Goal: Task Accomplishment & Management: Complete application form

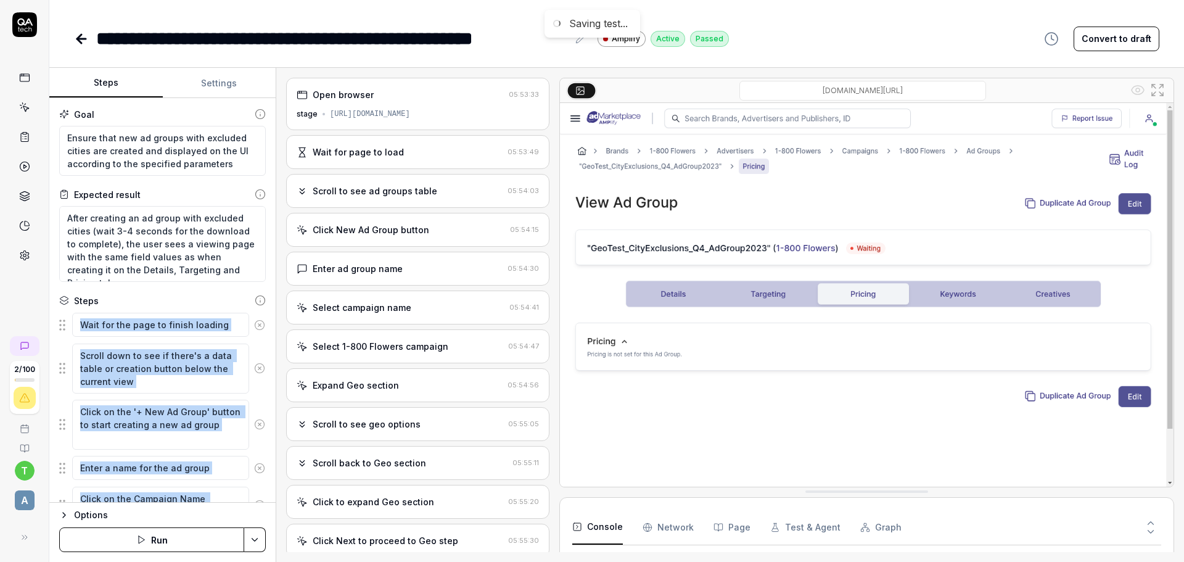
scroll to position [1184, 0]
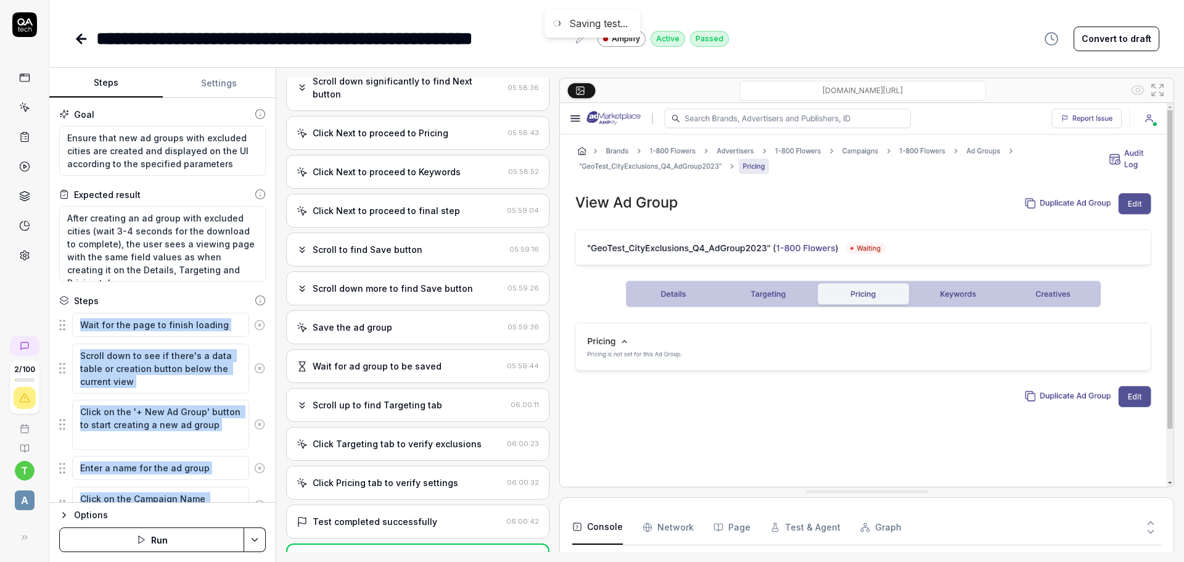
click at [626, 462] on img at bounding box center [866, 294] width 613 height 383
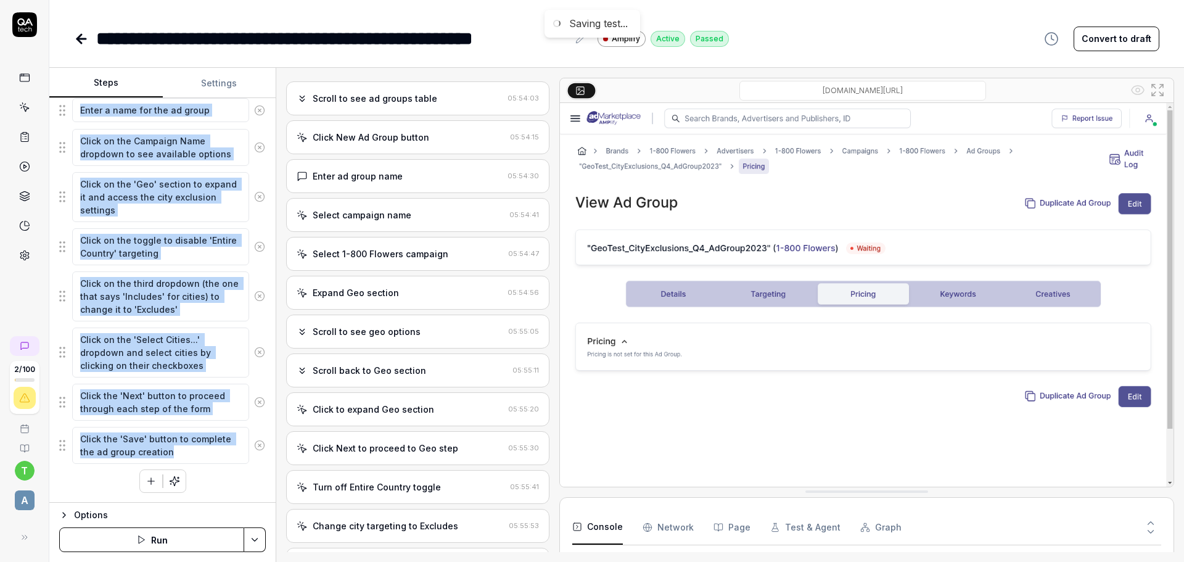
scroll to position [0, 0]
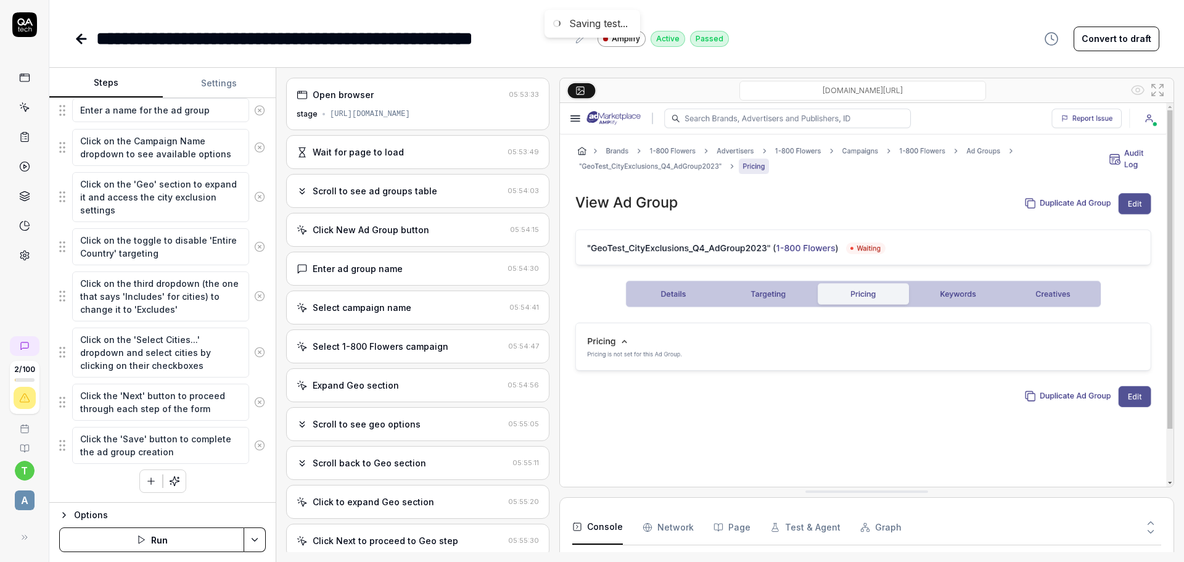
click at [422, 380] on div "Expand Geo section" at bounding box center [400, 385] width 206 height 13
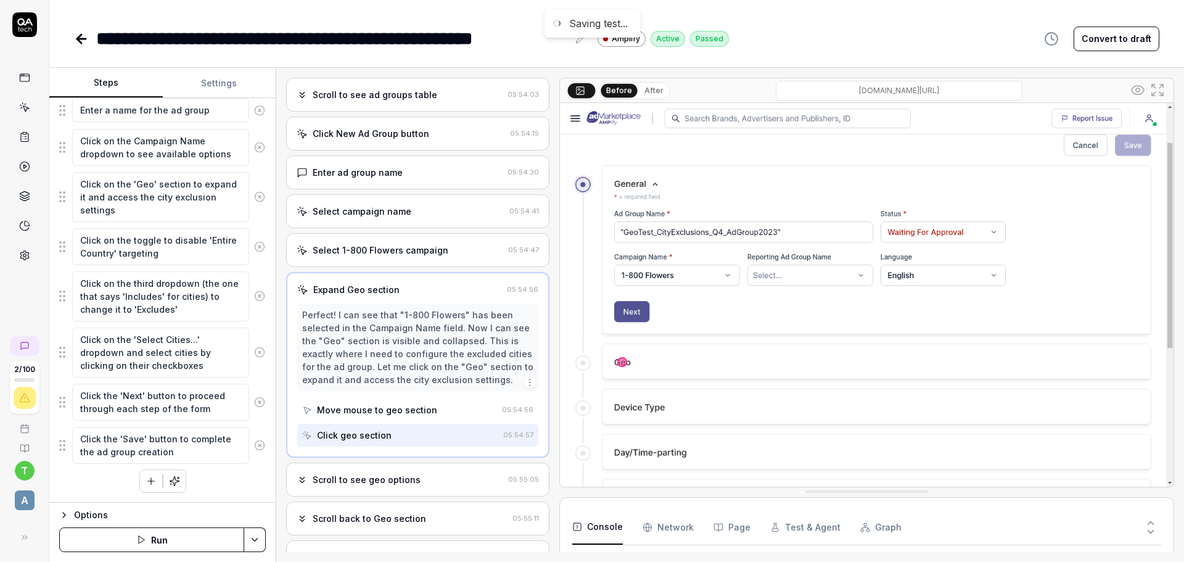
scroll to position [125, 0]
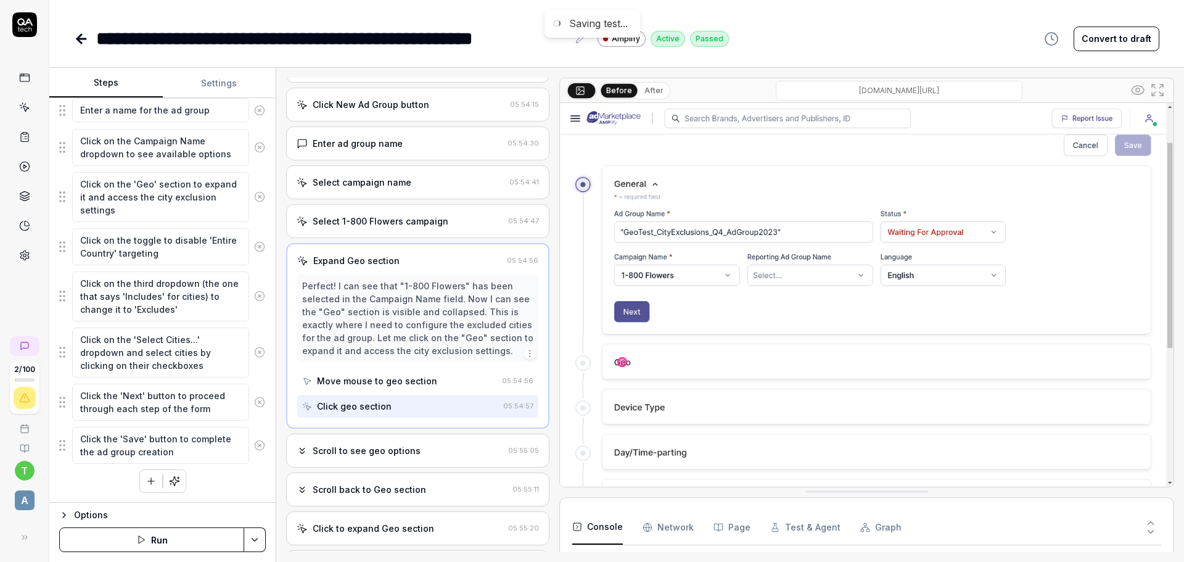
click at [438, 450] on div "Scroll to see geo options" at bounding box center [400, 450] width 207 height 13
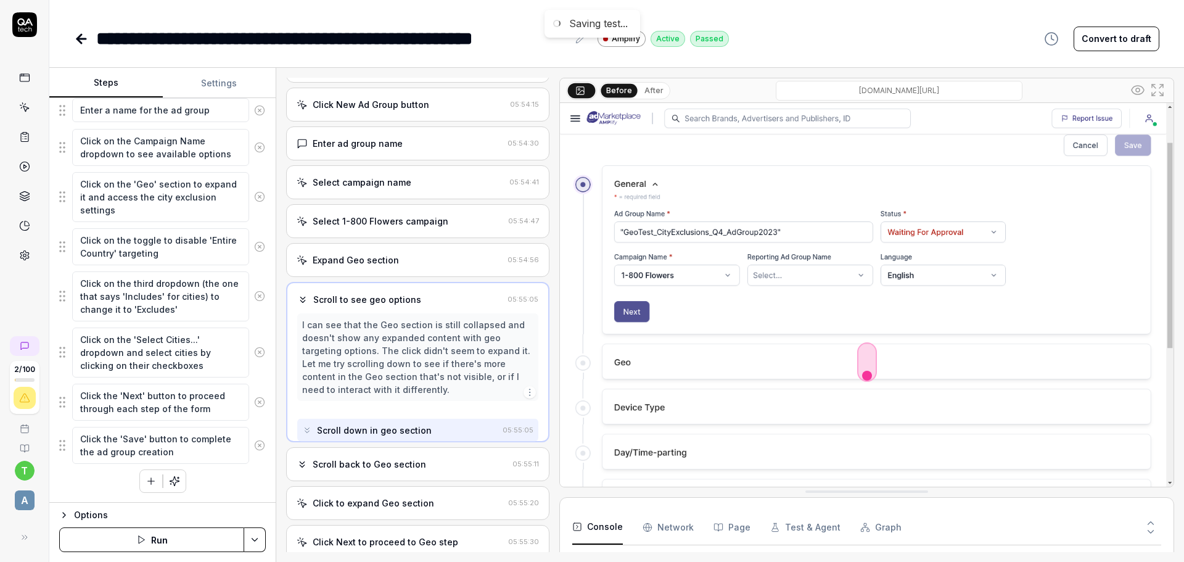
scroll to position [15, 0]
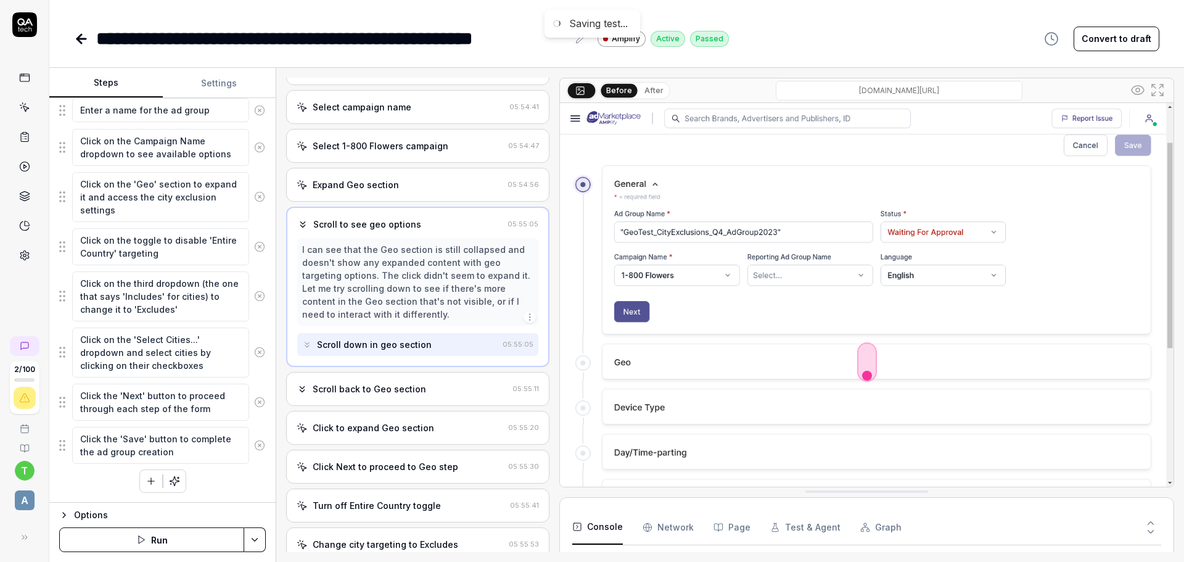
click at [432, 389] on div "Scroll back to Geo section" at bounding box center [402, 388] width 211 height 13
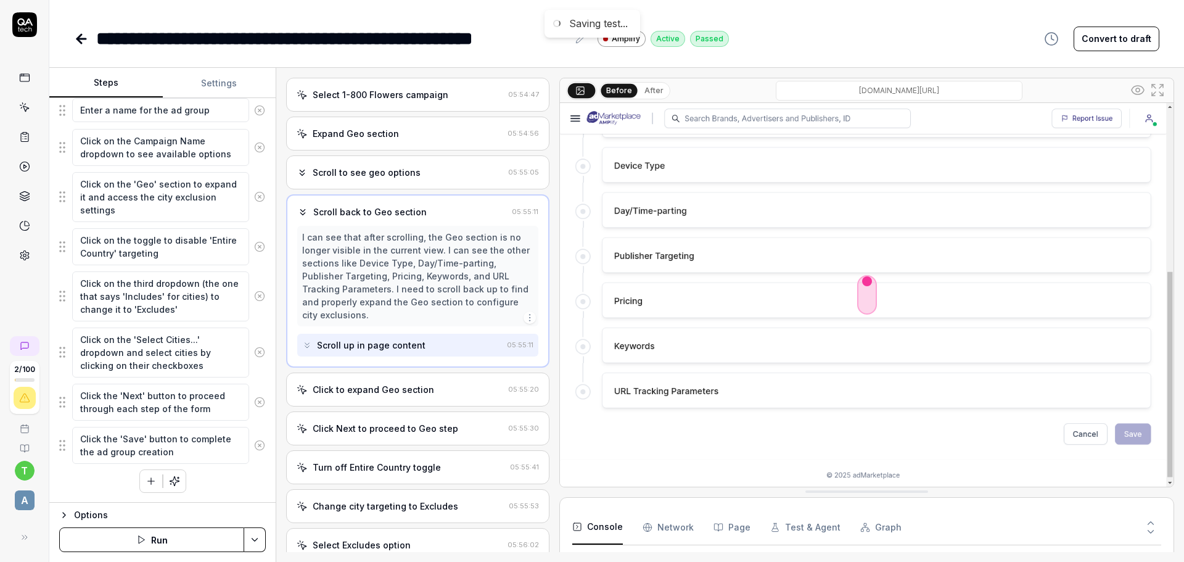
scroll to position [252, 0]
click at [467, 390] on div "Click to expand Geo section" at bounding box center [400, 388] width 207 height 13
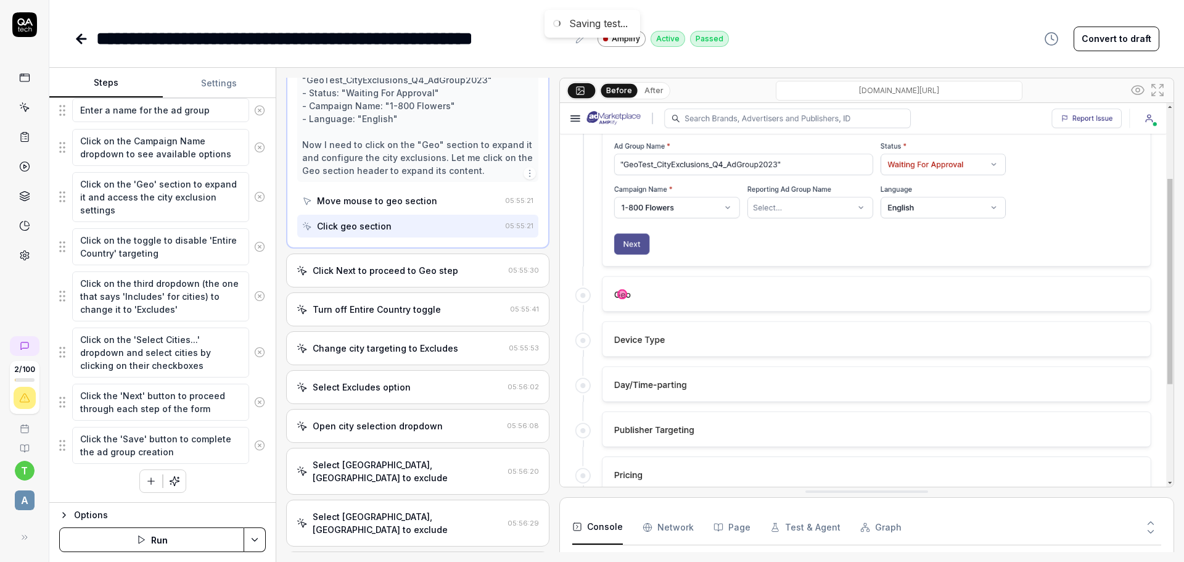
scroll to position [504, 0]
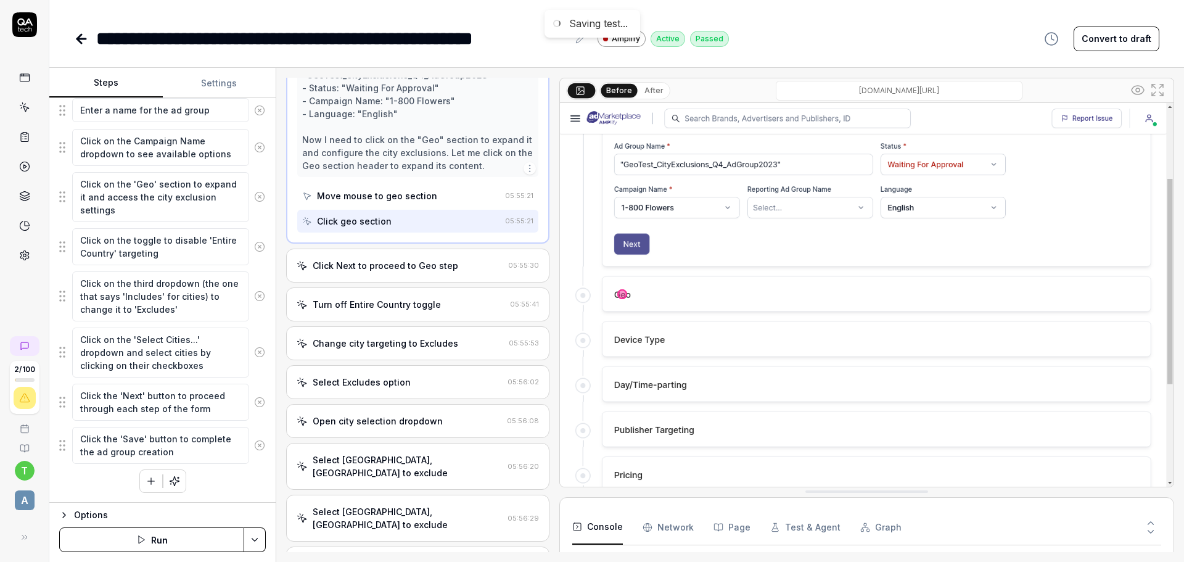
click at [465, 270] on div "Click Next to proceed to Geo step" at bounding box center [400, 265] width 207 height 13
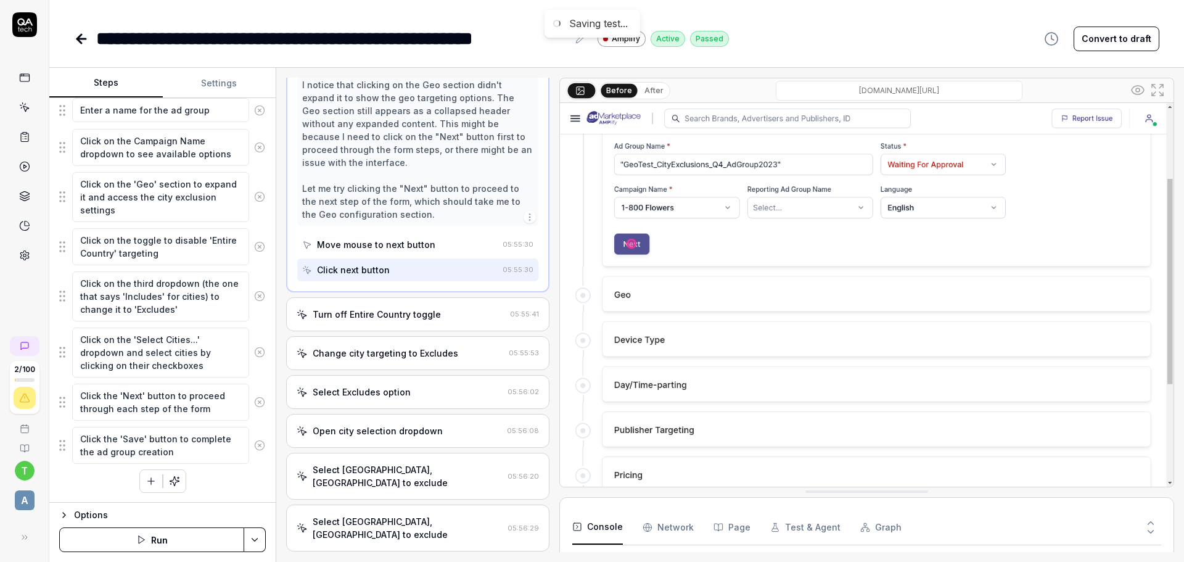
scroll to position [653, 0]
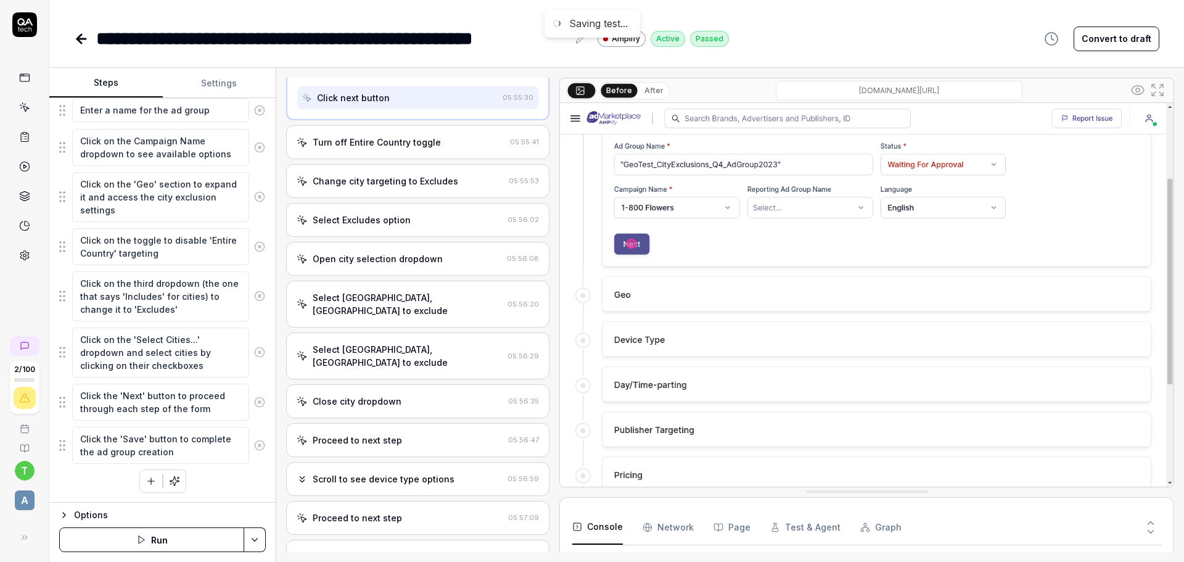
click at [466, 145] on div "Turn off Entire Country toggle" at bounding box center [401, 142] width 208 height 13
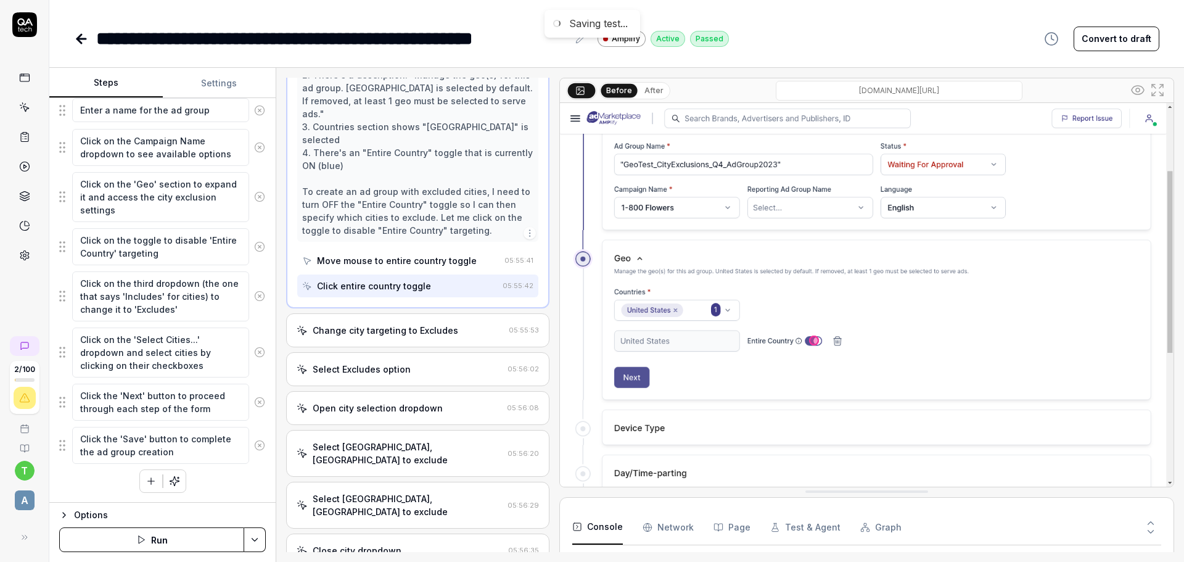
scroll to position [611, 0]
click at [470, 325] on div "Change city targeting to Excludes" at bounding box center [400, 327] width 207 height 13
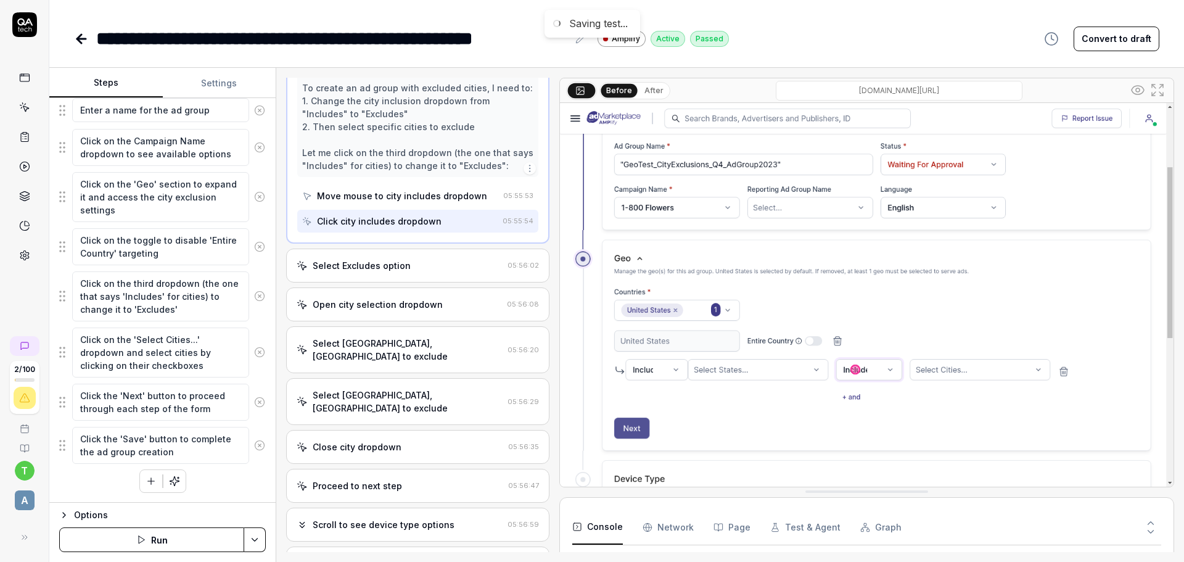
click at [434, 265] on div "Select Excludes option" at bounding box center [400, 265] width 206 height 13
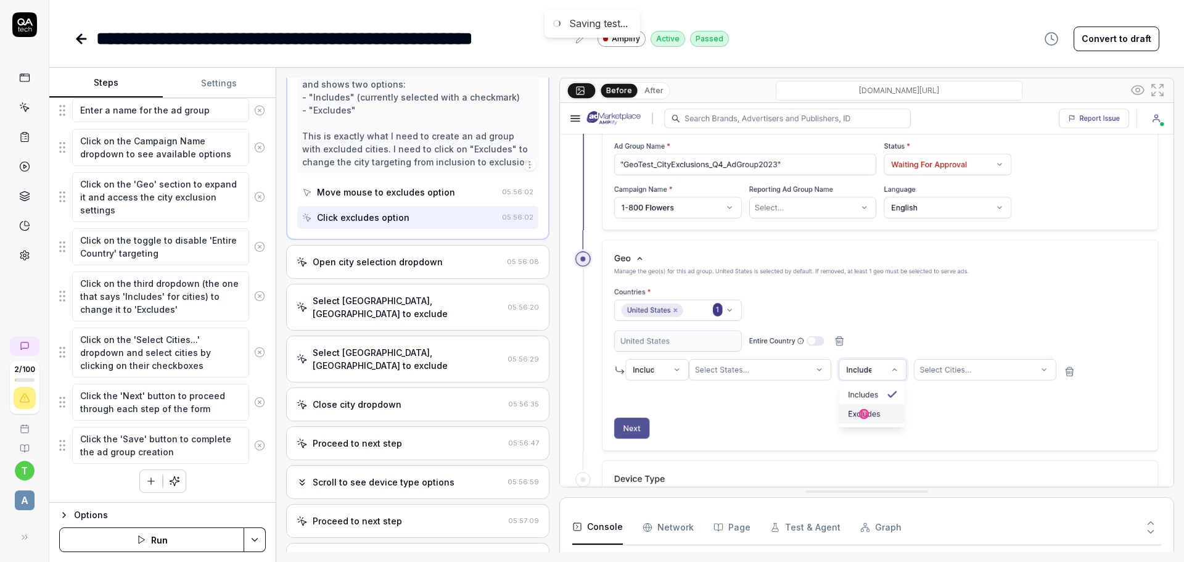
click at [443, 268] on div "Open city selection dropdown" at bounding box center [399, 261] width 205 height 13
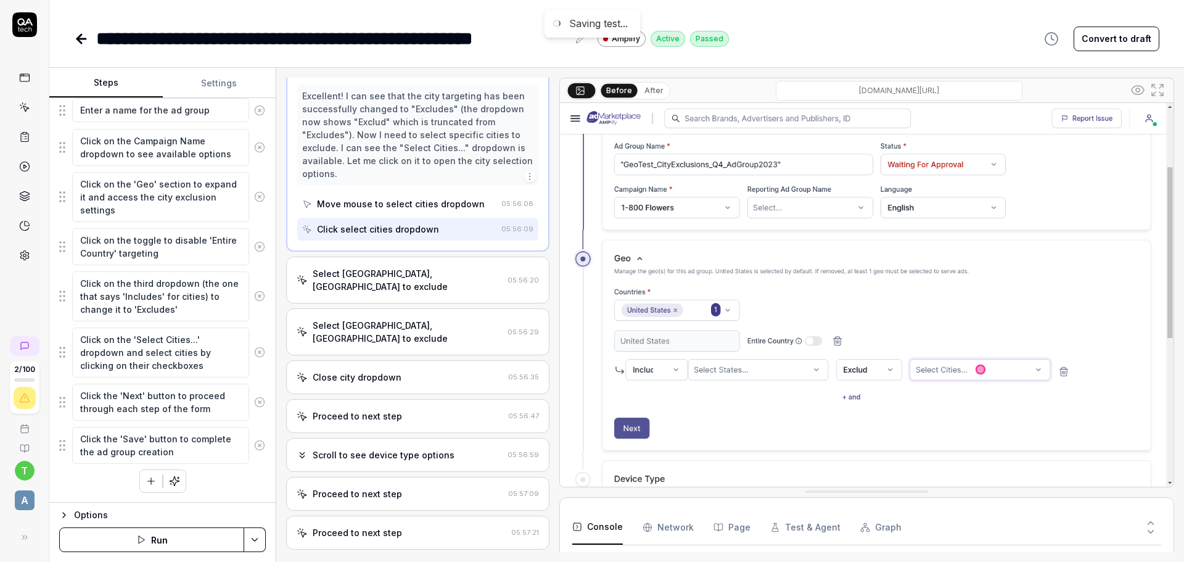
scroll to position [634, 0]
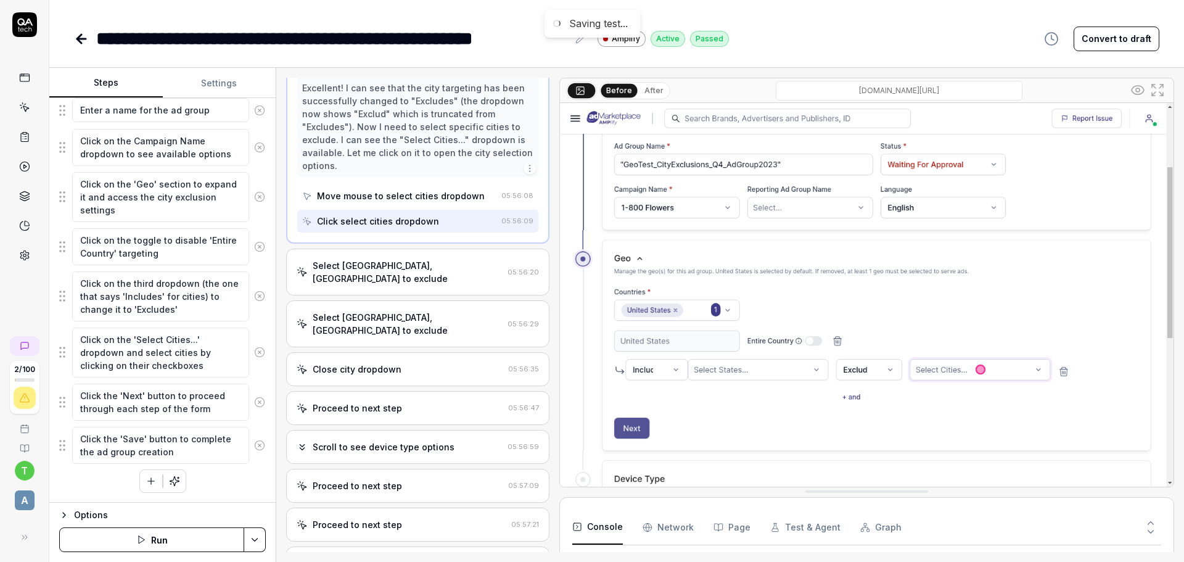
click at [449, 276] on div "Select [GEOGRAPHIC_DATA], [GEOGRAPHIC_DATA] to exclude 05:56:20" at bounding box center [417, 271] width 263 height 47
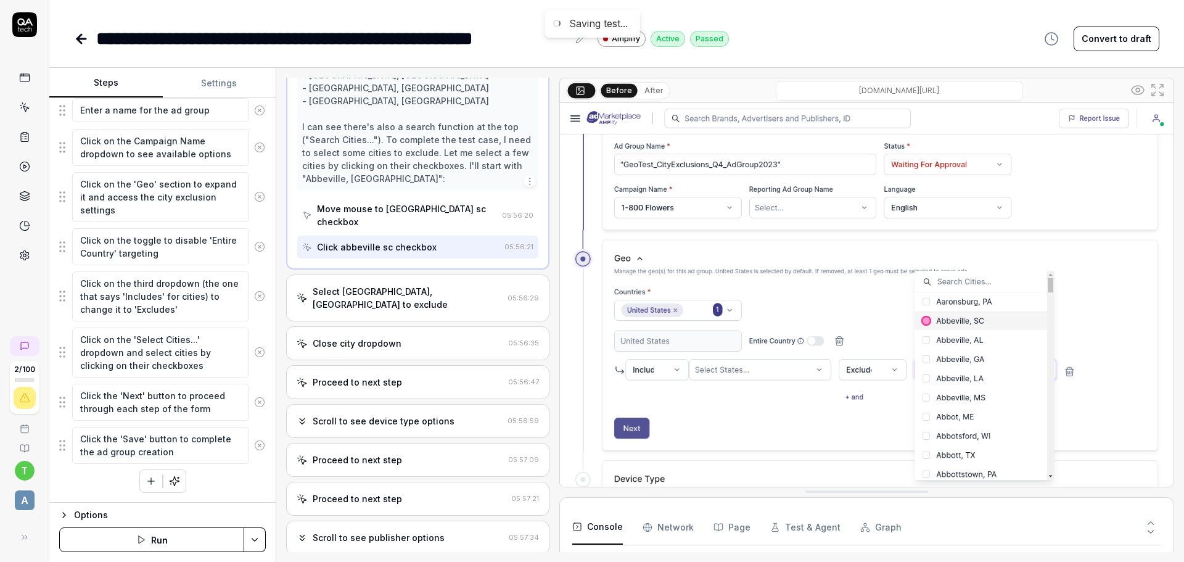
click at [450, 276] on div "Select [GEOGRAPHIC_DATA], [GEOGRAPHIC_DATA] to exclude 05:56:29" at bounding box center [417, 297] width 263 height 47
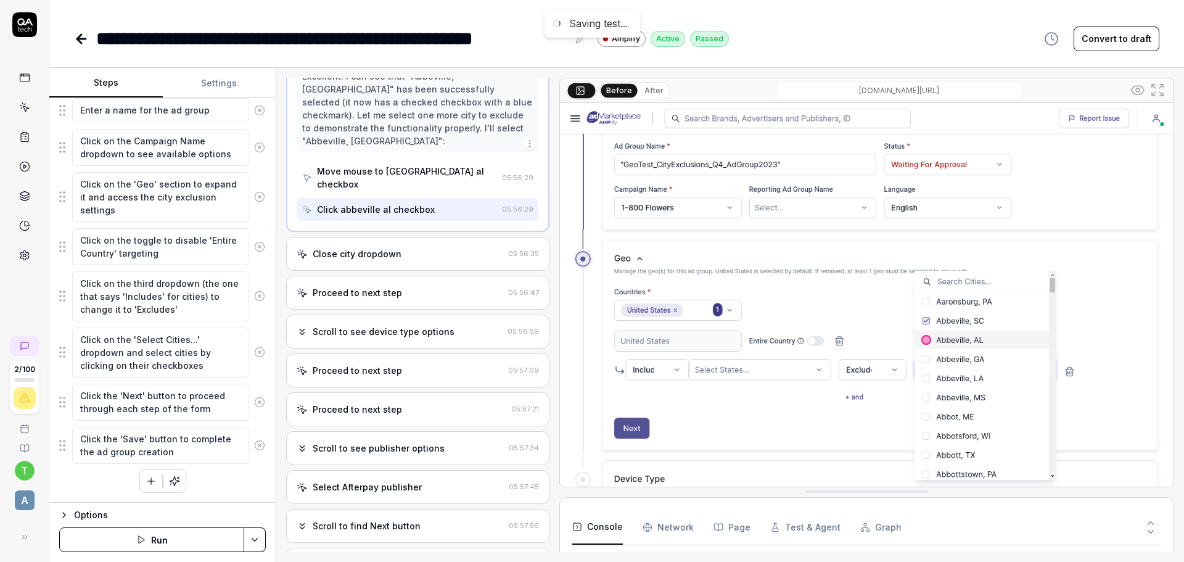
scroll to position [779, 0]
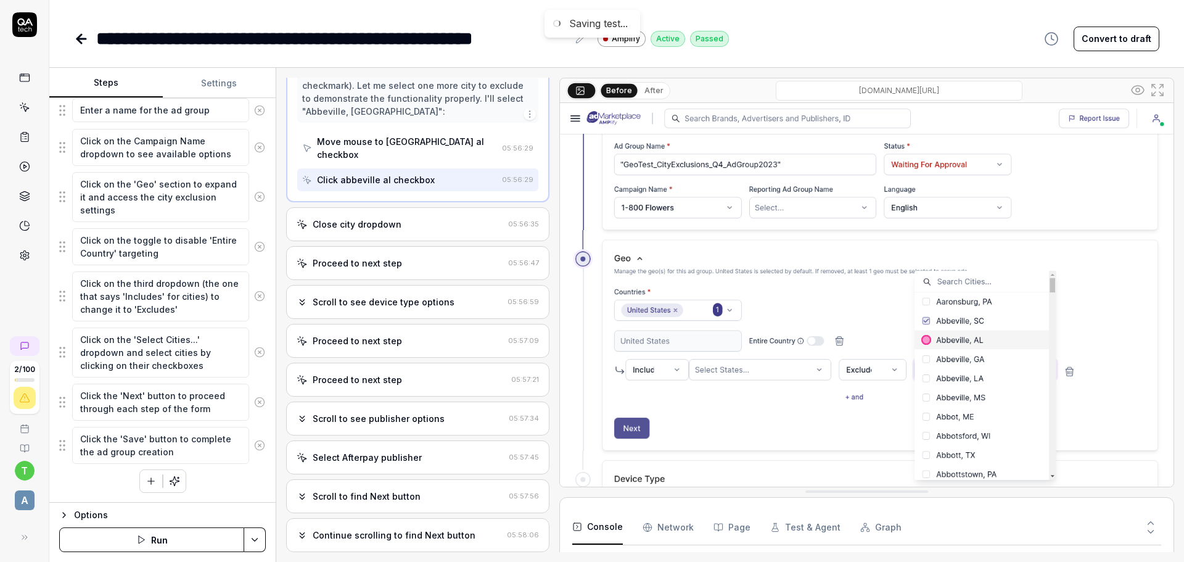
click at [389, 218] on div "Close city dropdown" at bounding box center [357, 224] width 89 height 13
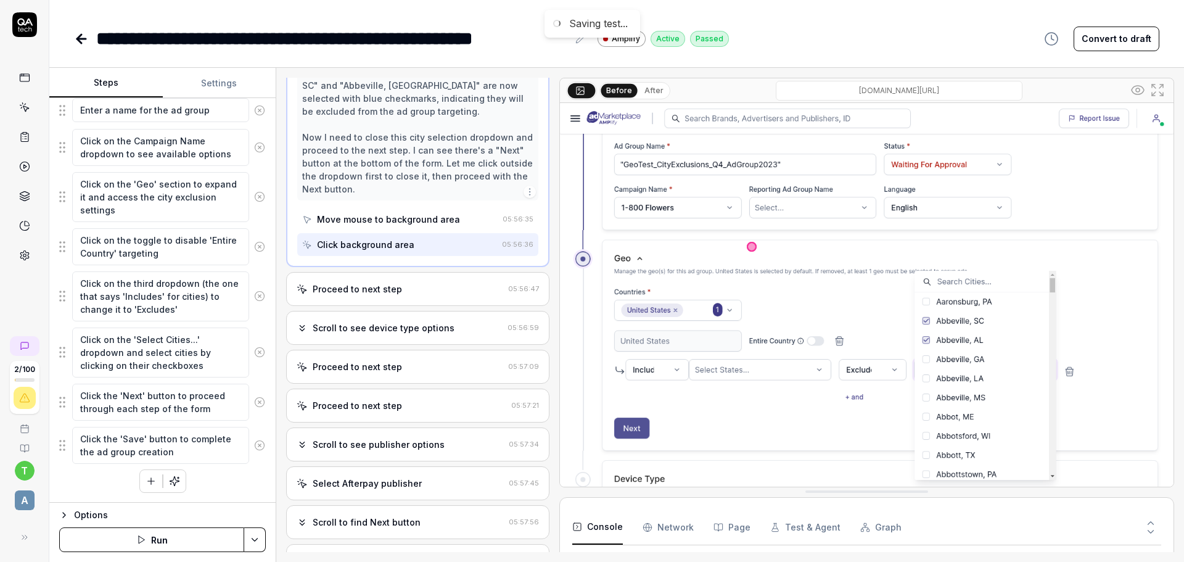
scroll to position [851, 0]
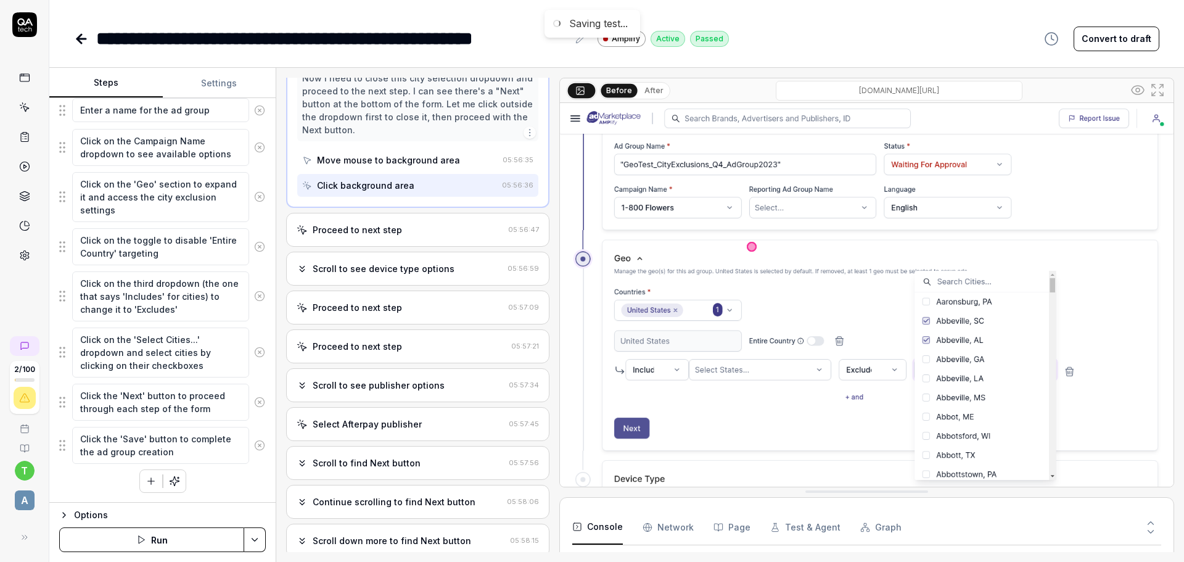
click at [407, 223] on div "Proceed to next step" at bounding box center [400, 229] width 207 height 13
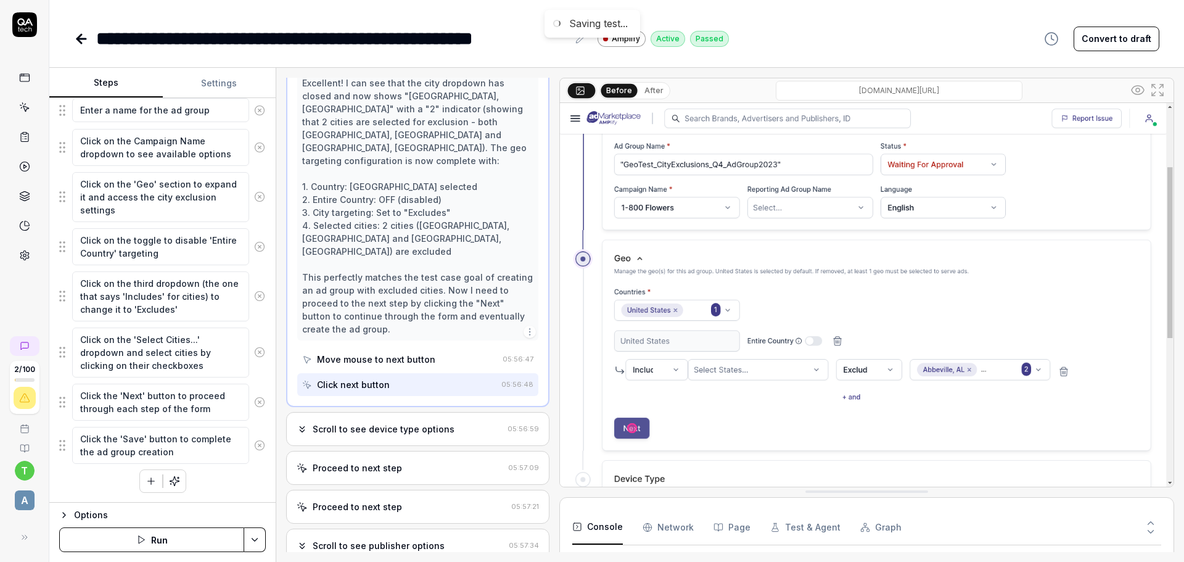
scroll to position [919, 0]
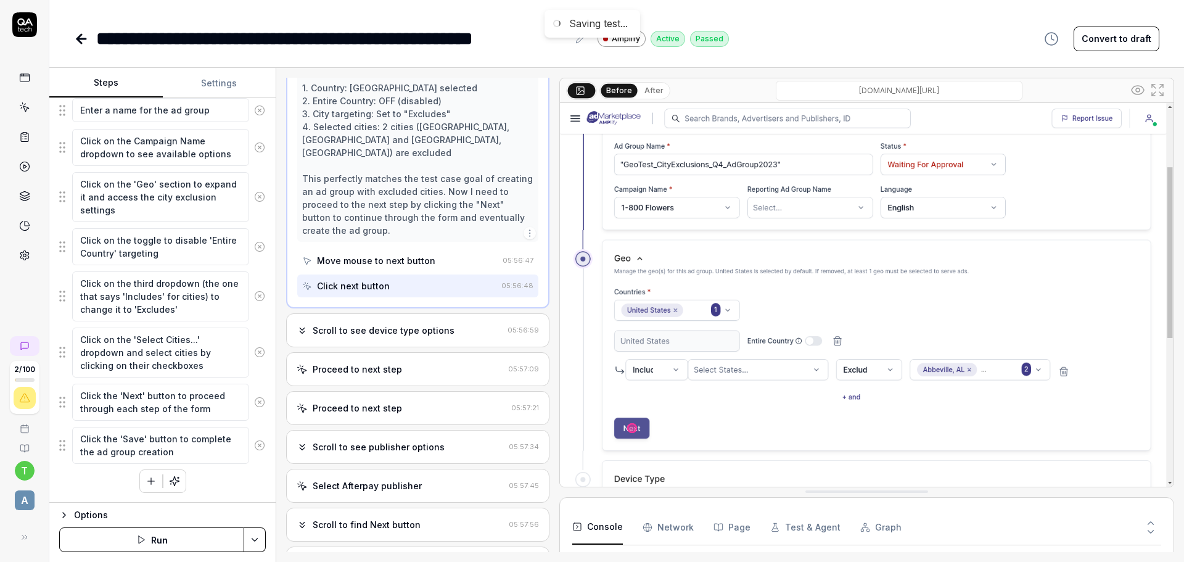
click at [413, 313] on div "Scroll to see device type options 05:56:59" at bounding box center [417, 330] width 263 height 34
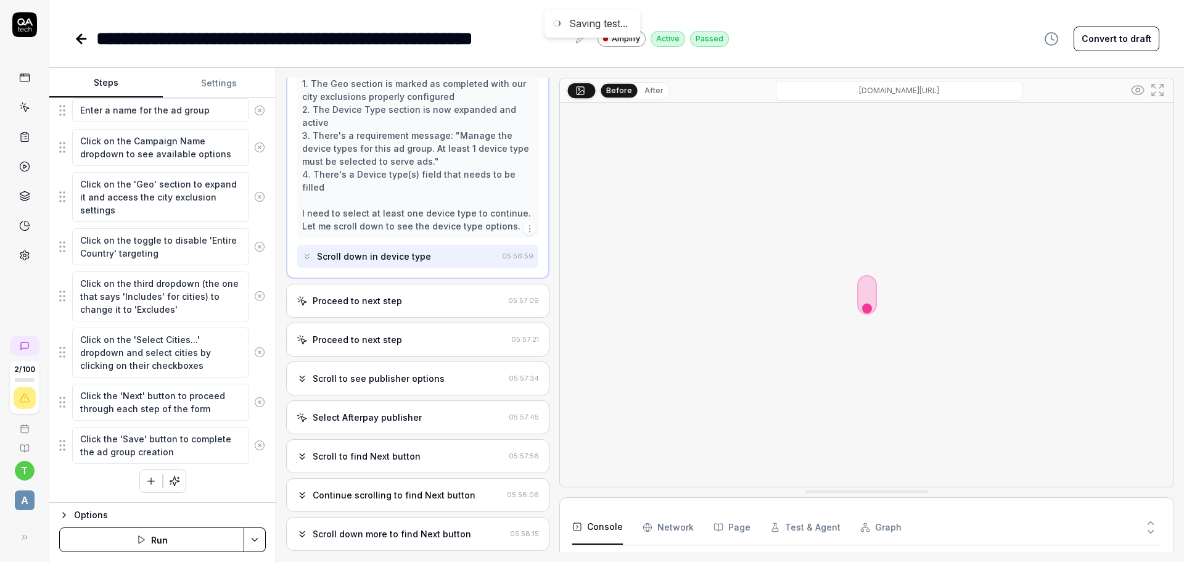
scroll to position [958, 0]
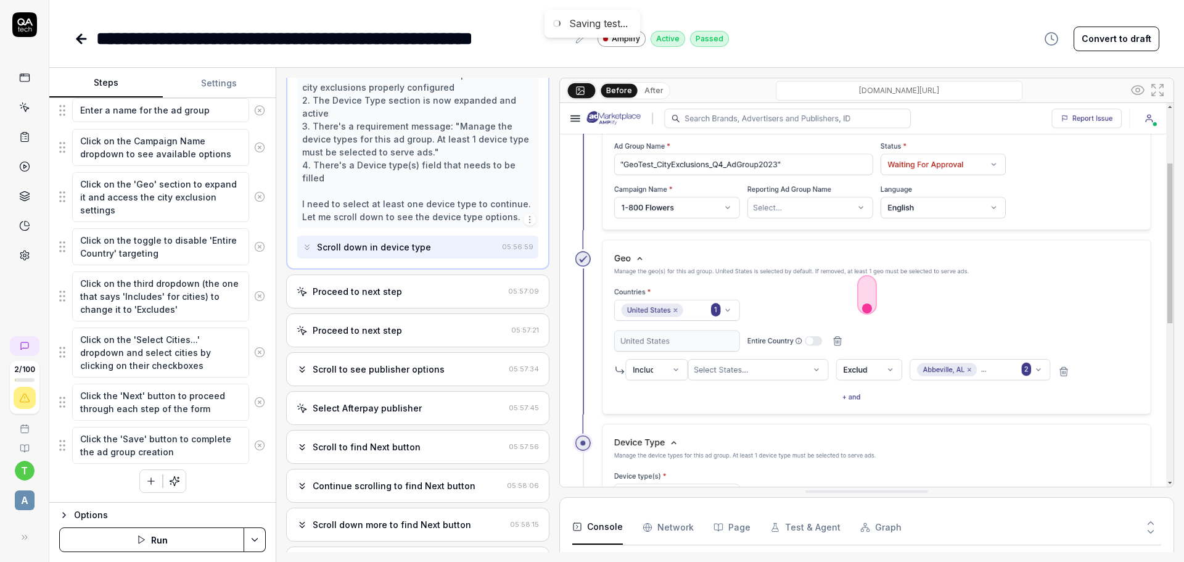
click at [396, 274] on div "Proceed to next step 05:57:09" at bounding box center [417, 291] width 263 height 34
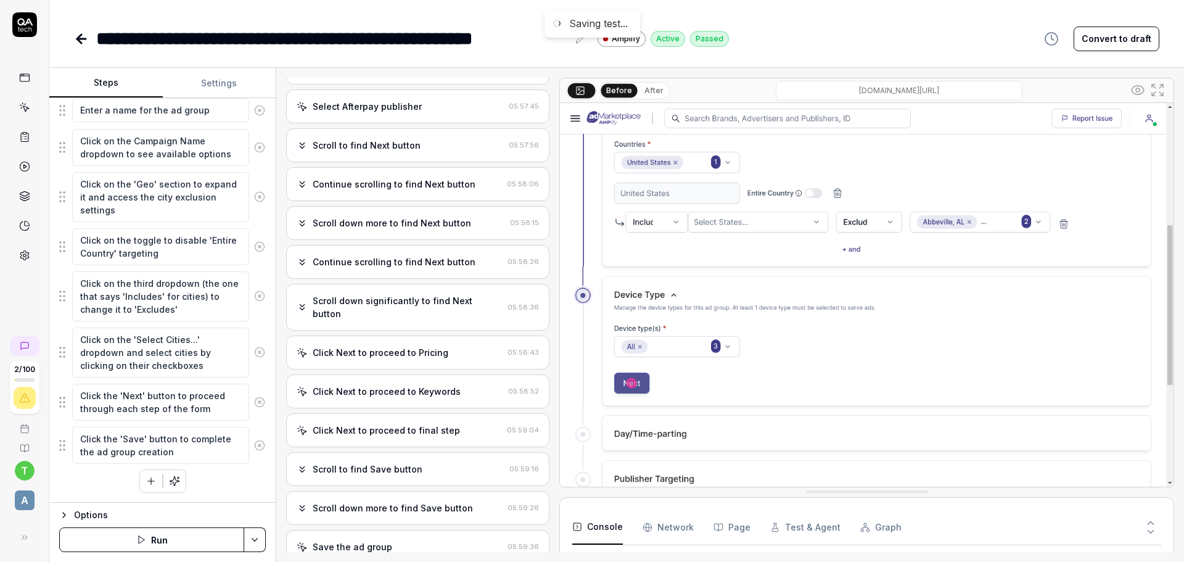
scroll to position [1504, 0]
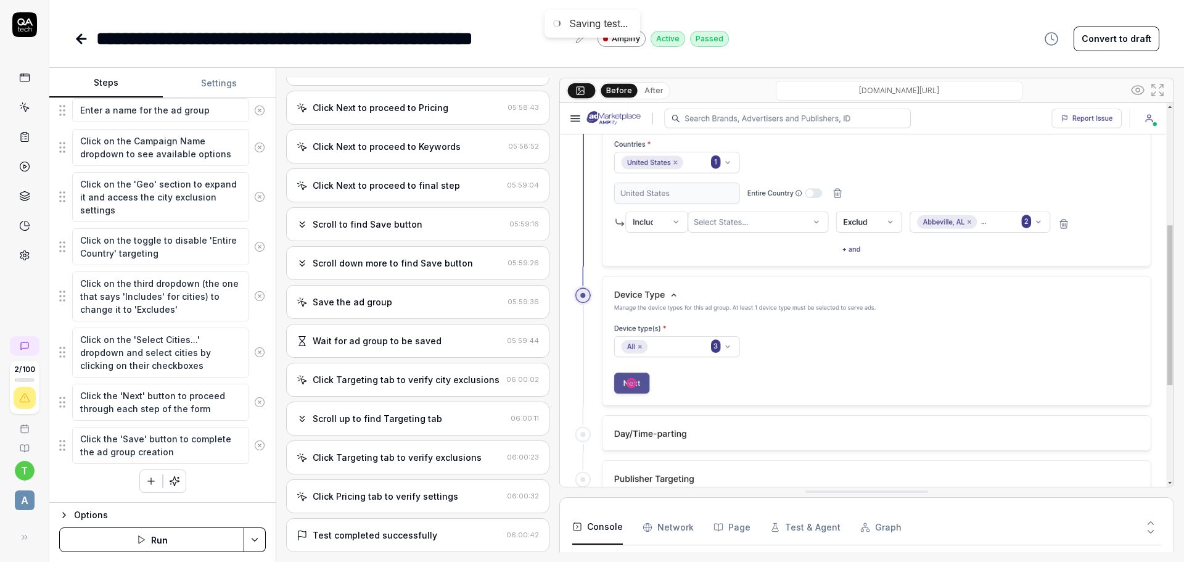
click at [409, 451] on div "Click Targeting tab to verify exclusions" at bounding box center [397, 457] width 169 height 13
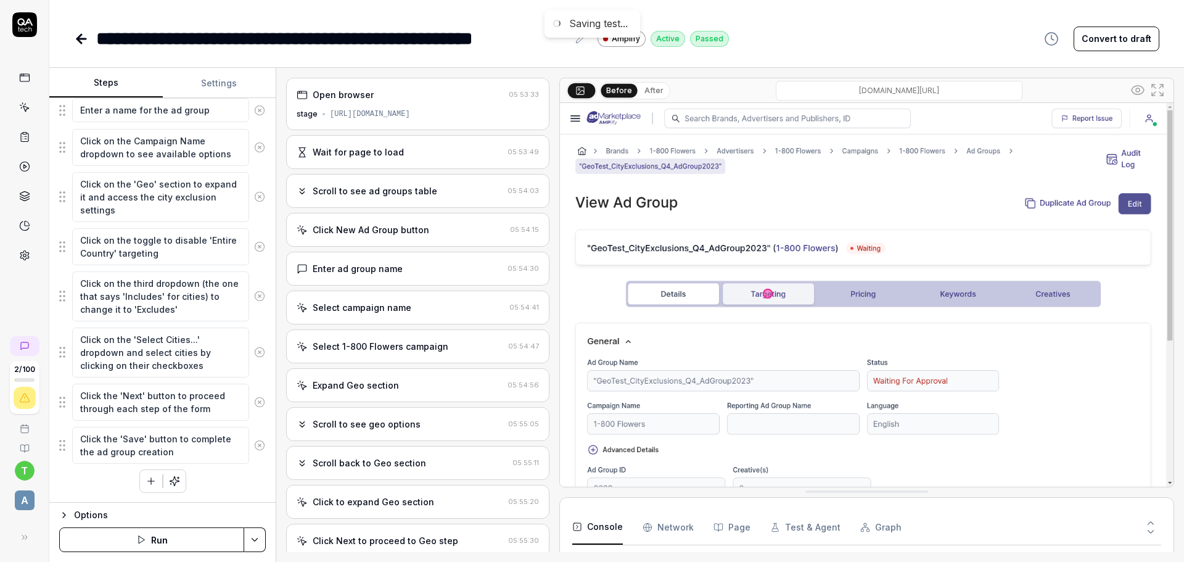
scroll to position [0, 0]
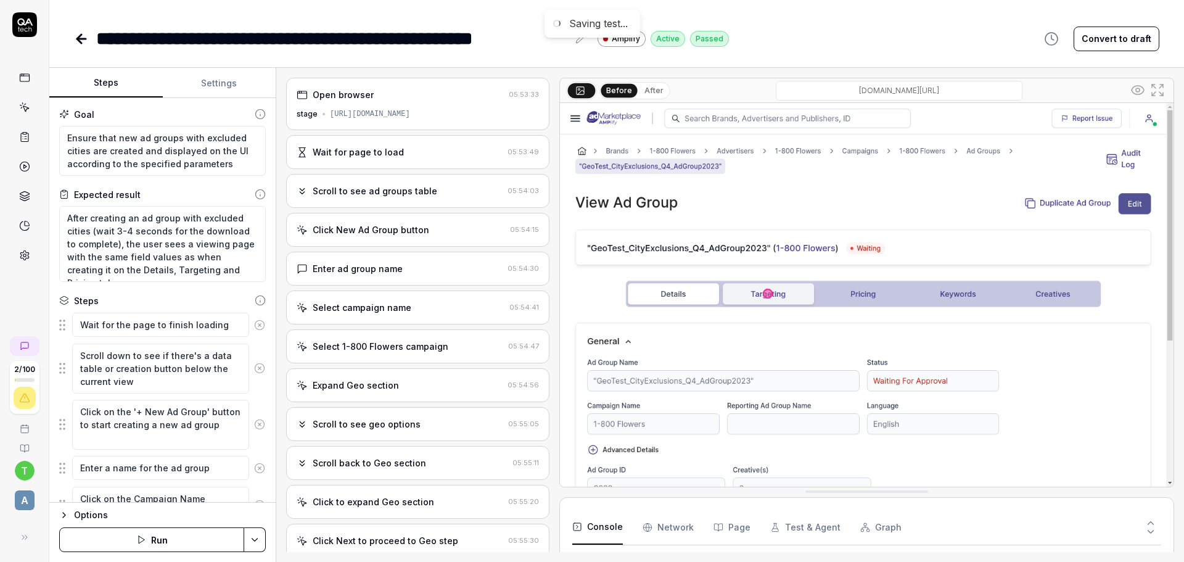
click at [25, 108] on icon at bounding box center [24, 107] width 11 height 11
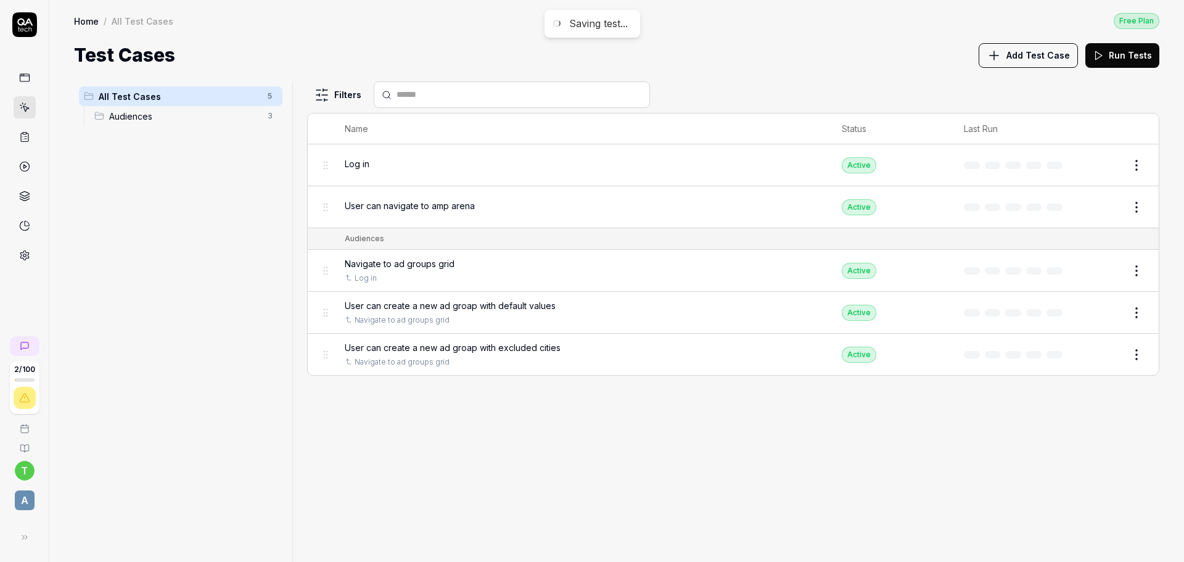
drag, startPoint x: 143, startPoint y: 116, endPoint x: 350, endPoint y: 109, distance: 207.3
click at [143, 115] on span "Audiences" at bounding box center [184, 116] width 151 height 13
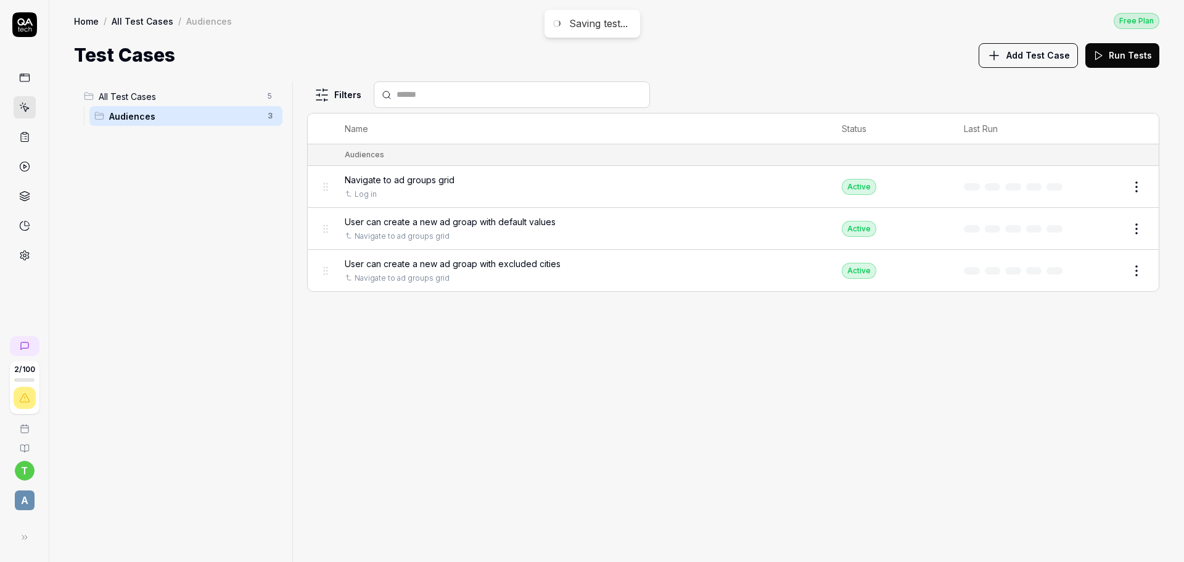
click at [1048, 56] on span "Add Test Case" at bounding box center [1037, 55] width 63 height 13
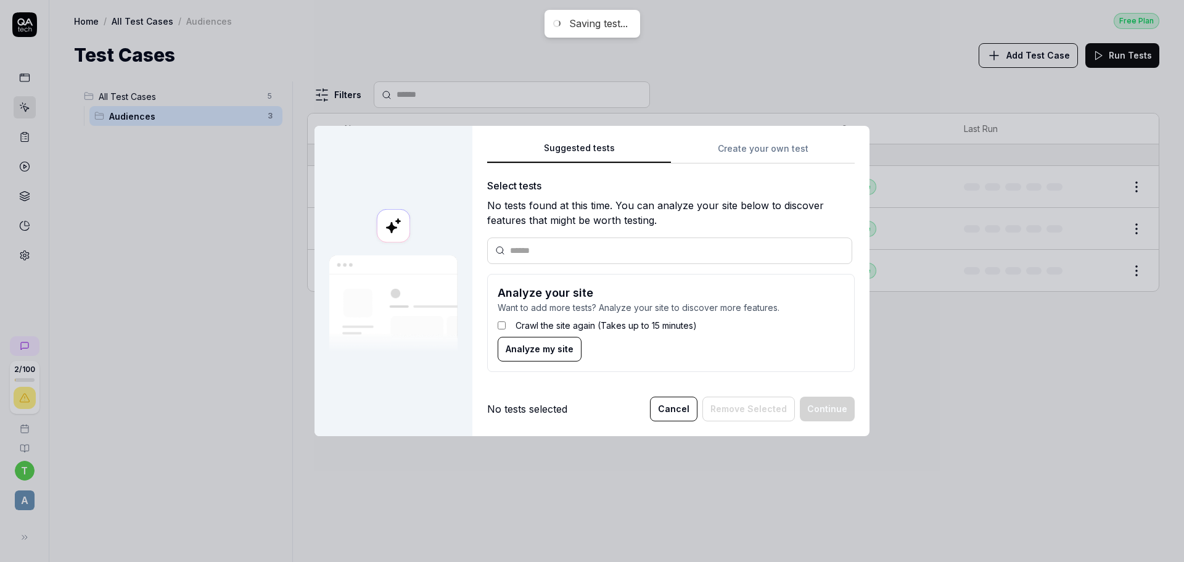
click at [547, 324] on label "Crawl the site again (Takes up to 15 minutes)" at bounding box center [605, 325] width 181 height 13
click at [547, 352] on span "Analyze my site" at bounding box center [540, 348] width 68 height 13
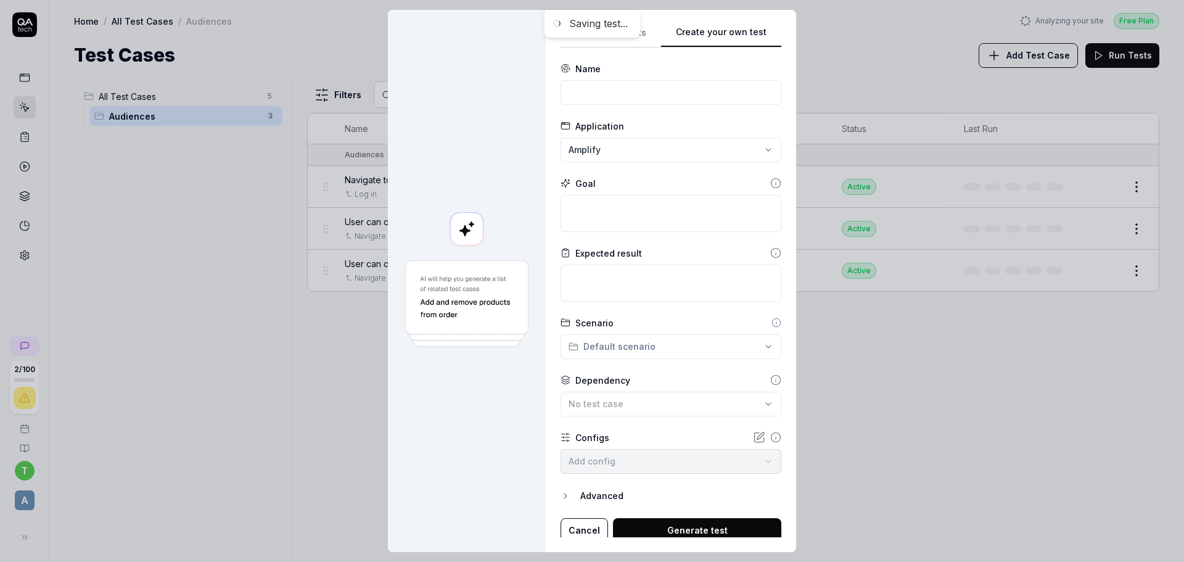
click at [761, 158] on div "Suggested tests Create your own test Name Application Amplify Goal Expected res…" at bounding box center [670, 281] width 221 height 512
click at [634, 91] on input at bounding box center [670, 92] width 221 height 25
type input "Update audience publisher targeting"
click at [599, 211] on textarea at bounding box center [670, 213] width 221 height 37
type textarea "*"
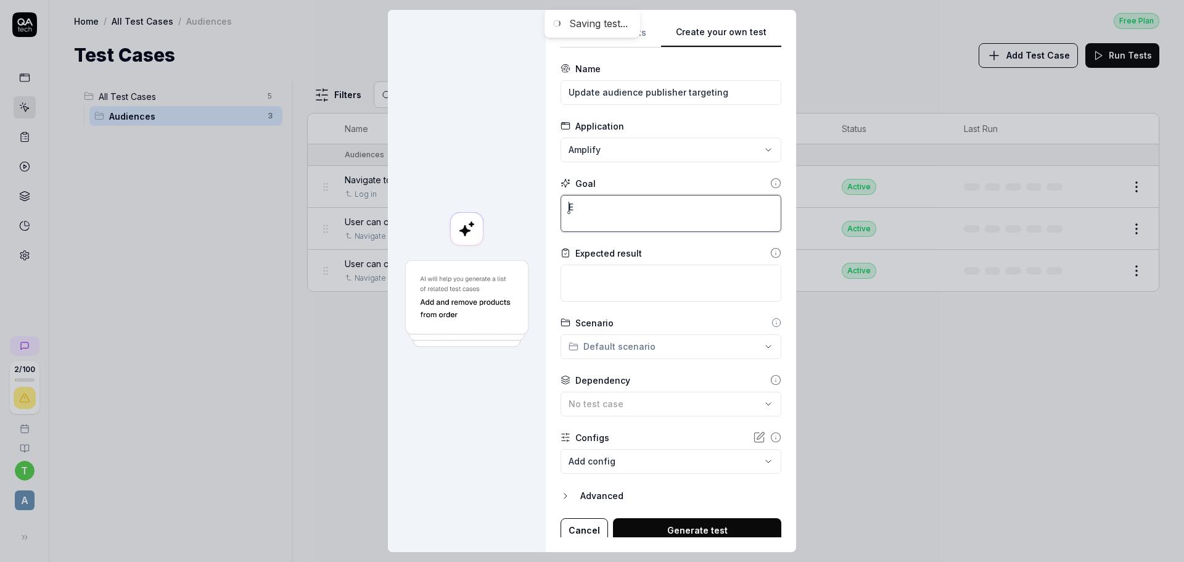
type textarea "En"
type textarea "*"
type textarea "Ens"
type textarea "*"
type textarea "Ensu"
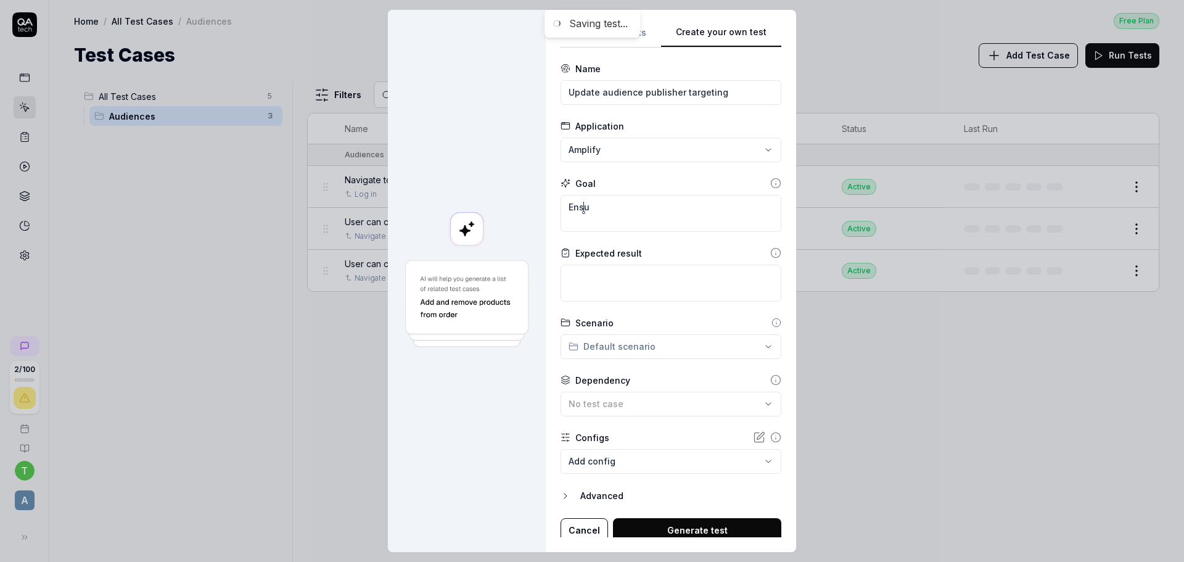
click at [770, 181] on icon at bounding box center [775, 183] width 11 height 11
click at [634, 203] on textarea "Ensu" at bounding box center [670, 213] width 221 height 37
type textarea "*"
type textarea "Ensur"
type textarea "*"
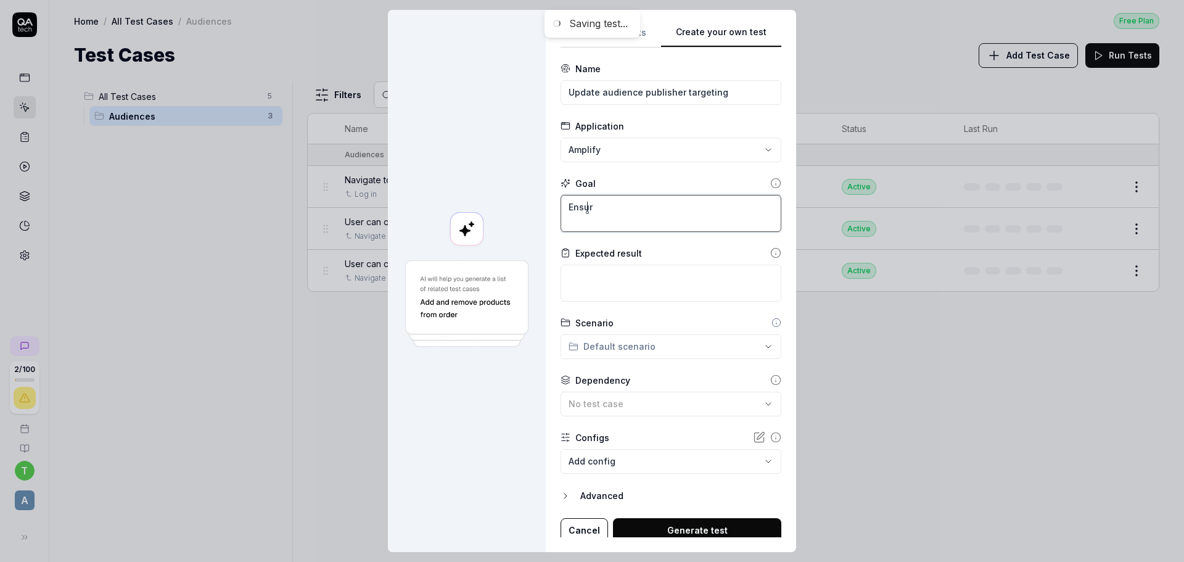
type textarea "Ensure"
type textarea "*"
type textarea "Ensure"
type textarea "*"
type textarea "Ensure t"
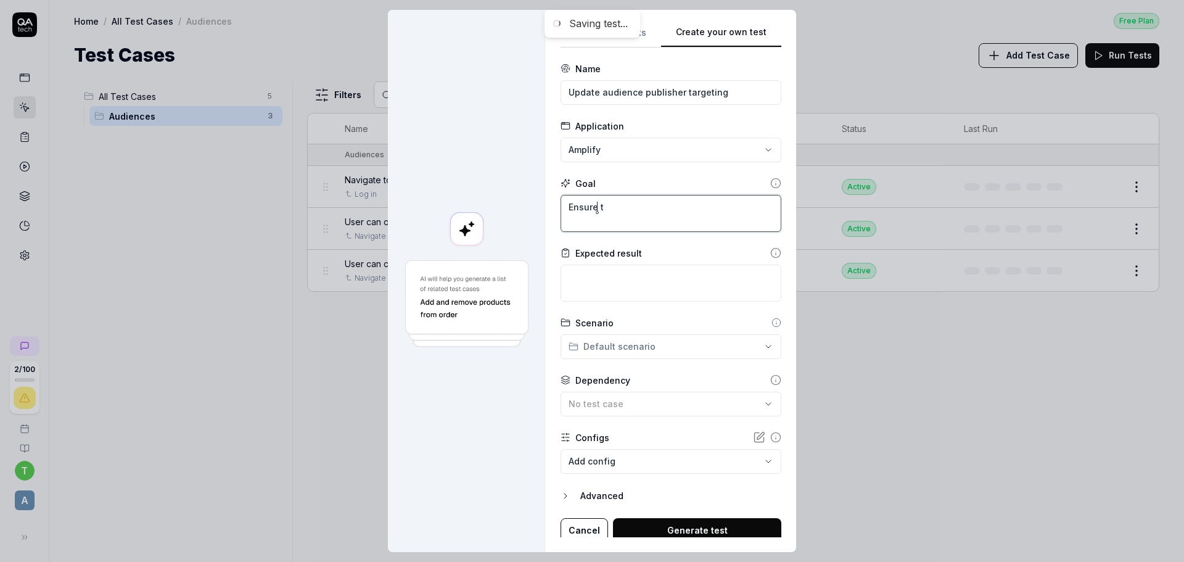
type textarea "*"
type textarea "Ensure th"
type textarea "*"
type textarea "Ensure that"
type textarea "*"
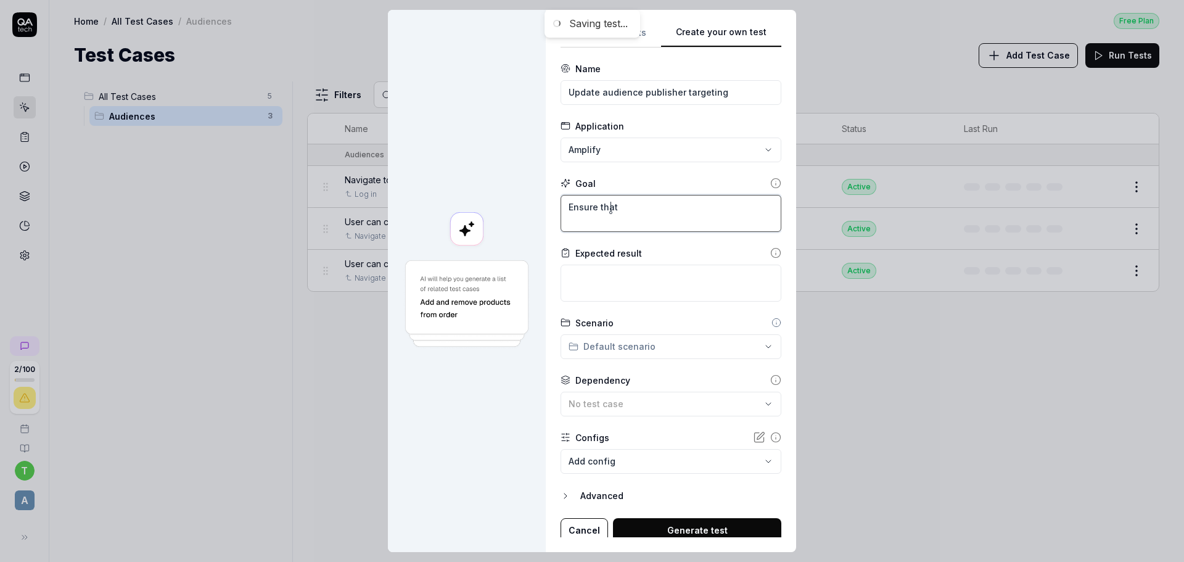
type textarea "Ensure that"
type textarea "*"
type textarea "Ensure that p"
type textarea "*"
type textarea "Ensure that pu"
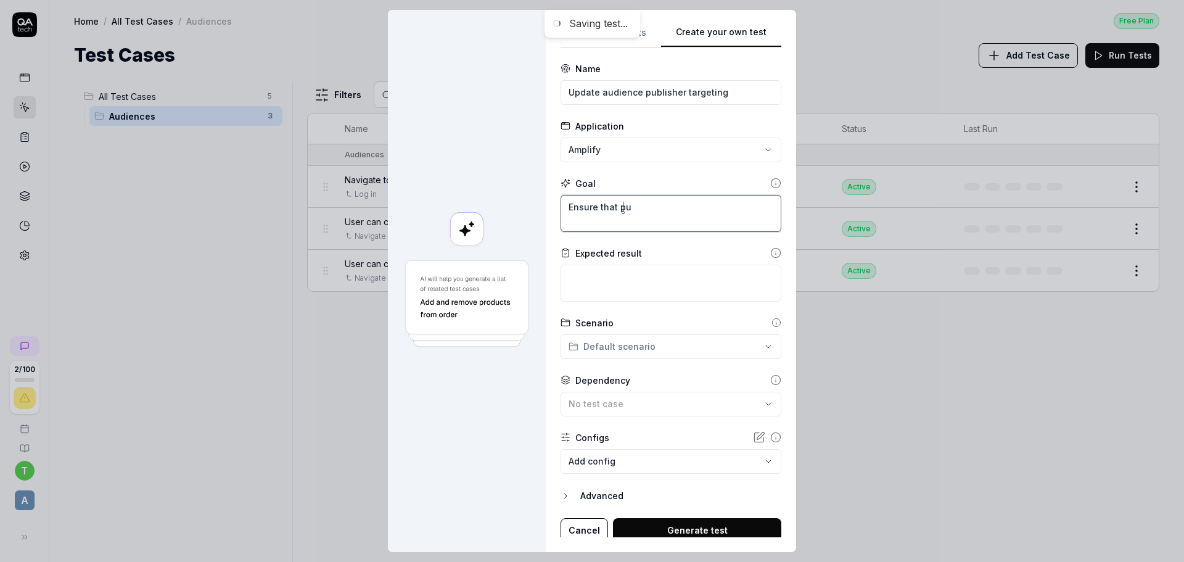
type textarea "*"
type textarea "Ensure that pub"
type textarea "*"
type textarea "Ensure that publ"
type textarea "*"
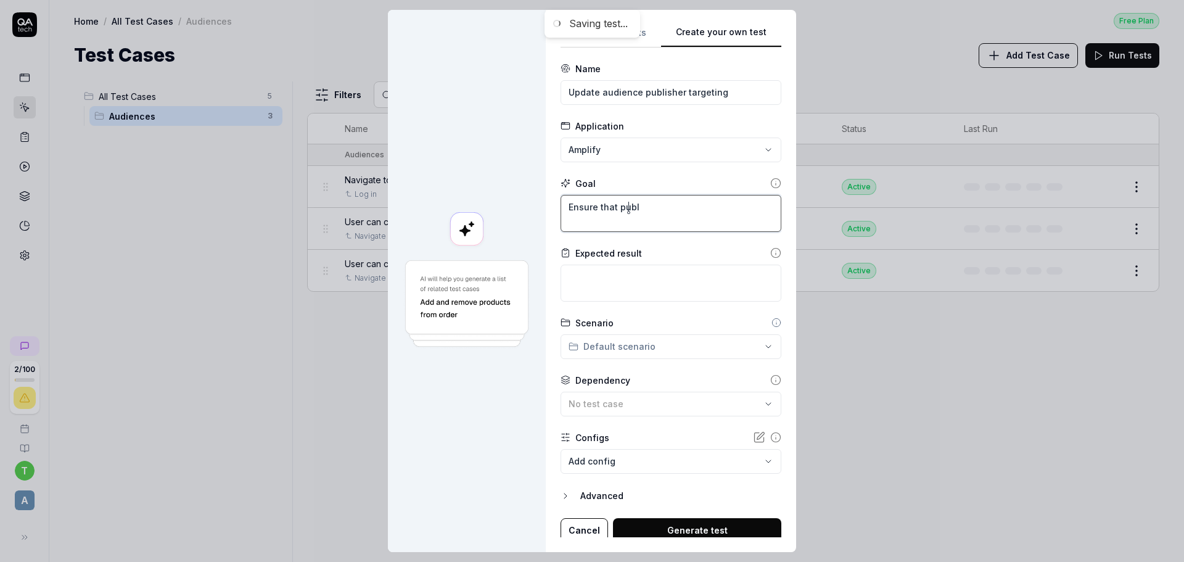
type textarea "Ensure that publi"
type textarea "*"
type textarea "Ensure that publis"
type textarea "*"
type textarea "Ensure that publisg"
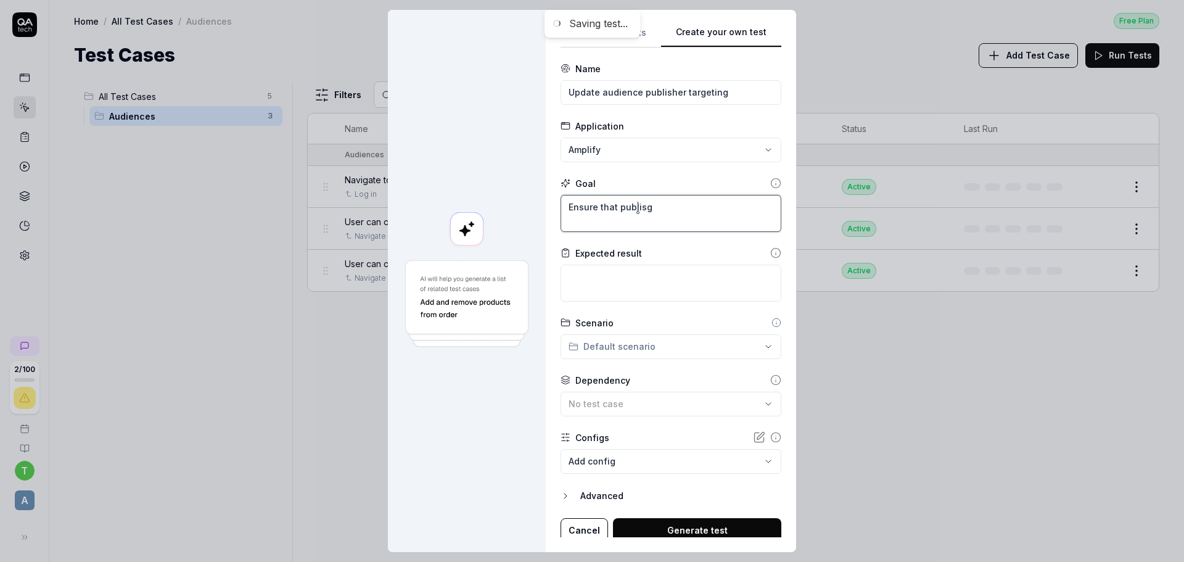
type textarea "*"
type textarea "Ensure that publis"
type textarea "*"
type textarea "Ensure that publish"
type textarea "*"
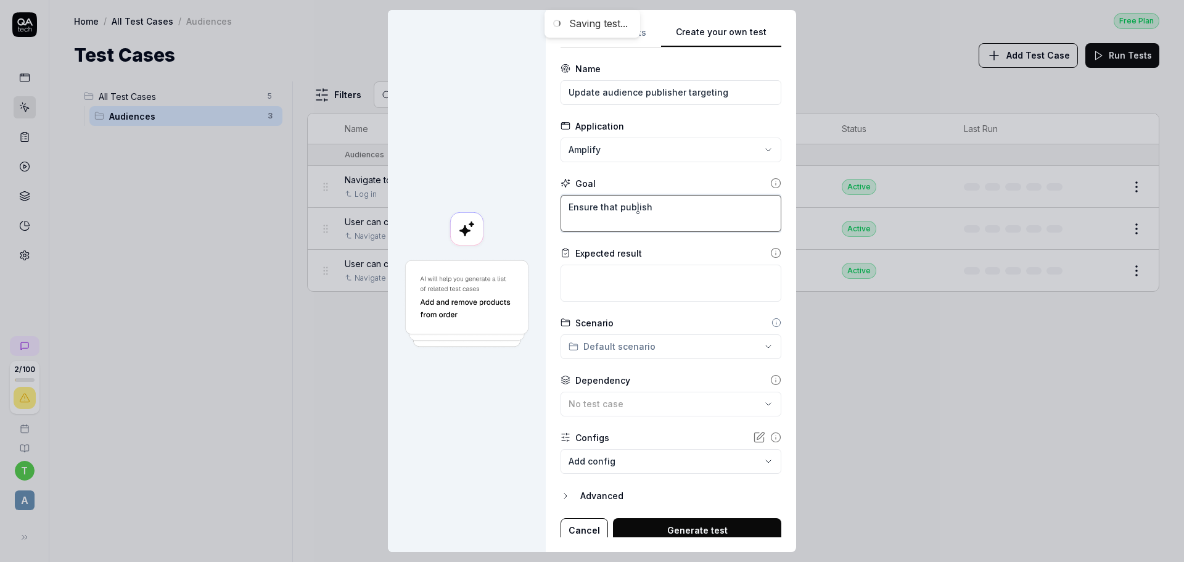
type textarea "Ensure that publishe"
type textarea "*"
type textarea "Ensure that publishet"
type textarea "*"
type textarea "Ensure that publishetr"
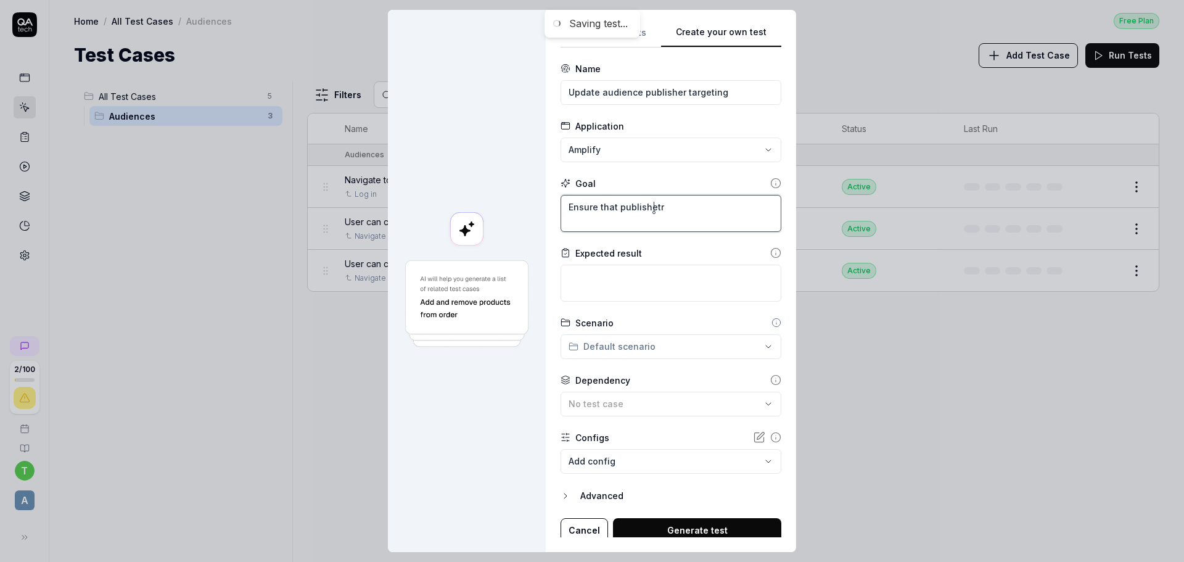
type textarea "*"
type textarea "Ensure that publishet"
type textarea "*"
type textarea "Ensure that publishe"
type textarea "*"
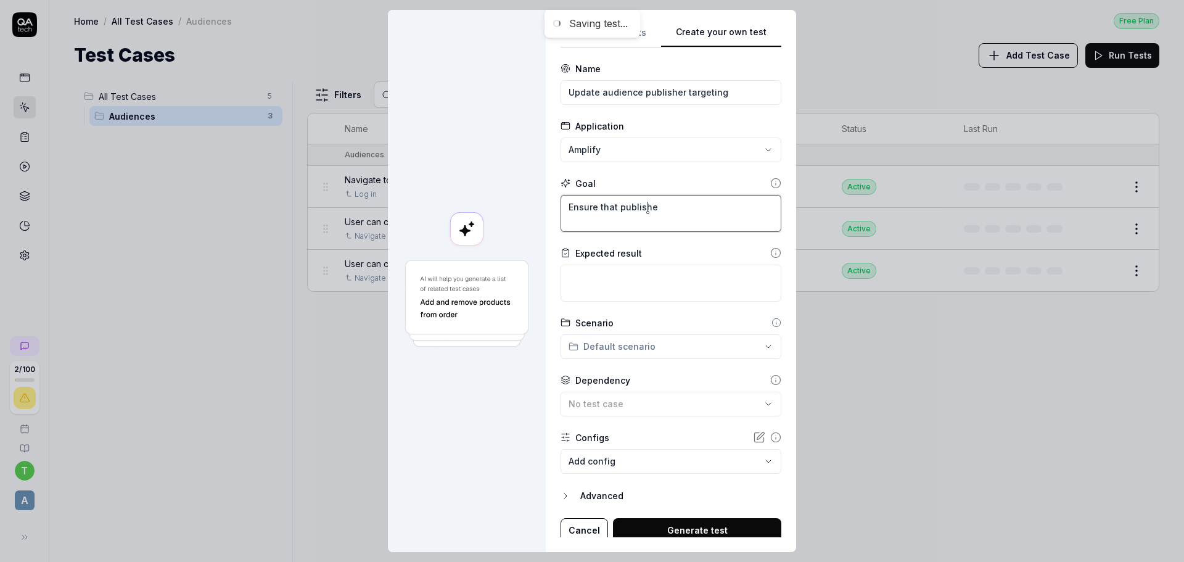
type textarea "Ensure that publisher"
type textarea "*"
type textarea "Ensure that publisher"
type textarea "*"
type textarea "Ensure that publisher t"
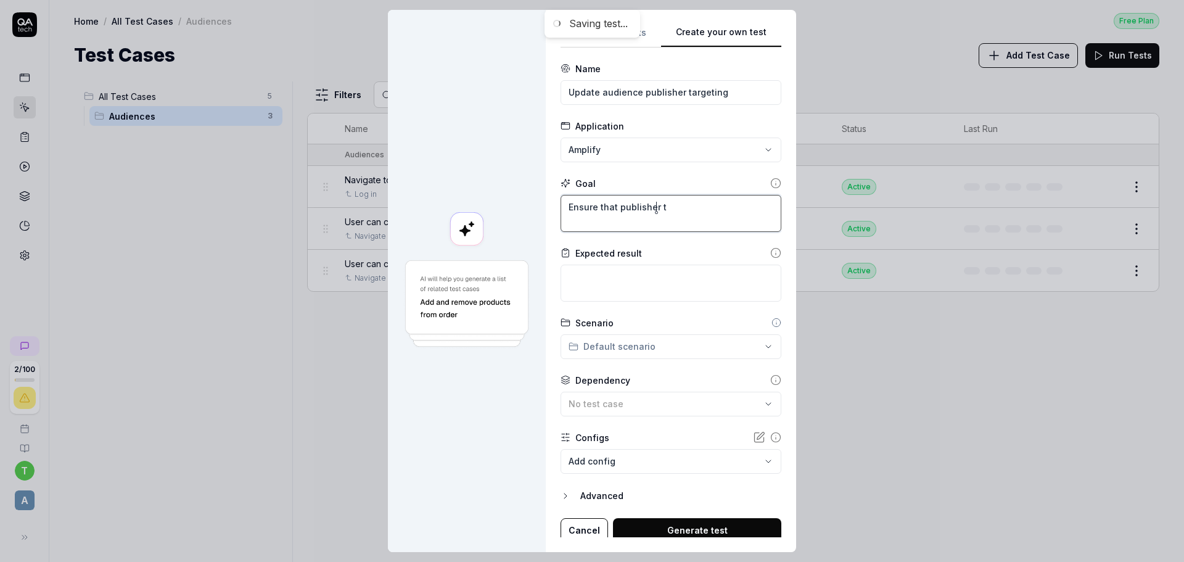
type textarea "*"
type textarea "Ensure that publisher ta"
type textarea "*"
type textarea "Ensure that publisher tar"
type textarea "*"
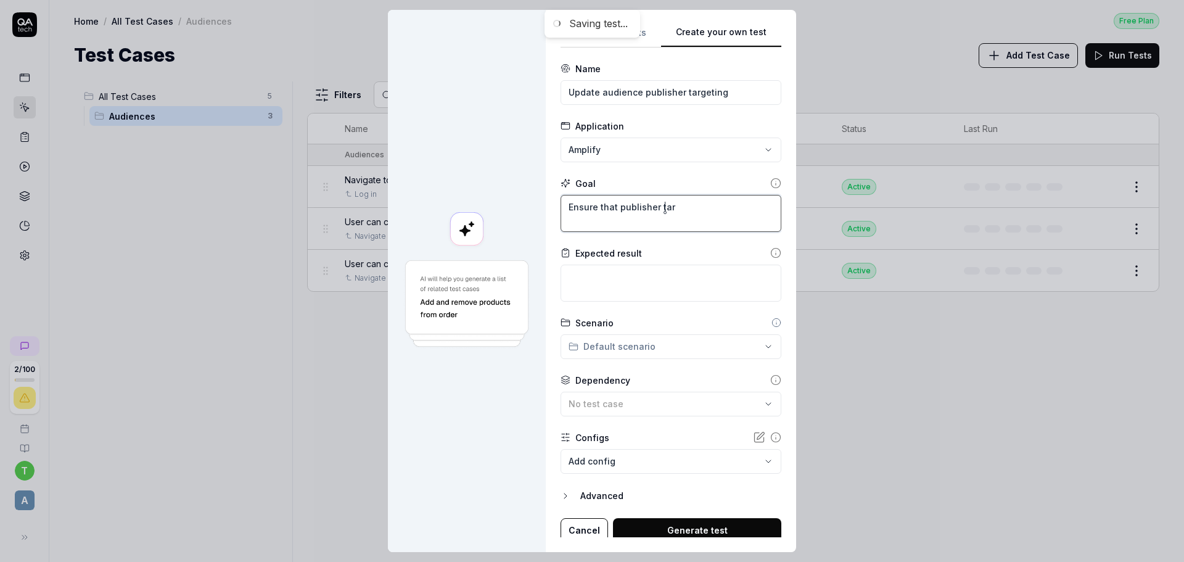
type textarea "Ensure that publisher targ"
type textarea "*"
type textarea "Ensure that publisher targe"
type textarea "*"
type textarea "Ensure that publisher target"
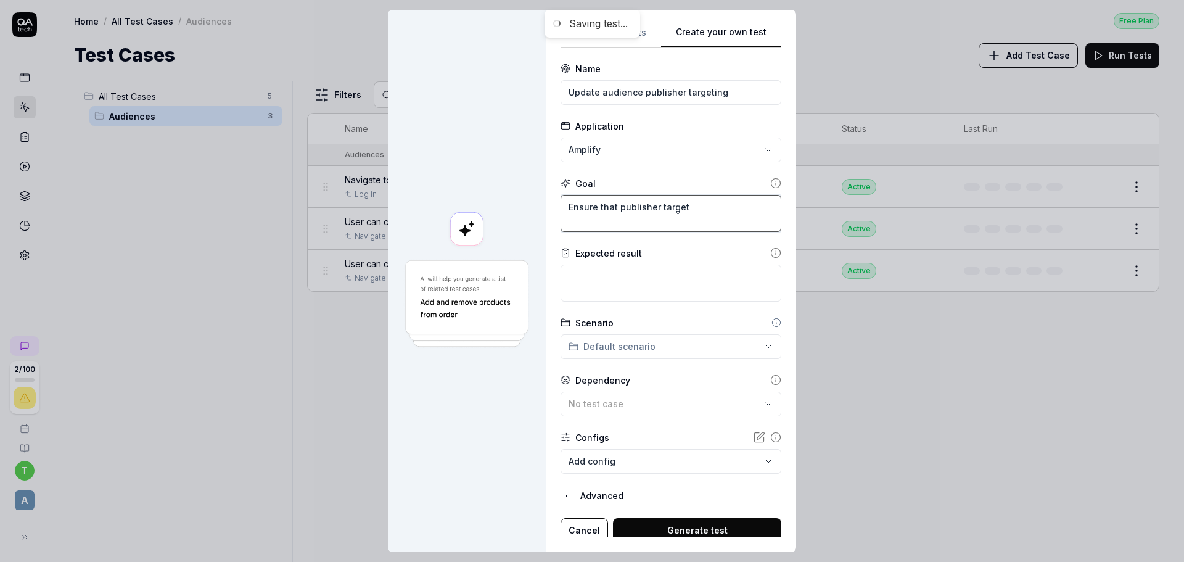
type textarea "*"
type textarea "Ensure that publisher targeti"
type textarea "*"
type textarea "Ensure that publisher targetin"
type textarea "*"
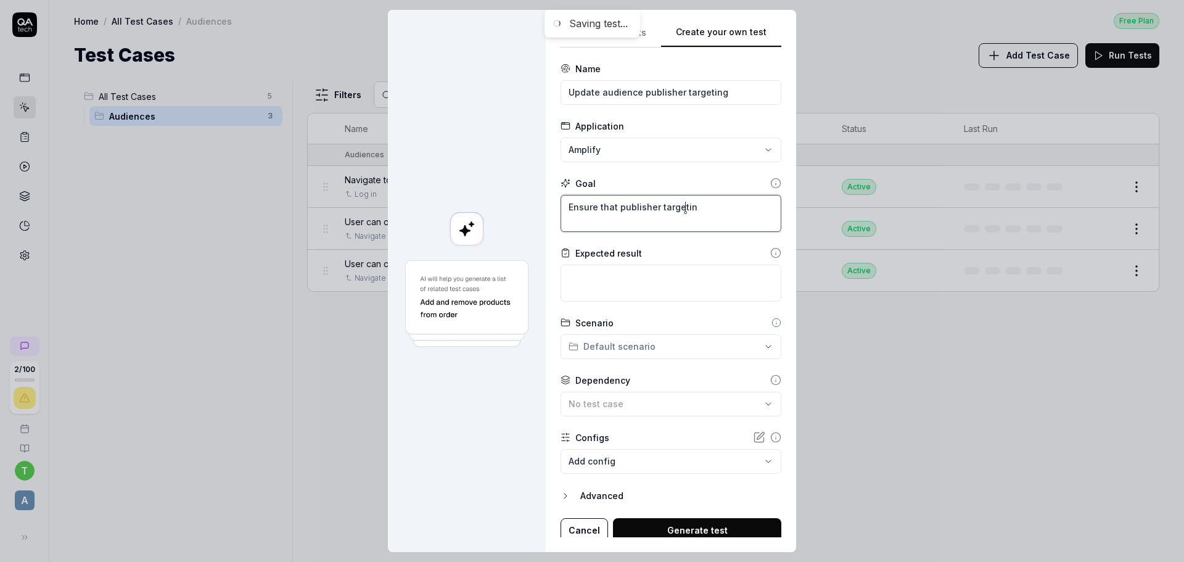
type textarea "Ensure that publisher targeting"
type textarea "*"
type textarea "Ensure that publisher targeting"
type textarea "*"
type textarea "Ensure that publisher targeting i"
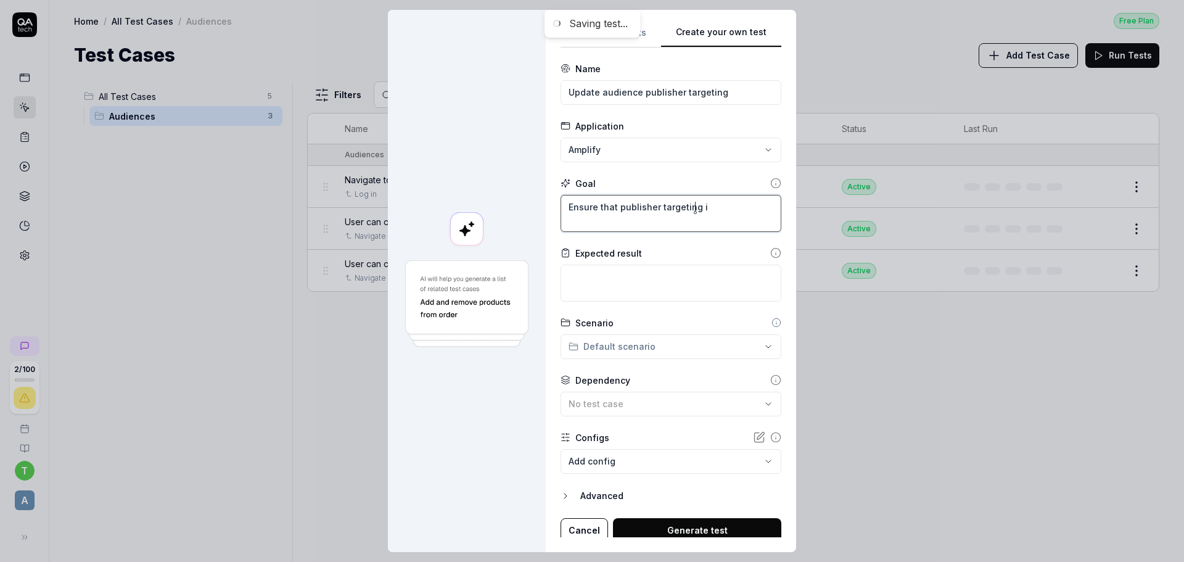
type textarea "*"
type textarea "Ensure that publisher targeting is"
type textarea "*"
type textarea "Ensure that publisher targeting is"
type textarea "*"
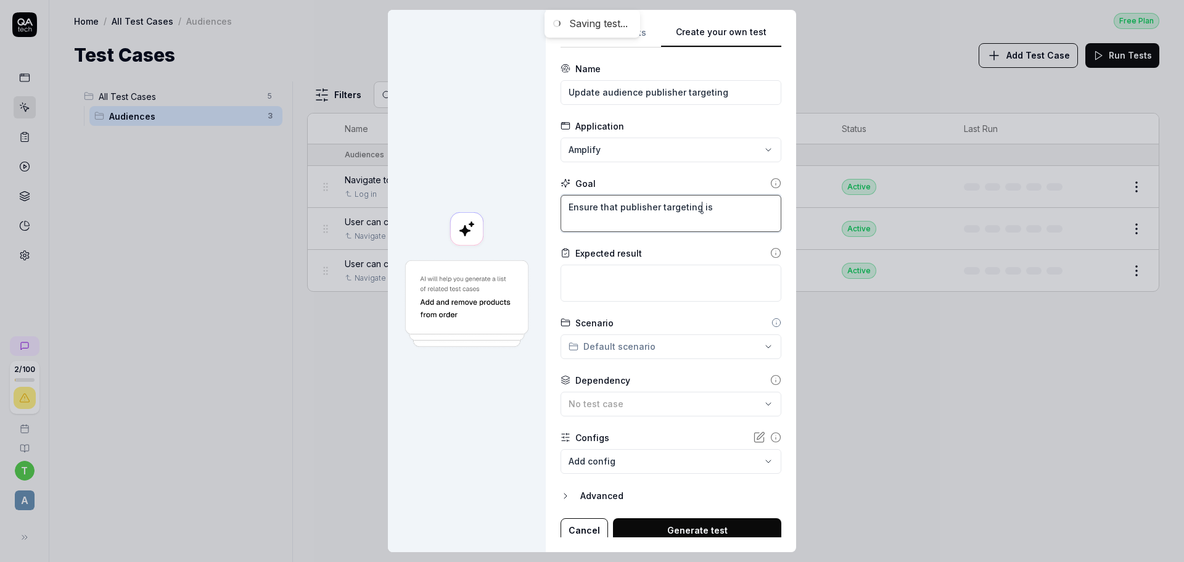
type textarea "Ensure that publisher targeting is c"
type textarea "*"
type textarea "Ensure that publisher targeting is ci"
type textarea "*"
type textarea "Ensure that publisher targeting is c"
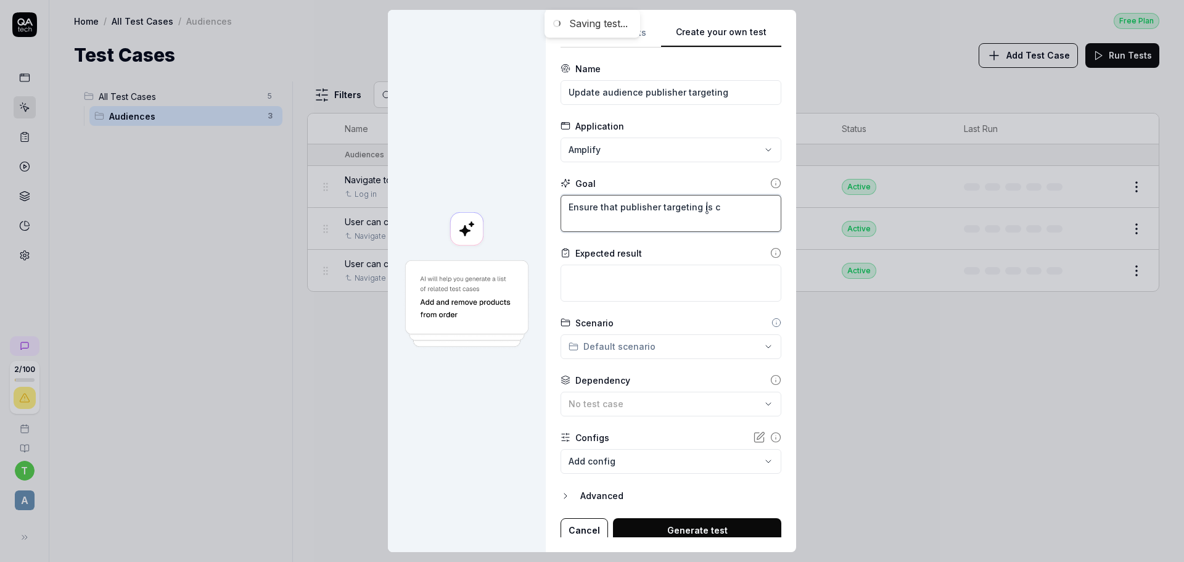
type textarea "*"
type textarea "Ensure that publisher targeting is co"
type textarea "*"
type textarea "Ensure that publisher targeting is cor"
type textarea "*"
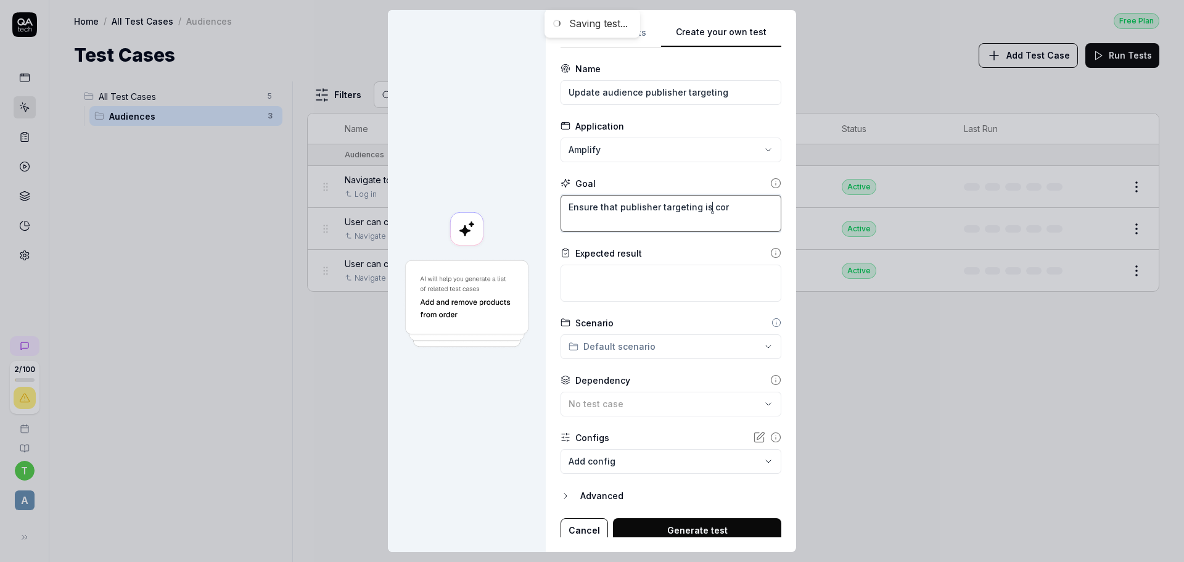
type textarea "Ensure that publisher targeting is corr"
type textarea "*"
type textarea "Ensure that publisher targeting is corre"
type textarea "*"
type textarea "Ensure that publisher targeting is correc"
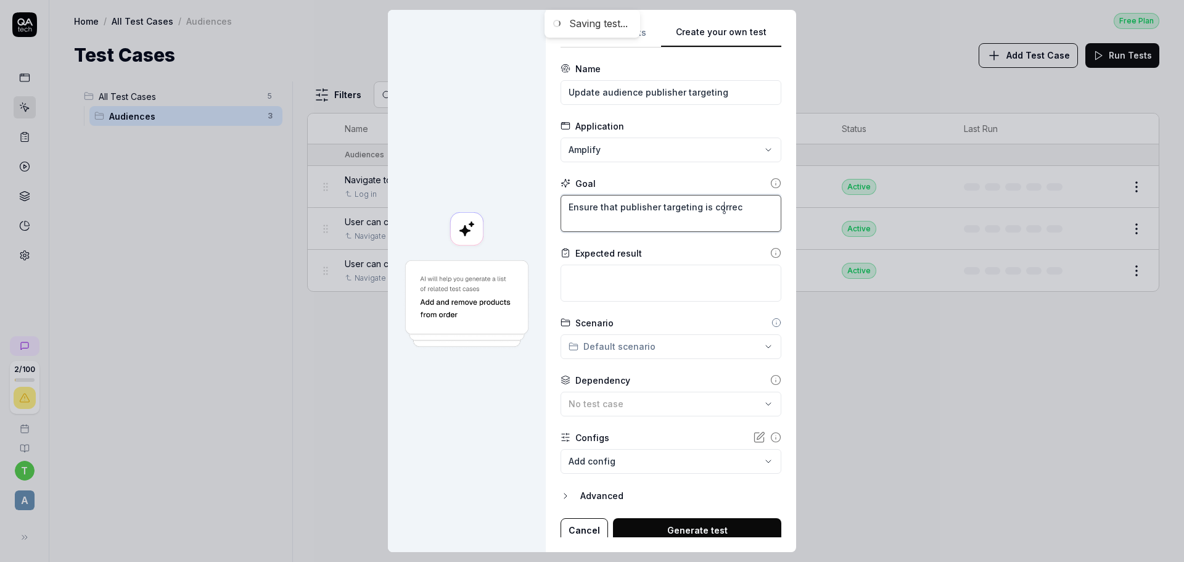
type textarea "*"
type textarea "Ensure that publisher targeting is correct"
type textarea "*"
type textarea "Ensure that publisher targeting is correct"
type textarea "*"
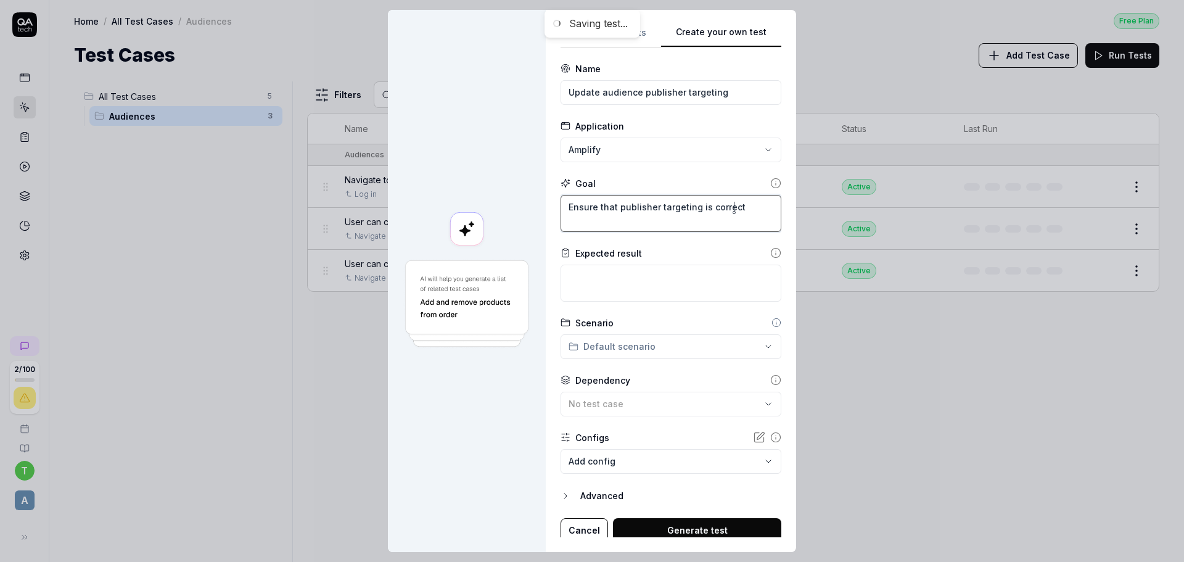
type textarea "Ensure that publisher targeting is correct a"
type textarea "*"
type textarea "Ensure that publisher targeting is correct af"
type textarea "*"
type textarea "Ensure that publisher targeting is correct aft"
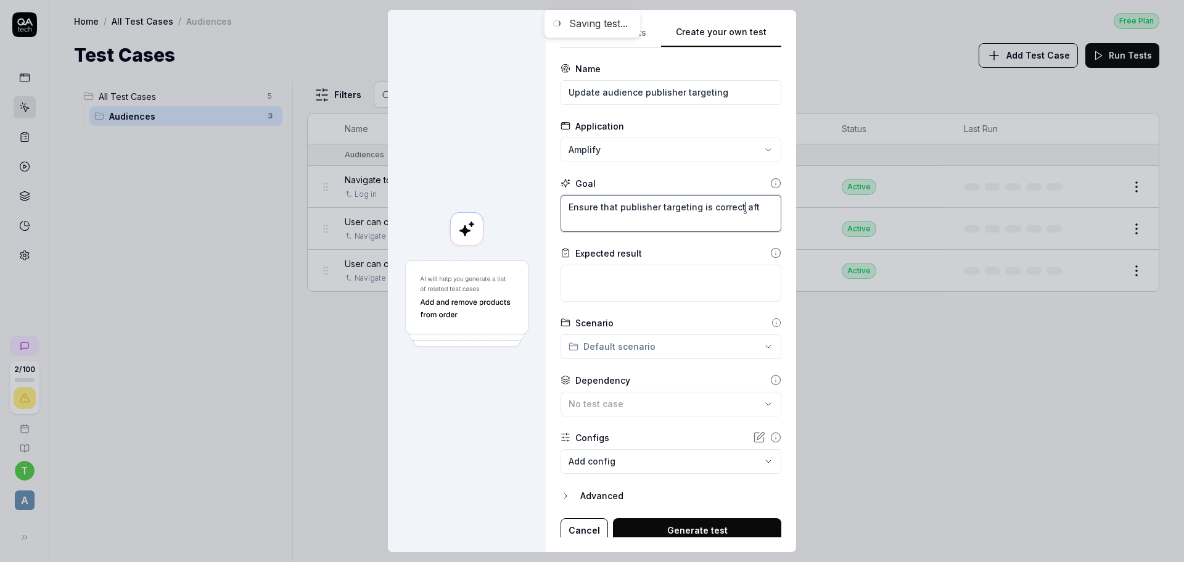
type textarea "*"
type textarea "Ensure that publisher targeting is correct afte"
type textarea "*"
type textarea "Ensure that publisher targeting is correct after"
type textarea "*"
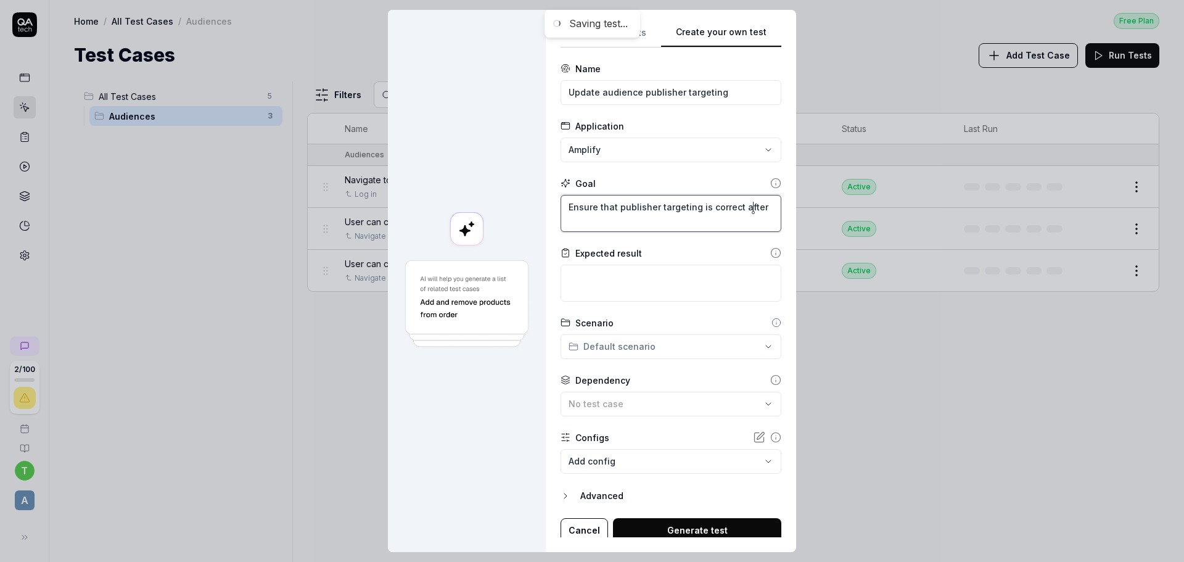
type textarea "Ensure that publisher targeting is correct after"
type textarea "*"
type textarea "Ensure that publisher targeting is correct after e"
type textarea "*"
type textarea "Ensure that publisher targeting is correct after"
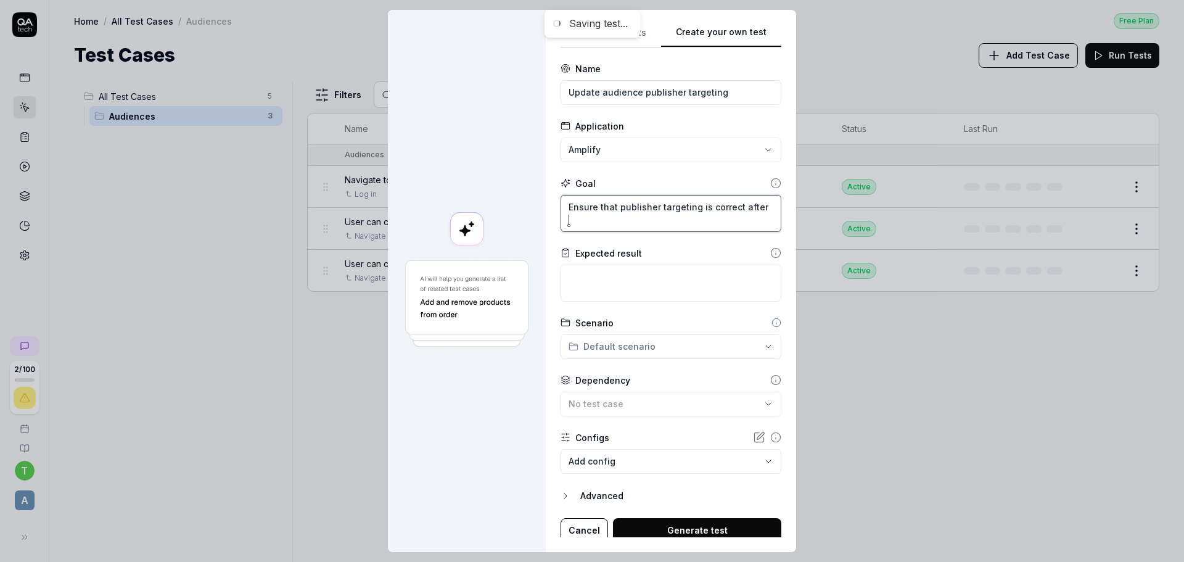
type textarea "*"
type textarea "Ensure that publisher targeting is correct after a"
type textarea "*"
type textarea "Ensure that publisher targeting is correct after ad"
type textarea "*"
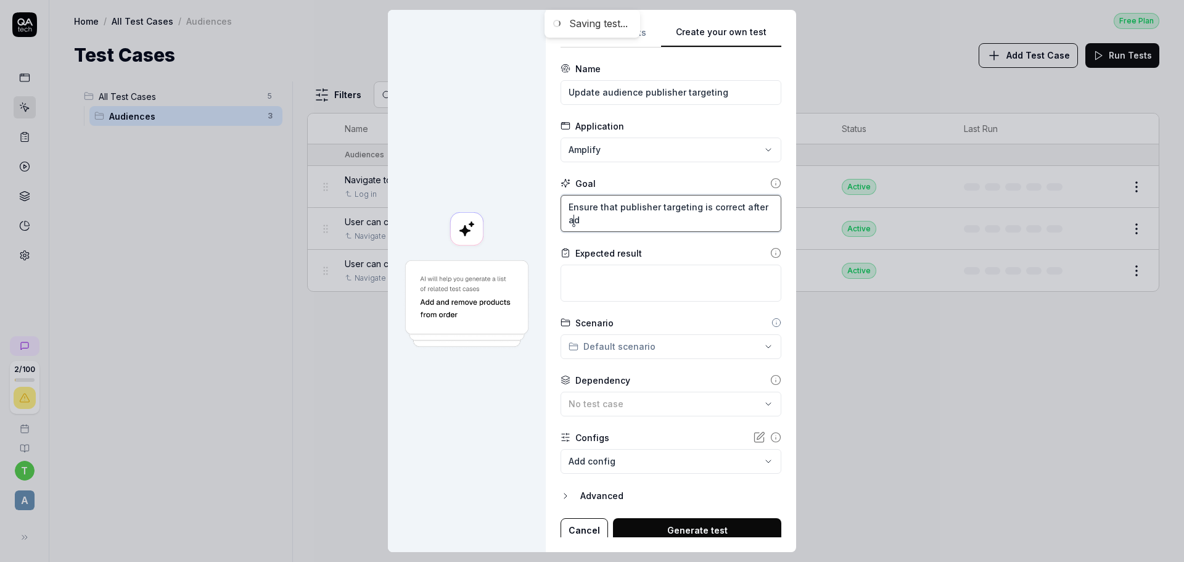
type textarea "Ensure that publisher targeting is correct after add"
type textarea "*"
type textarea "Ensure that publisher targeting is correct after addi"
type textarea "*"
type textarea "Ensure that publisher targeting is correct after addin"
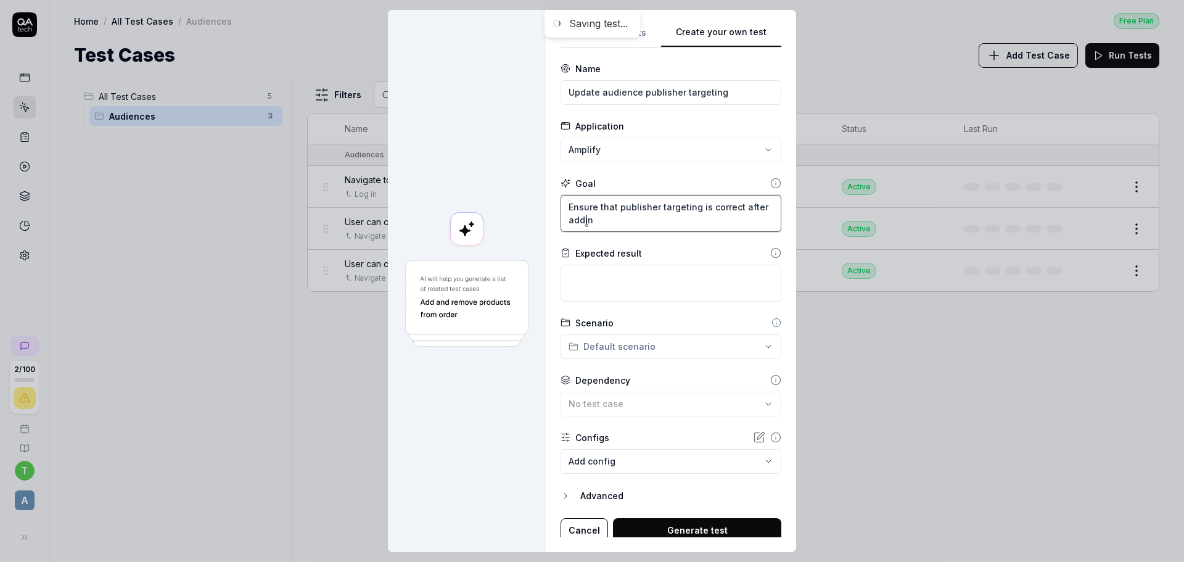
type textarea "*"
type textarea "Ensure that publisher targeting is correct after adding"
type textarea "*"
type textarea "Ensure that publisher targeting is correct after adding"
type textarea "*"
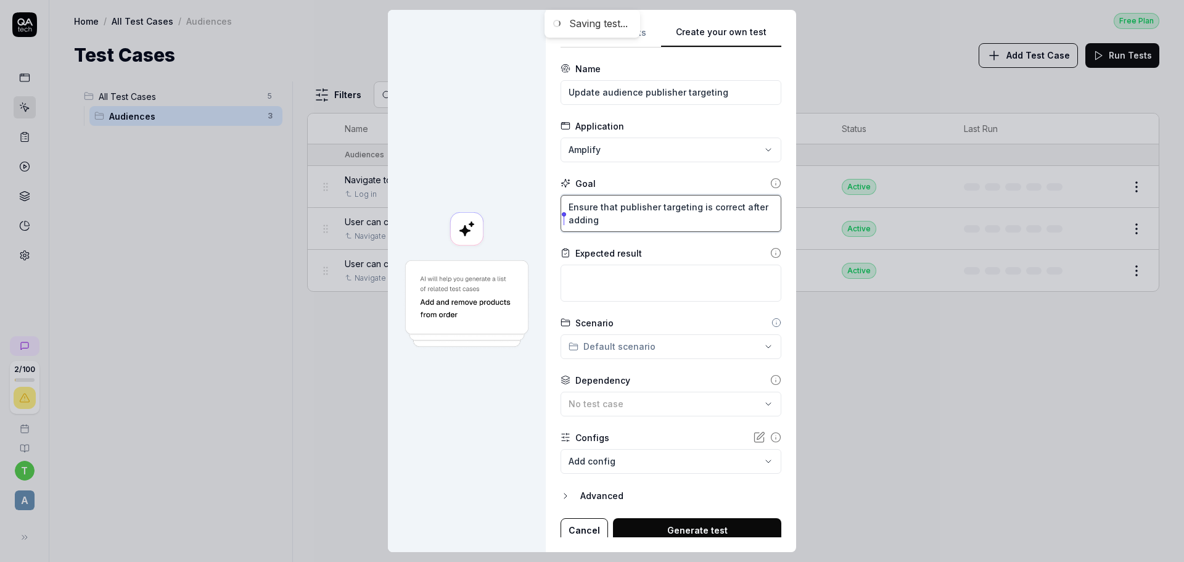
type textarea "Ensure that publisher targeting is correct after"
type textarea "*"
type textarea "Ensure that publisher targeting is correct after u"
type textarea "*"
type textarea "Ensure that publisher targeting is correct after up"
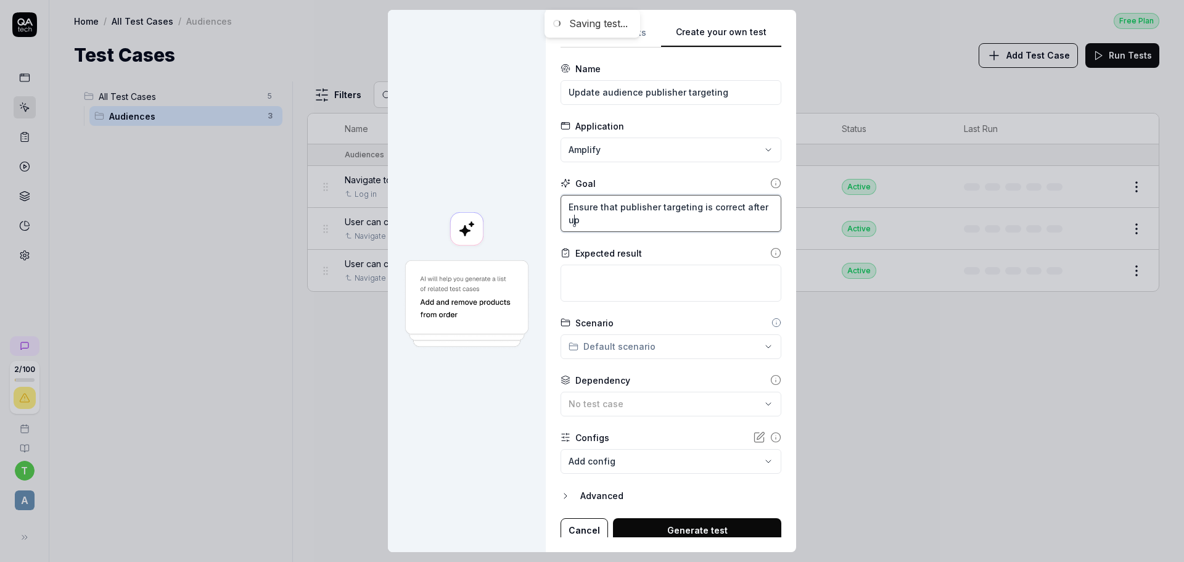
type textarea "*"
type textarea "Ensure that publisher targeting is correct after upd"
type textarea "*"
type textarea "Ensure that publisher targeting is correct after upda"
type textarea "*"
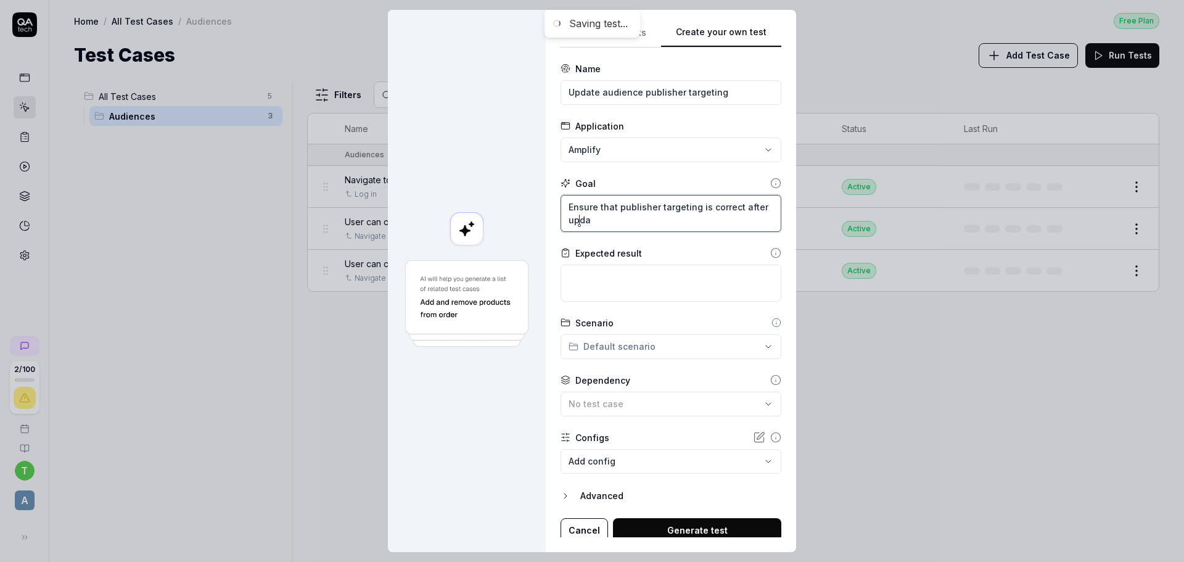
type textarea "Ensure that publisher targeting is correct after updat"
type textarea "*"
type textarea "Ensure that publisher targeting is correct after update"
click at [605, 276] on textarea at bounding box center [670, 282] width 221 height 37
click at [663, 288] on textarea at bounding box center [670, 282] width 221 height 37
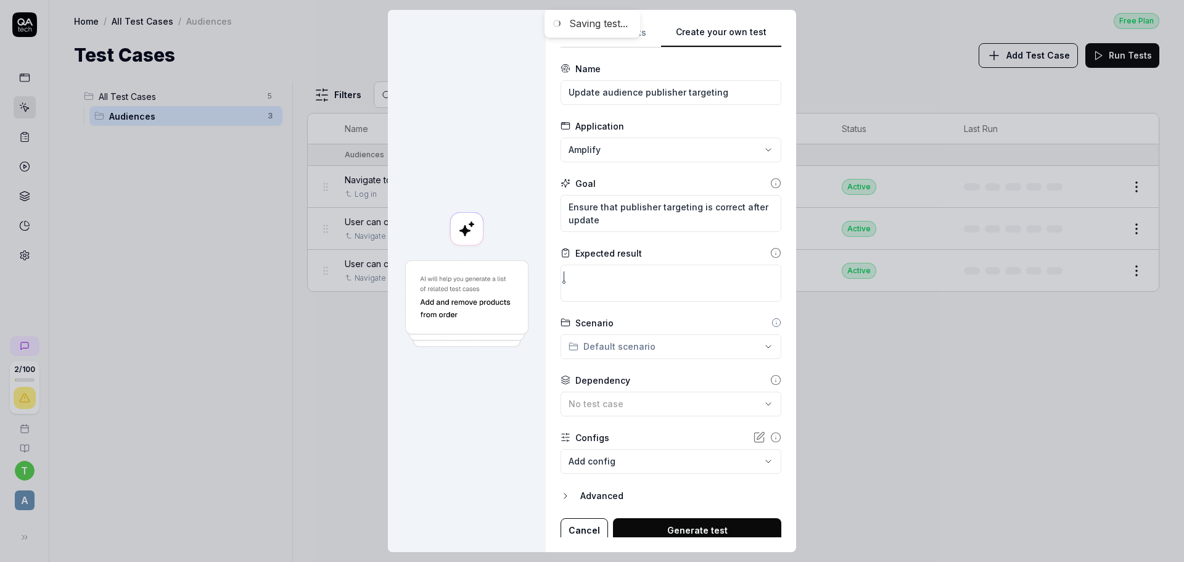
click at [642, 342] on div "**********" at bounding box center [592, 281] width 1184 height 562
click at [623, 375] on span "Audiences" at bounding box center [614, 370] width 70 height 13
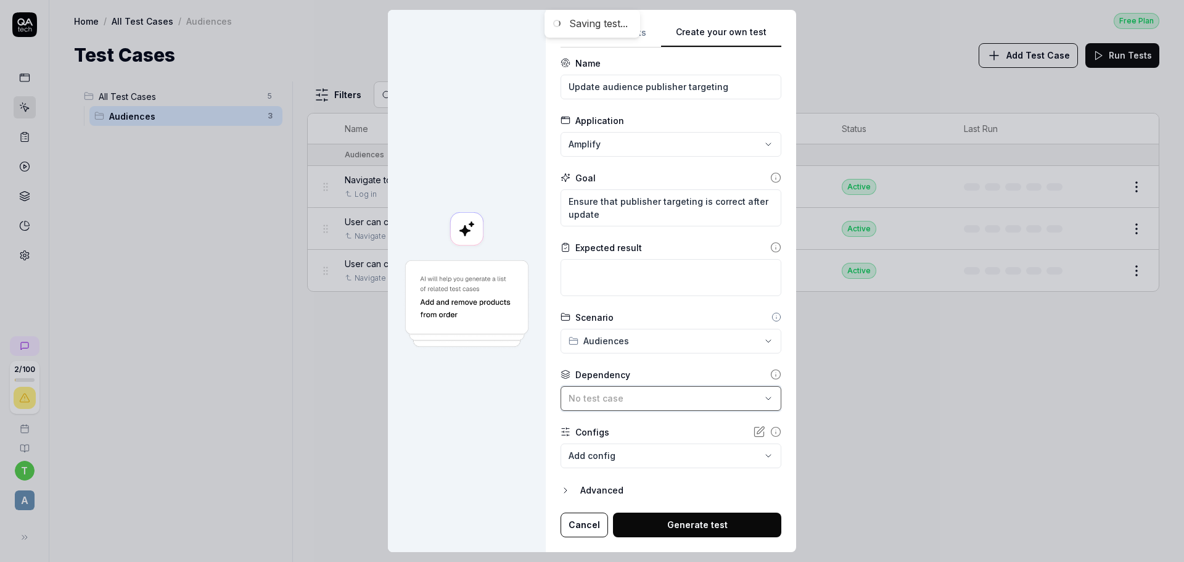
click at [663, 396] on div "No test case" at bounding box center [664, 397] width 192 height 13
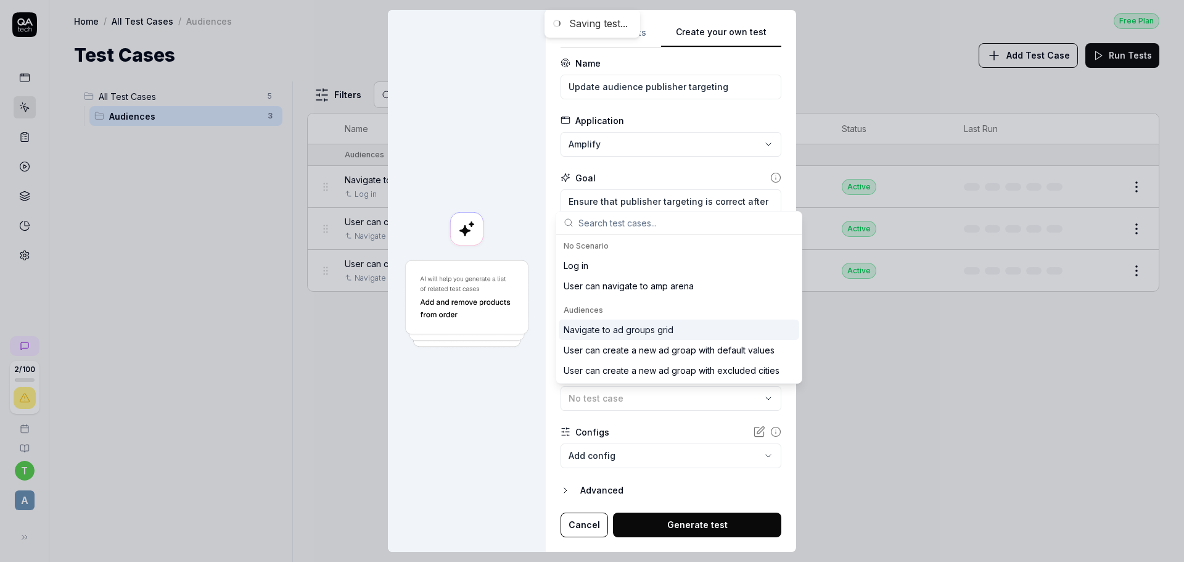
click at [634, 327] on div "Navigate to ad groups grid" at bounding box center [618, 329] width 110 height 13
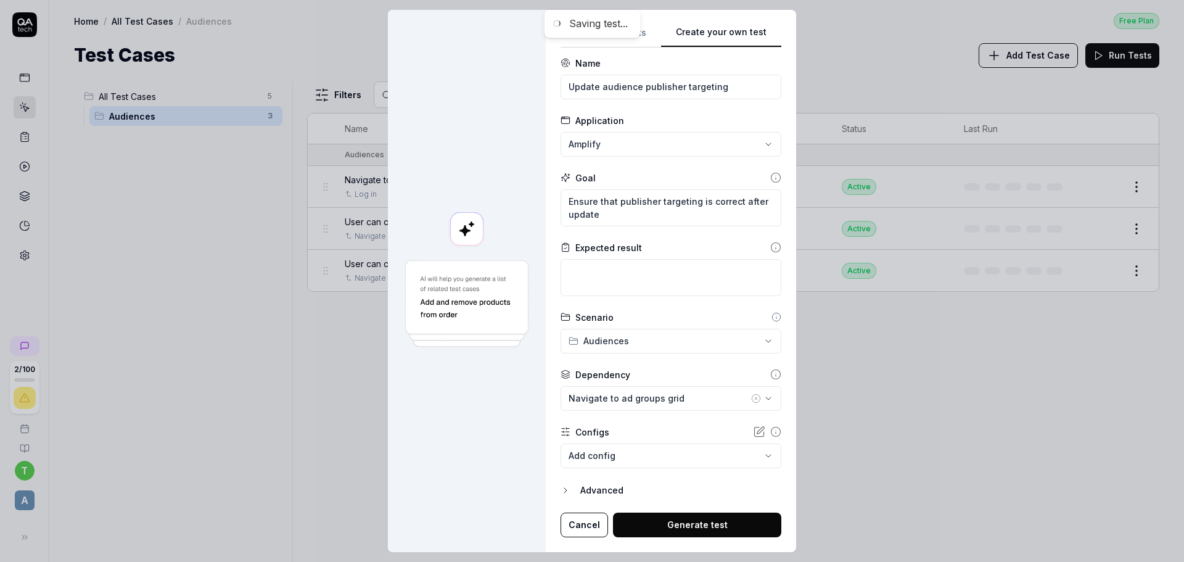
click at [629, 453] on body "**********" at bounding box center [592, 281] width 1184 height 562
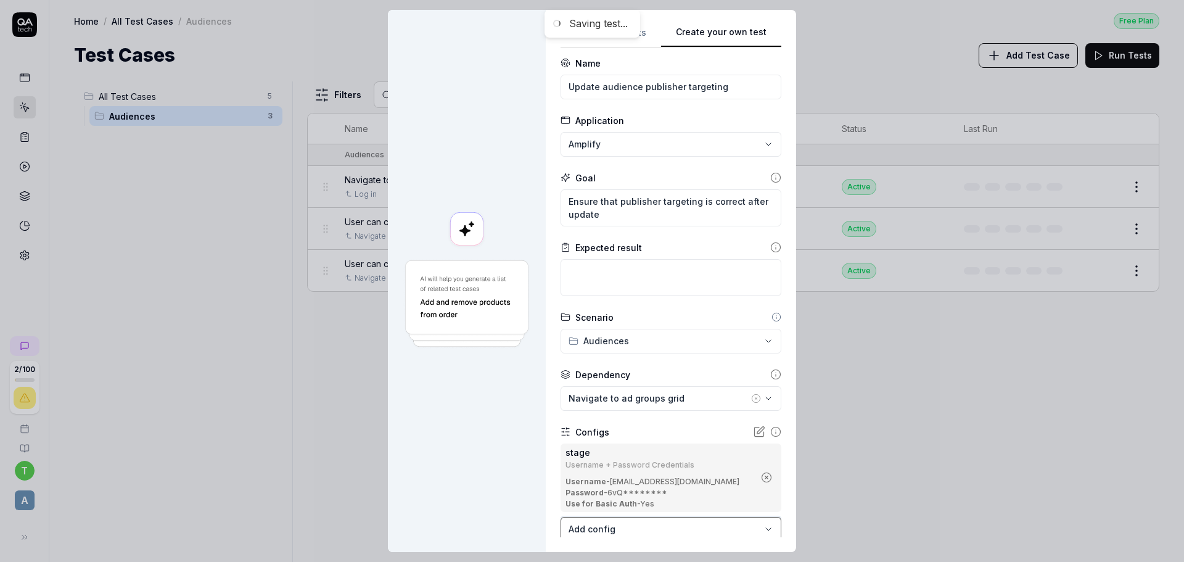
scroll to position [79, 0]
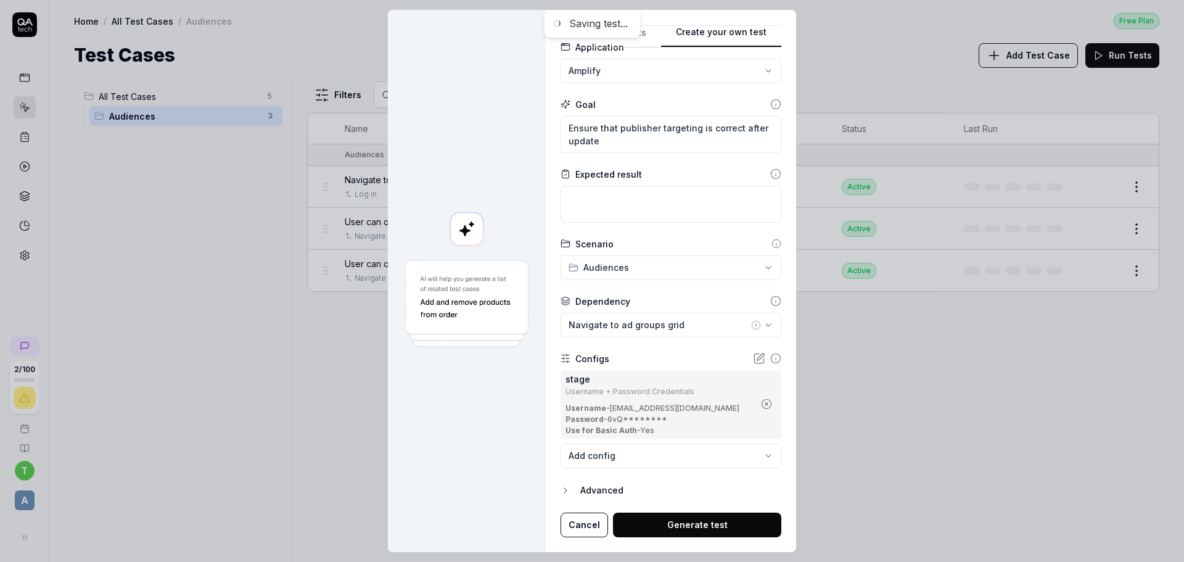
click at [600, 454] on body "Saving test... 2 / 100 t a Home / All Test Cases / Audiences Free Plan Home / A…" at bounding box center [592, 281] width 1184 height 562
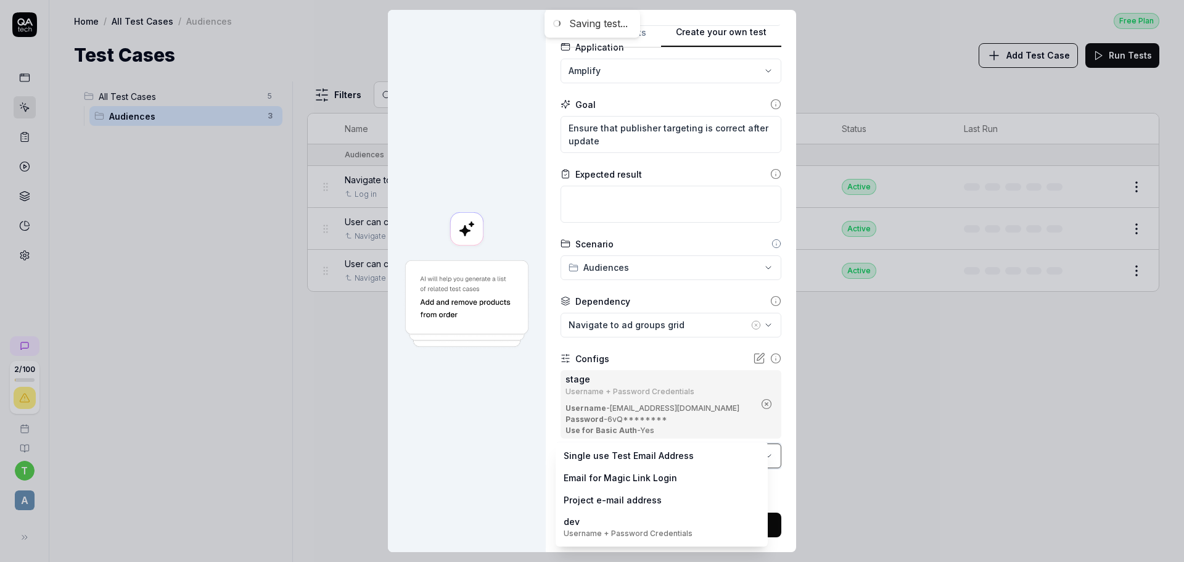
click at [502, 464] on div "**********" at bounding box center [592, 281] width 1184 height 562
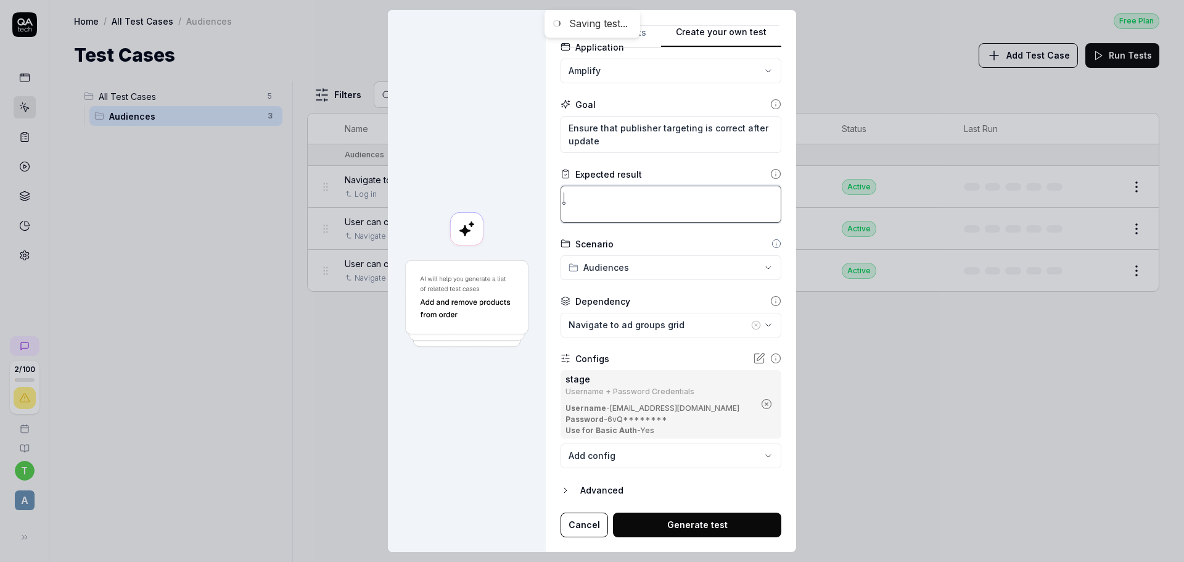
click at [586, 222] on textarea at bounding box center [670, 204] width 221 height 37
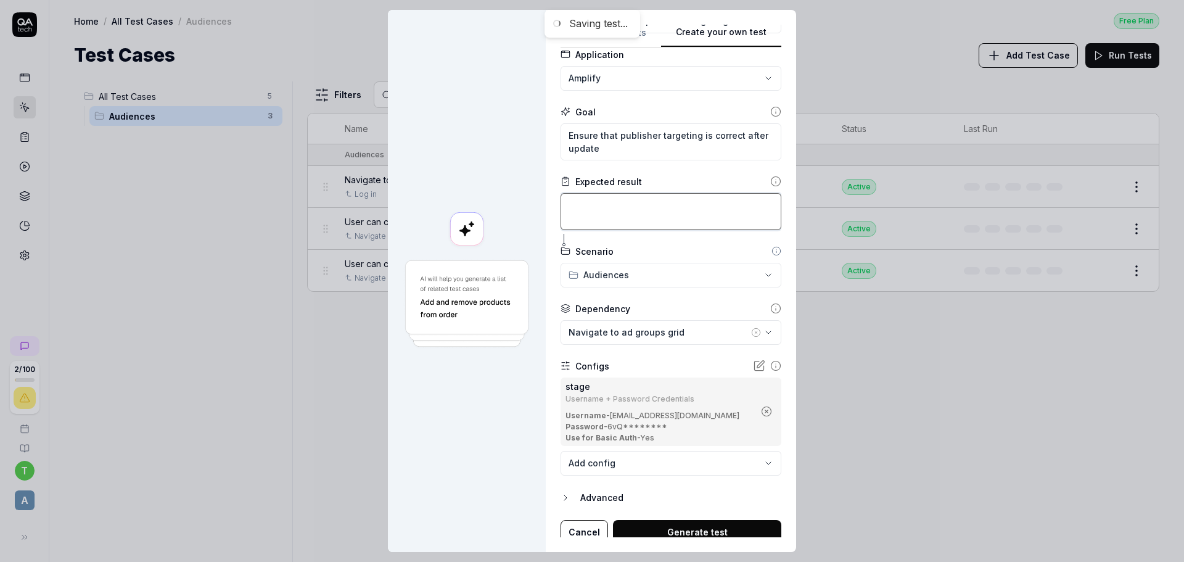
scroll to position [0, 0]
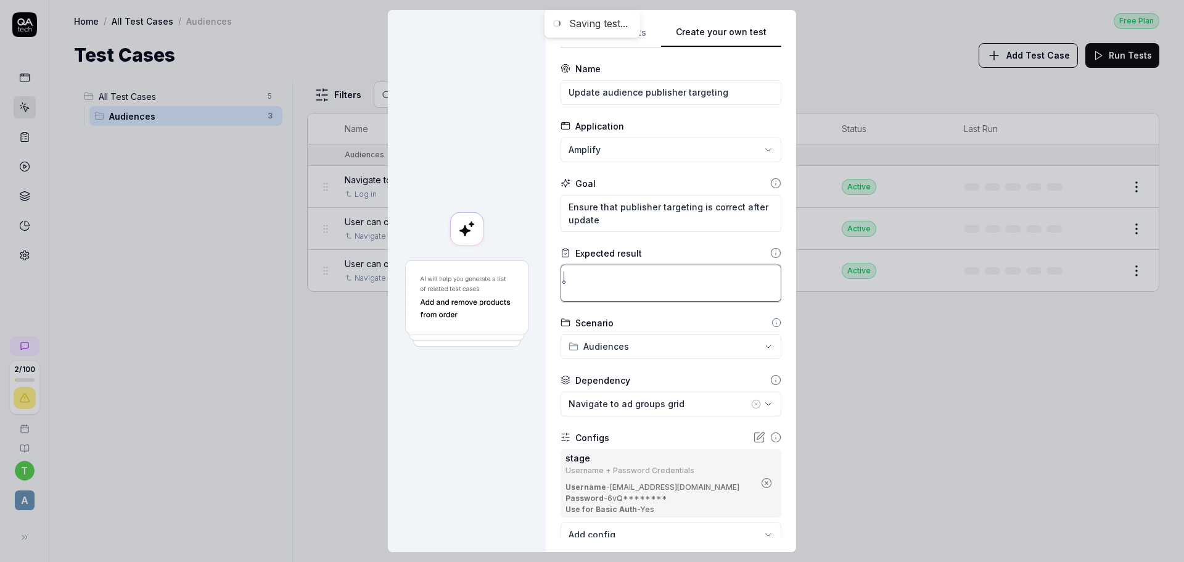
click at [584, 282] on textarea at bounding box center [670, 282] width 221 height 37
type textarea "*"
type textarea "P"
type textarea "*"
type textarea "Pu"
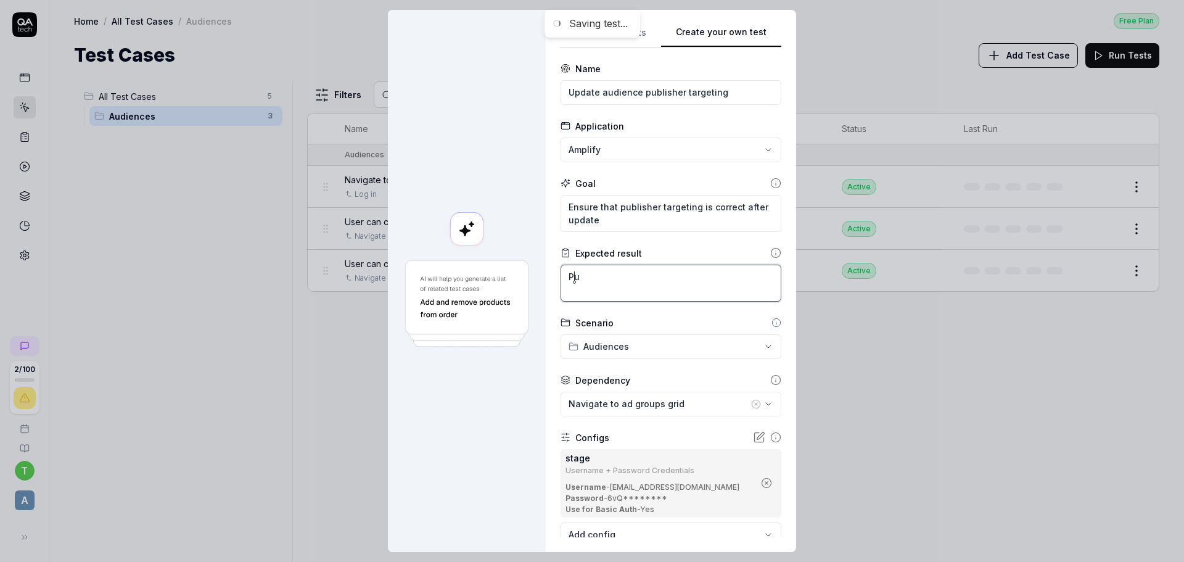
type textarea "*"
type textarea "Pub"
type textarea "*"
type textarea "Publ"
type textarea "*"
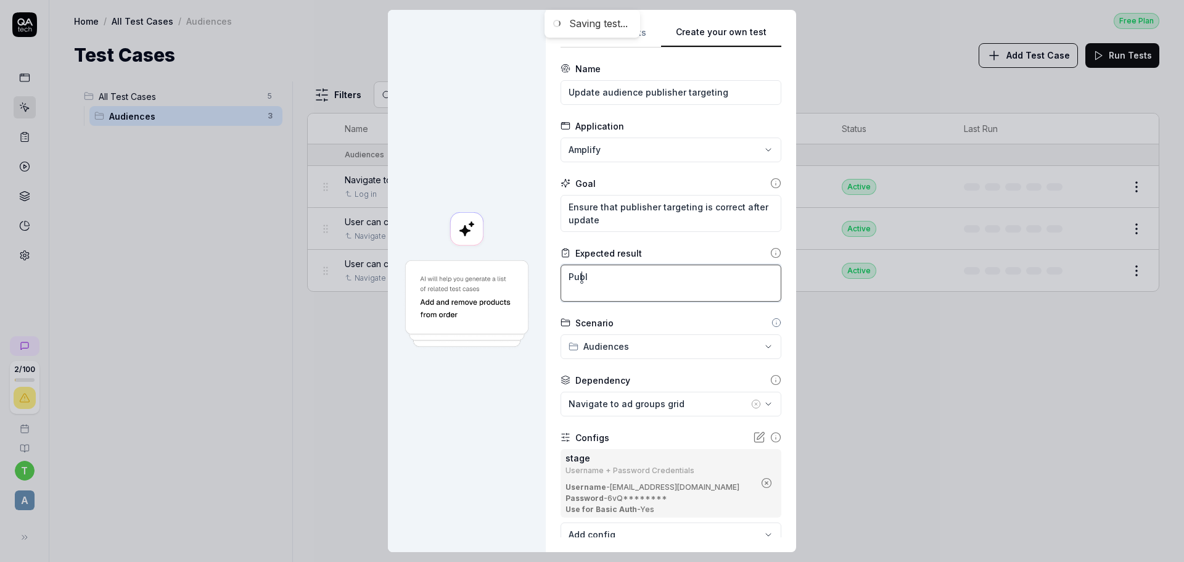
type textarea "Pub"
type textarea "*"
type textarea "Publ"
type textarea "*"
type textarea "Publi"
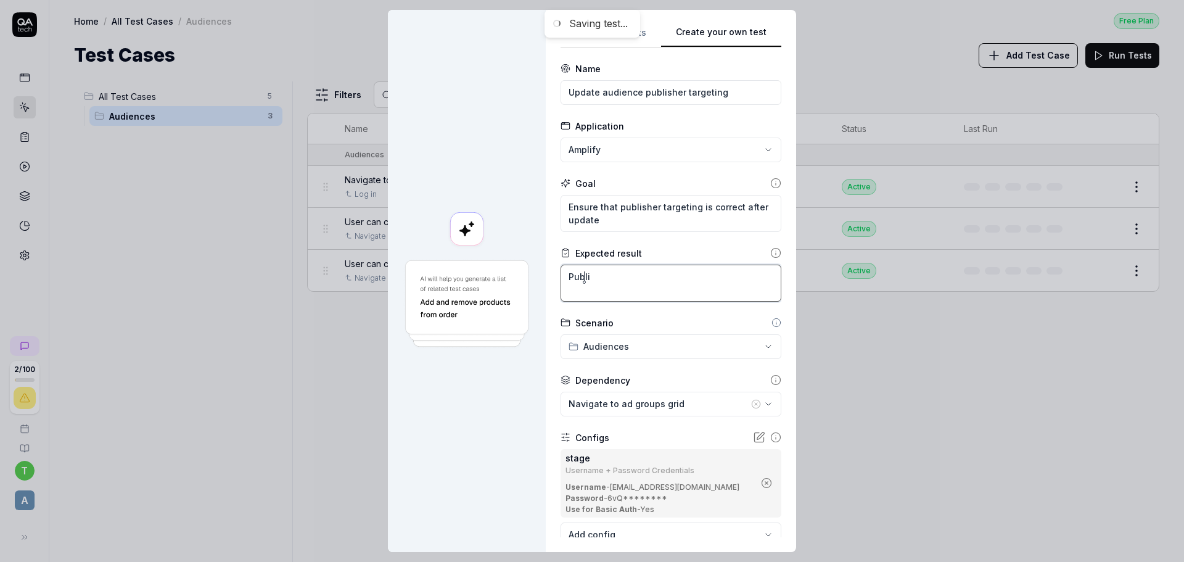
type textarea "*"
type textarea "Publis"
type textarea "*"
type textarea "Publish"
type textarea "*"
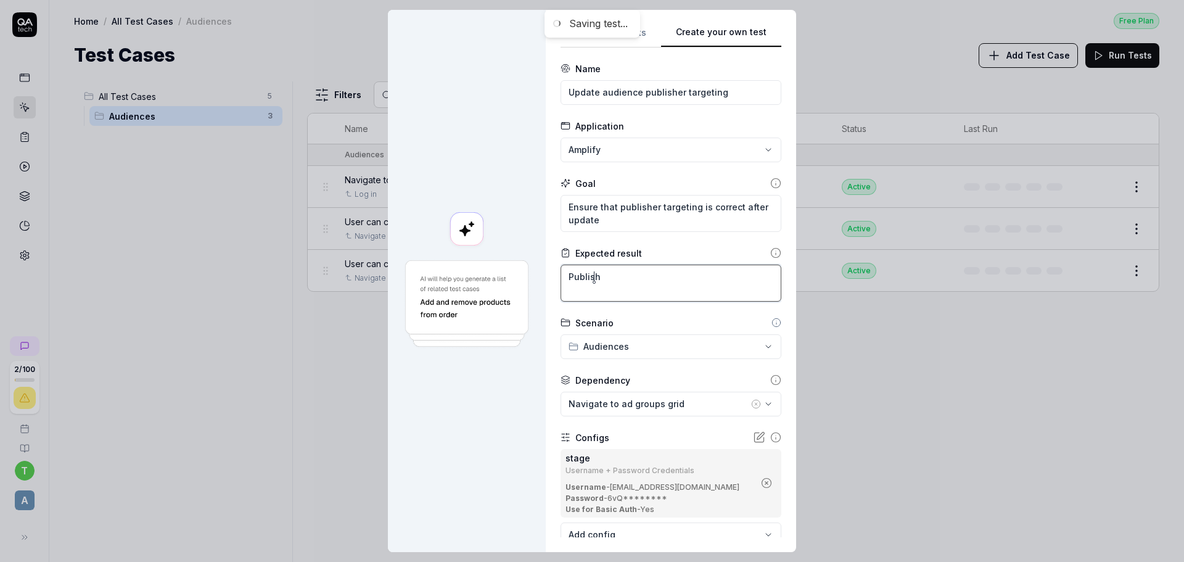
type textarea "Publishe"
type textarea "*"
type textarea "Publisher"
type textarea "*"
type textarea "Publisher"
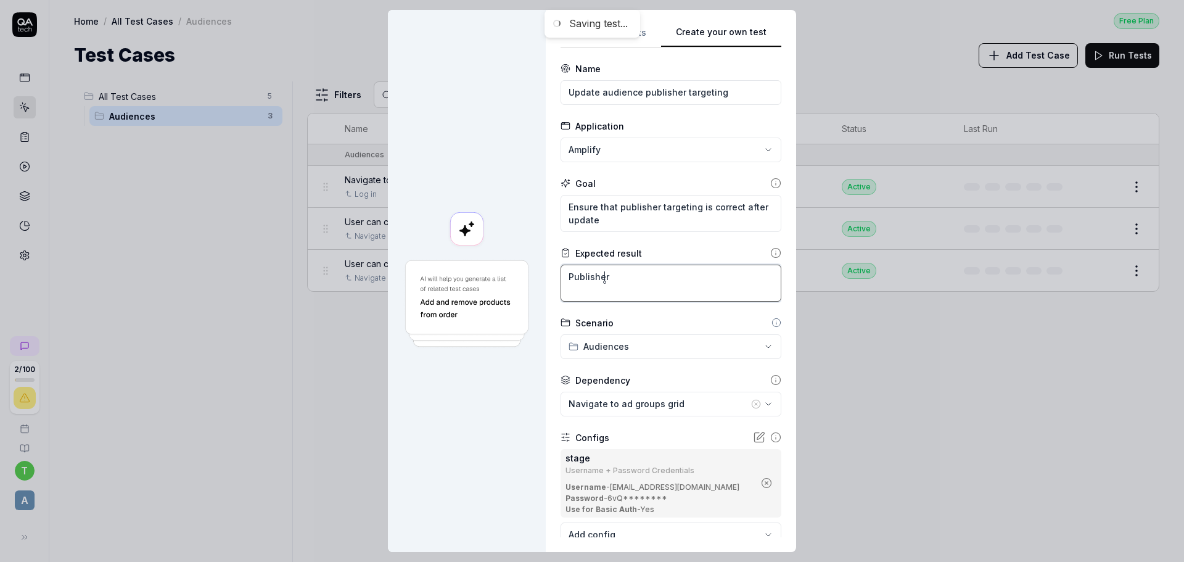
type textarea "*"
type textarea "Publisher t"
type textarea "*"
type textarea "Publisher ta"
type textarea "*"
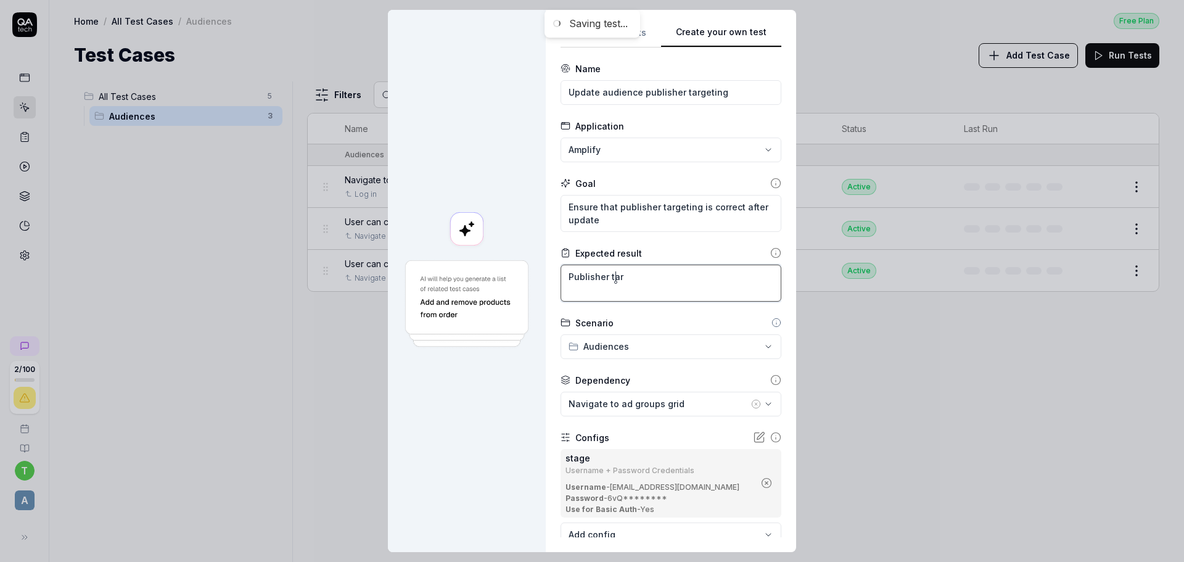
type textarea "Publisher targ"
type textarea "*"
type textarea "Publisher targe"
type textarea "*"
type textarea "Publisher target"
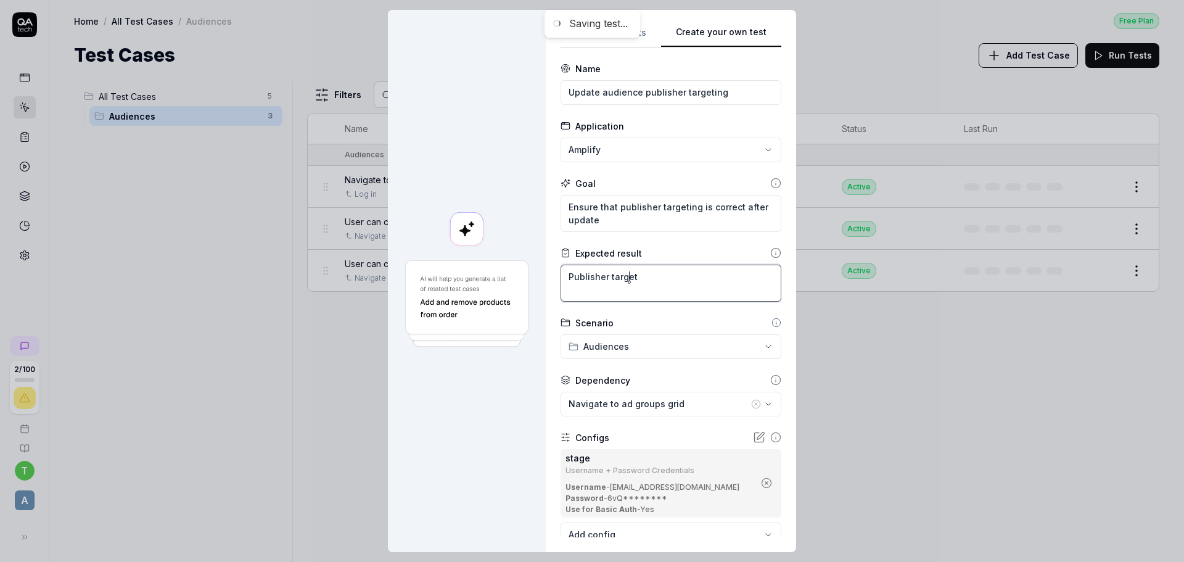
type textarea "*"
type textarea "Publisher targeti"
type textarea "*"
type textarea "Publisher targetin"
type textarea "*"
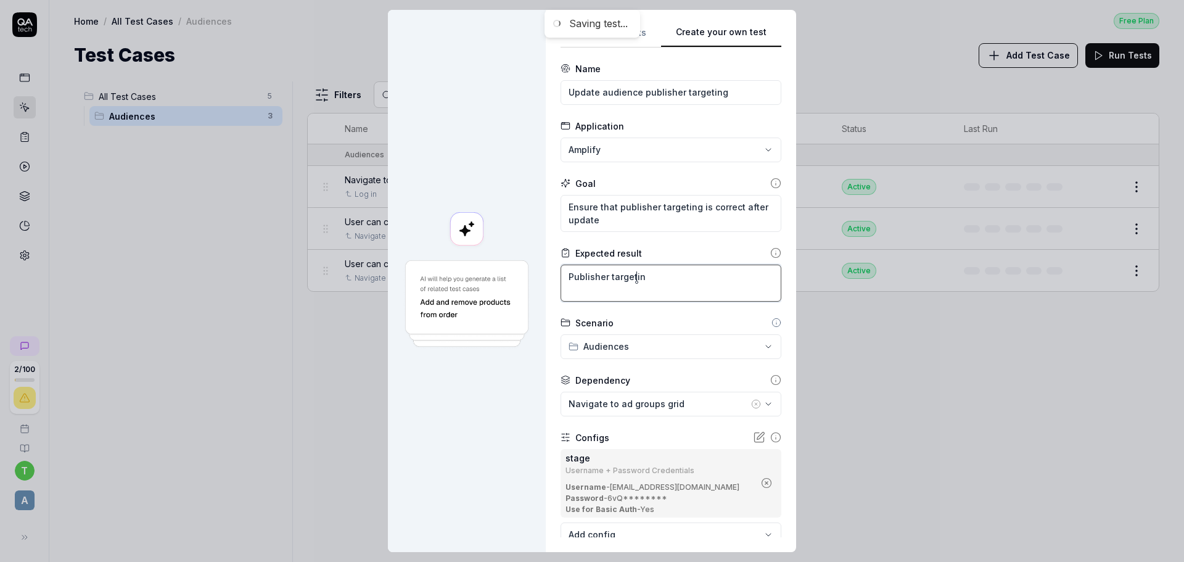
type textarea "Publisher targeting"
type textarea "*"
type textarea "Publisher targeting"
type textarea "*"
type textarea "Publisher targeting r"
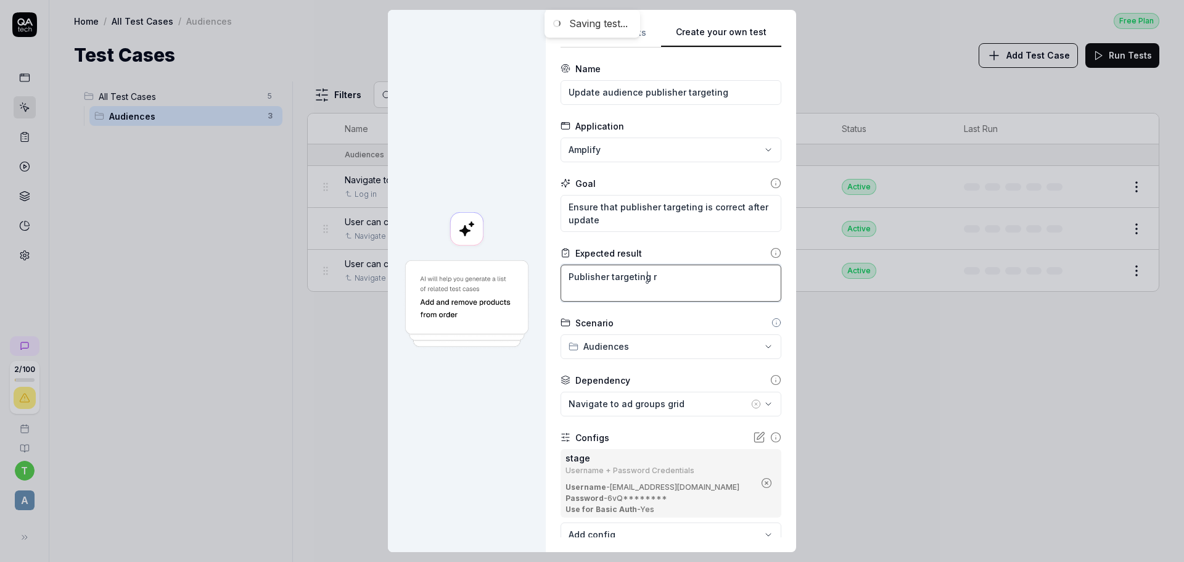
type textarea "*"
type textarea "Publisher targeting re"
type textarea "*"
type textarea "Publisher targeting ref"
type textarea "*"
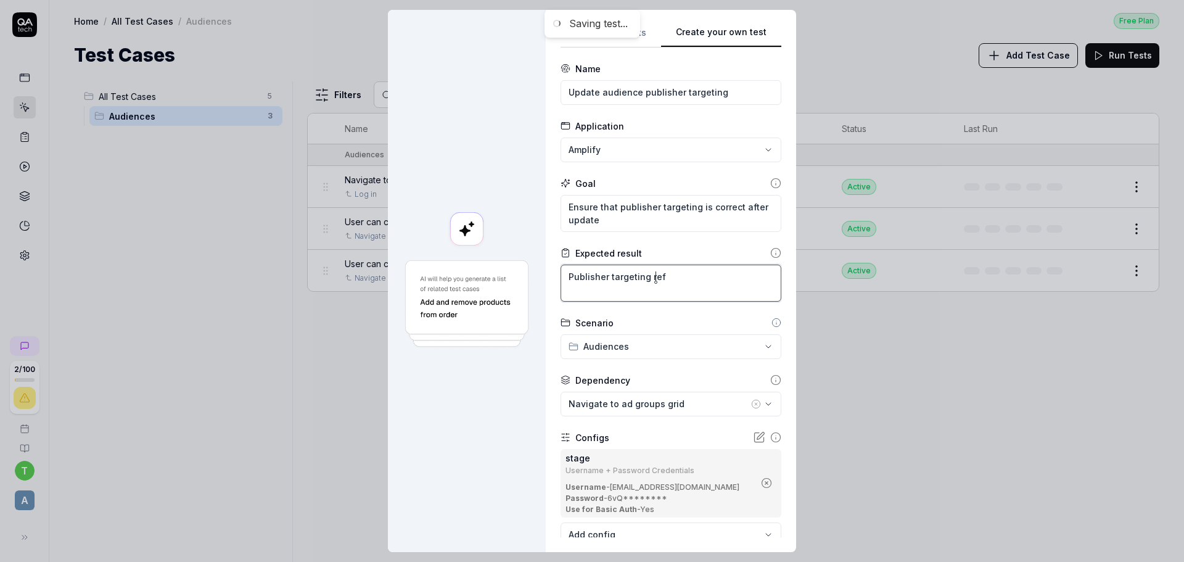
type textarea "Publisher targeting refl"
type textarea "*"
type textarea "Publisher targeting refle"
type textarea "*"
type textarea "Publisher targeting reflec"
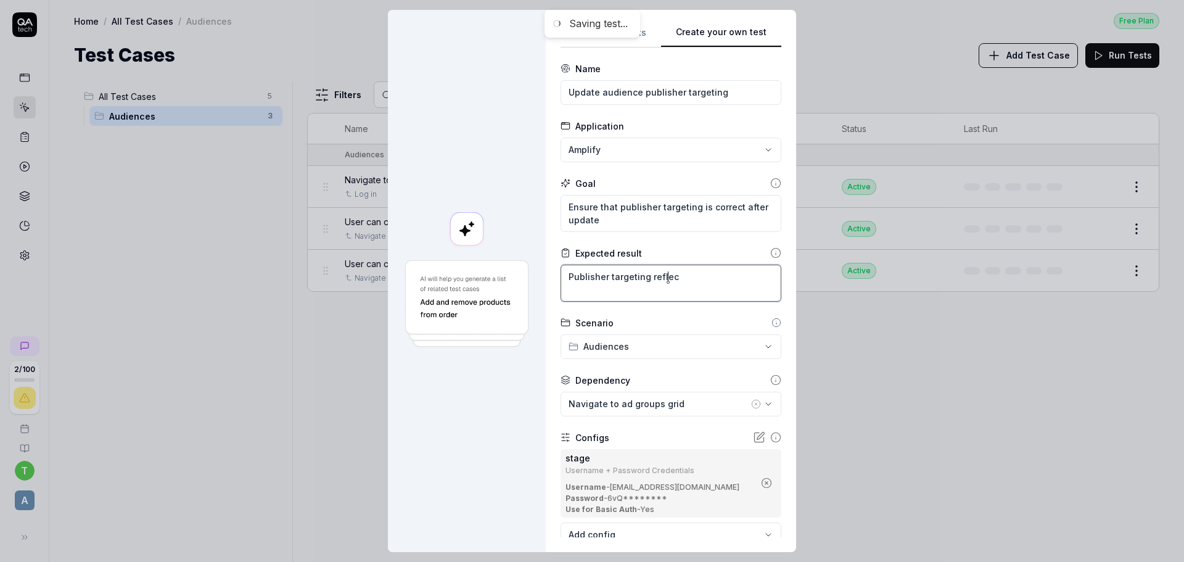
type textarea "*"
type textarea "Publisher targeting reflect"
type textarea "*"
click at [661, 270] on textarea "Publisher targeting reflect user changes" at bounding box center [670, 282] width 221 height 37
click at [661, 278] on textarea "Publisher targeting reflect user changes" at bounding box center [670, 282] width 221 height 37
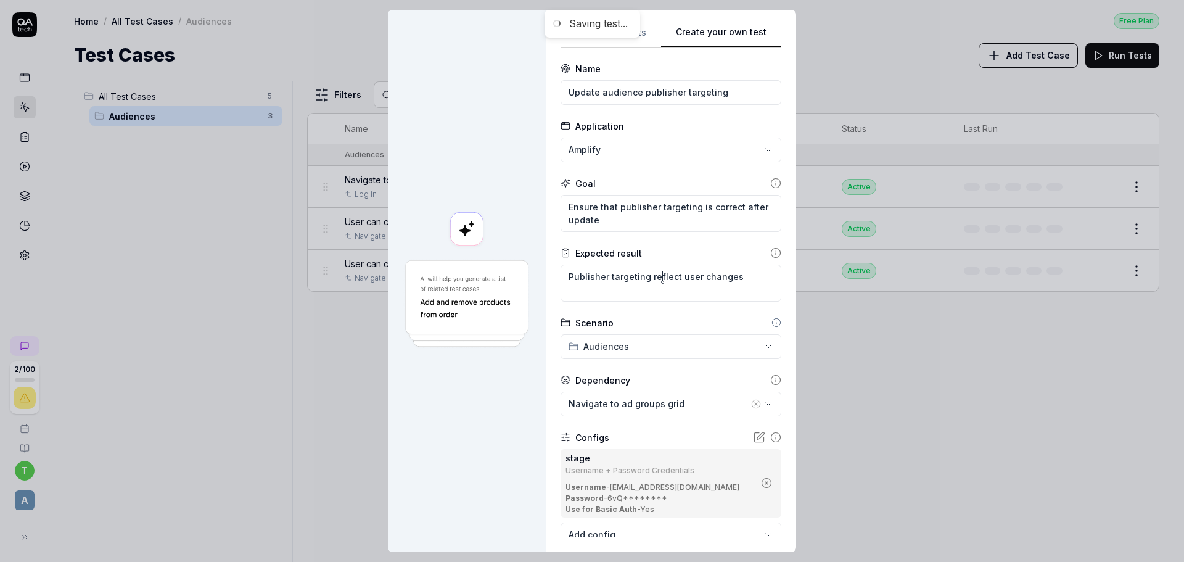
click at [614, 306] on form "**********" at bounding box center [670, 339] width 221 height 554
drag, startPoint x: 739, startPoint y: 277, endPoint x: 478, endPoint y: 281, distance: 260.8
click at [478, 281] on div "**********" at bounding box center [592, 281] width 408 height 542
click at [629, 269] on textarea at bounding box center [670, 282] width 221 height 37
click at [668, 274] on textarea "Publisher targeting reflect user changes" at bounding box center [670, 282] width 221 height 37
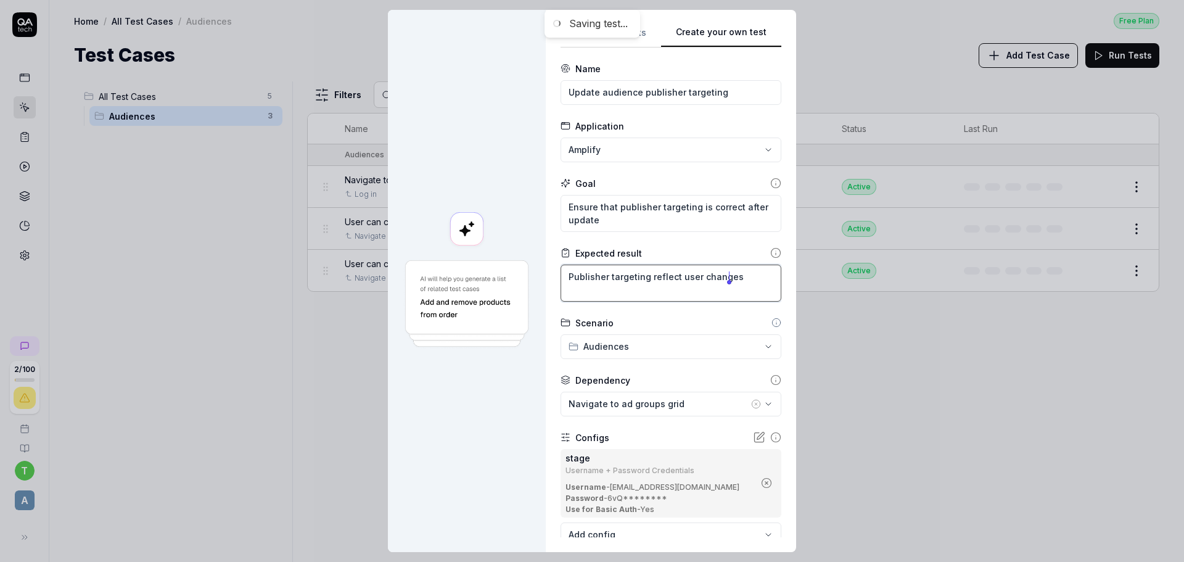
click at [671, 277] on textarea "Publisher targeting reflect user changes" at bounding box center [670, 282] width 221 height 37
click at [681, 295] on textarea "Publisher targeting reflects user changes" at bounding box center [670, 282] width 221 height 37
click at [696, 313] on form "**********" at bounding box center [670, 339] width 221 height 554
click at [563, 278] on textarea "Publisher targeting reflects user changes" at bounding box center [670, 282] width 221 height 37
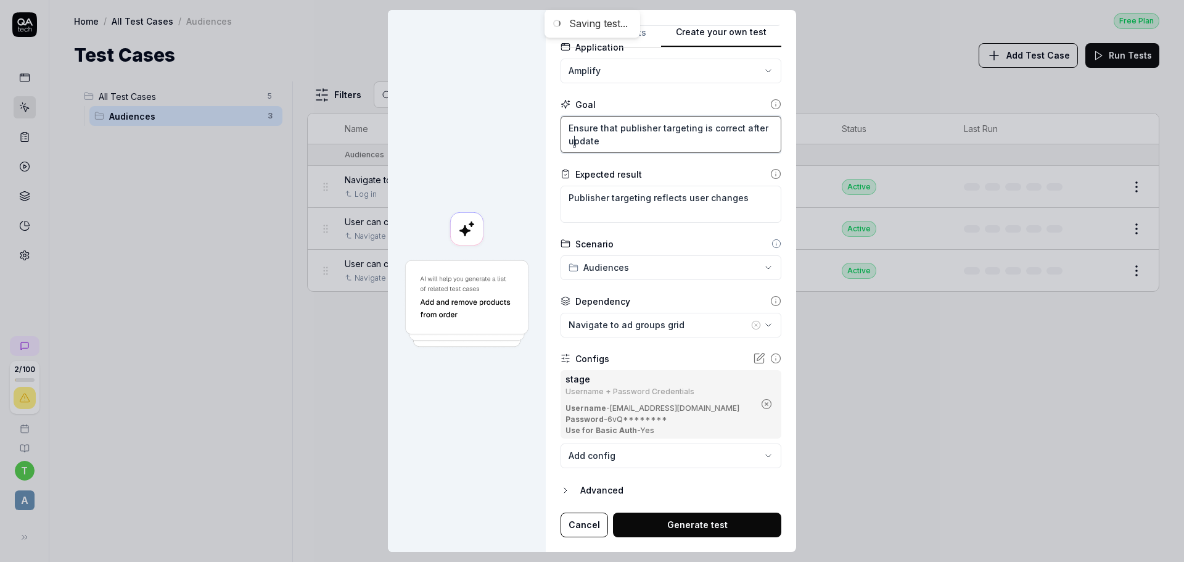
click at [576, 142] on textarea "Ensure that publisher targeting is correct after update" at bounding box center [670, 134] width 221 height 37
click at [576, 141] on textarea "Ensure that publisher targeting is correct after update" at bounding box center [670, 134] width 221 height 37
click at [697, 533] on button "Generate test" at bounding box center [697, 524] width 168 height 25
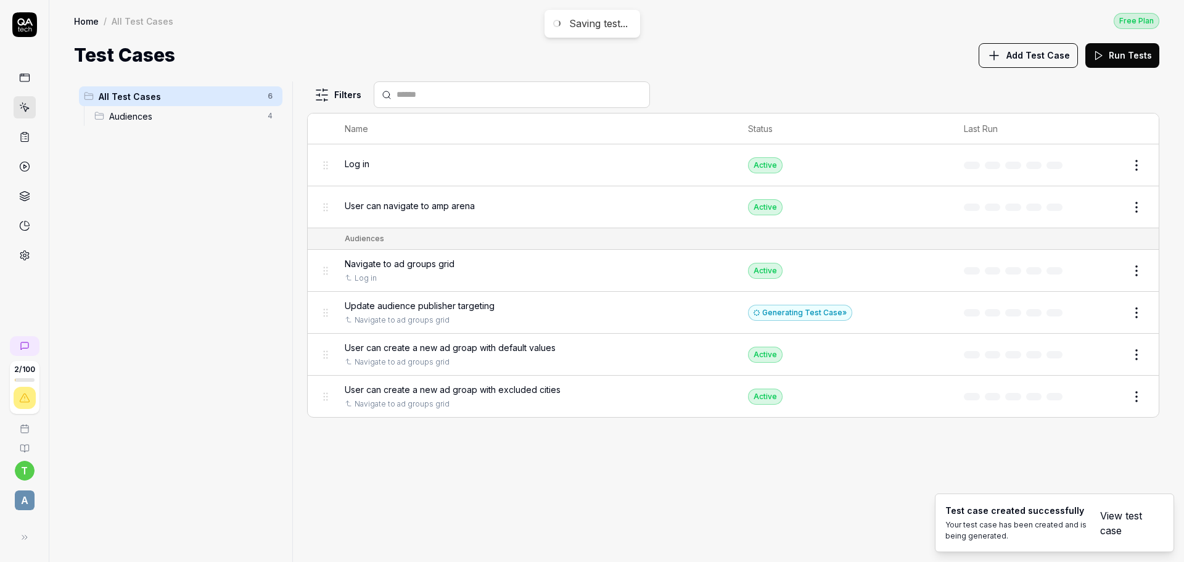
click at [564, 313] on div "Update audience publisher targeting Navigate to ad groups grid" at bounding box center [534, 312] width 379 height 27
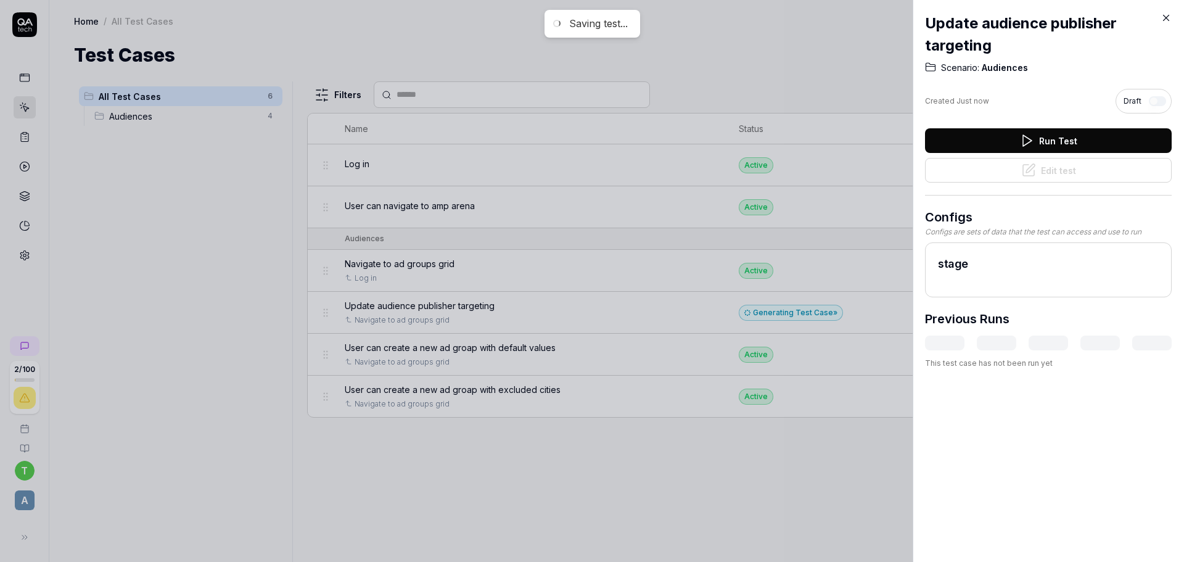
click at [393, 256] on div at bounding box center [592, 281] width 1184 height 562
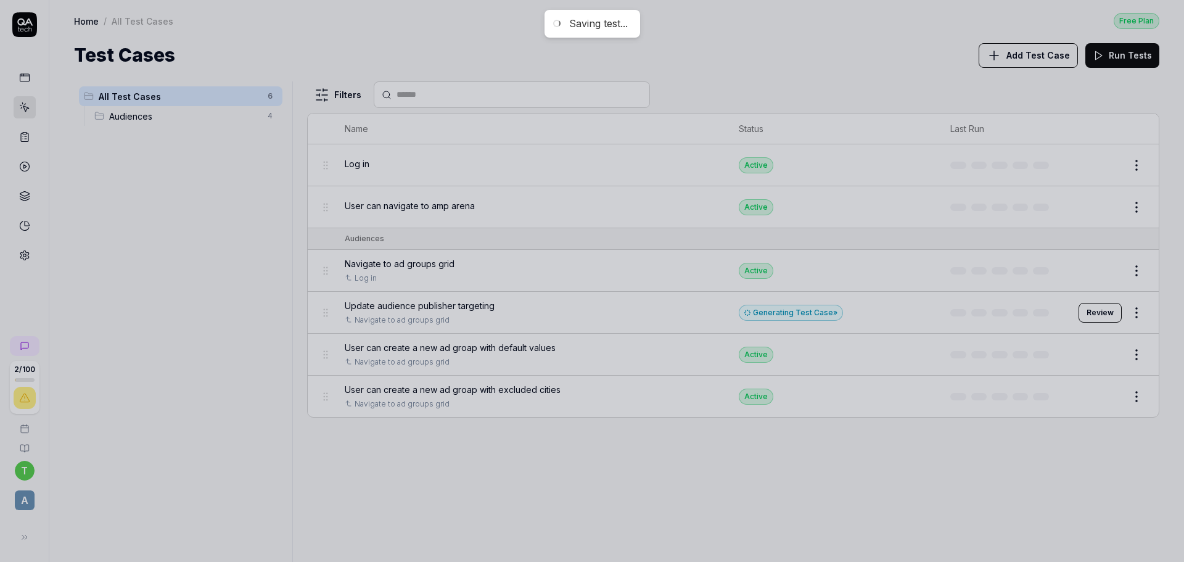
click at [388, 263] on div at bounding box center [592, 281] width 1184 height 562
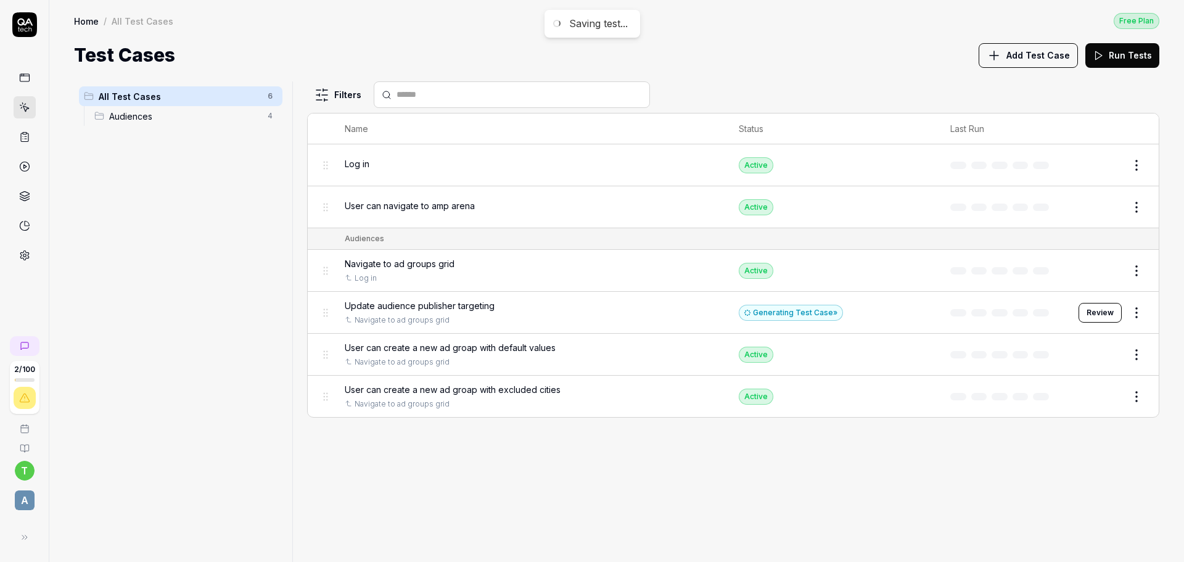
click at [342, 269] on td "Navigate to ad groups grid Log in" at bounding box center [529, 271] width 395 height 42
click at [357, 265] on span "Navigate to ad groups grid" at bounding box center [400, 263] width 110 height 13
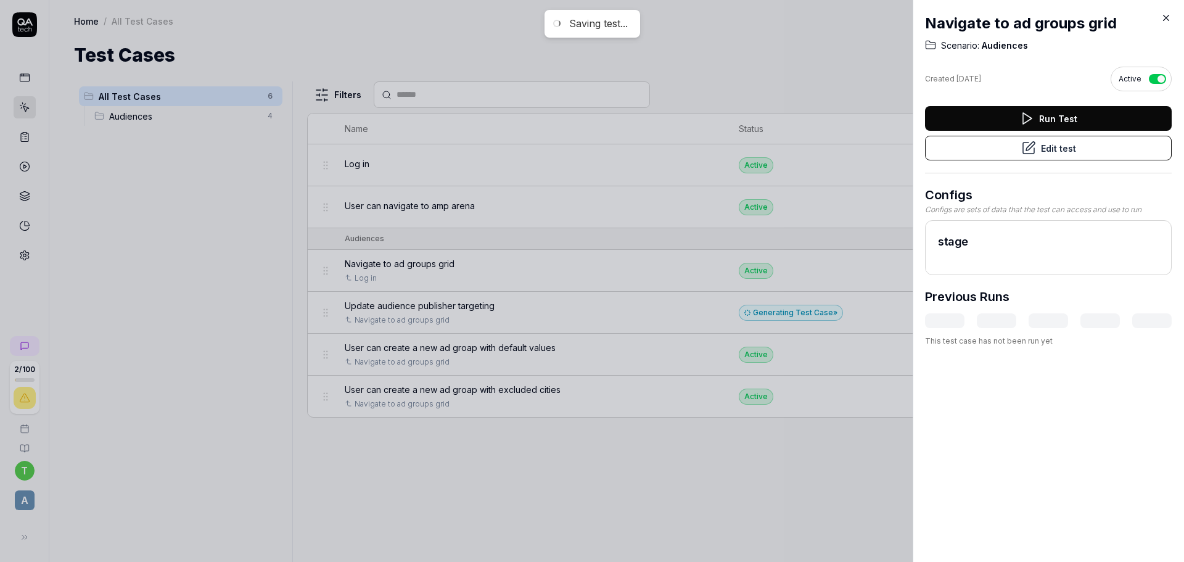
click at [742, 234] on div at bounding box center [592, 281] width 1184 height 562
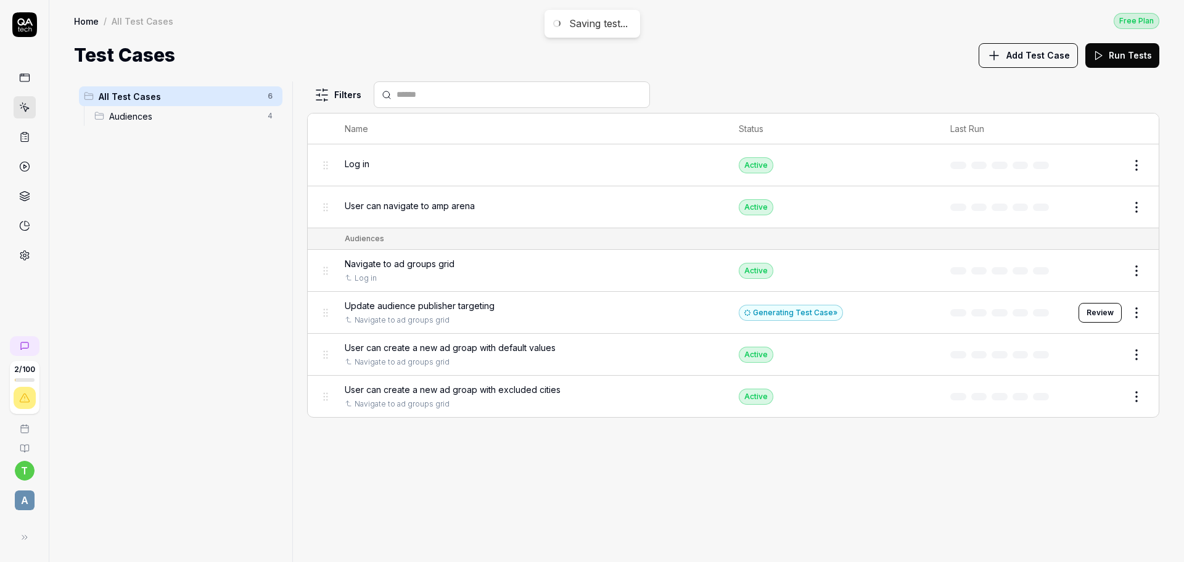
click at [366, 263] on span "Navigate to ad groups grid" at bounding box center [400, 263] width 110 height 13
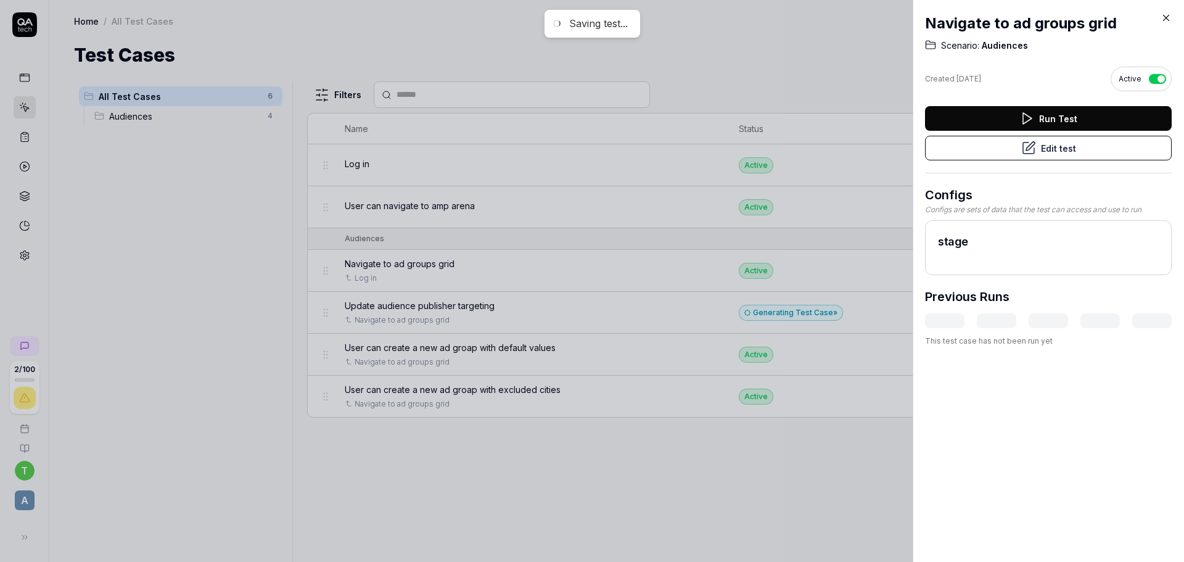
click at [182, 243] on div at bounding box center [592, 281] width 1184 height 562
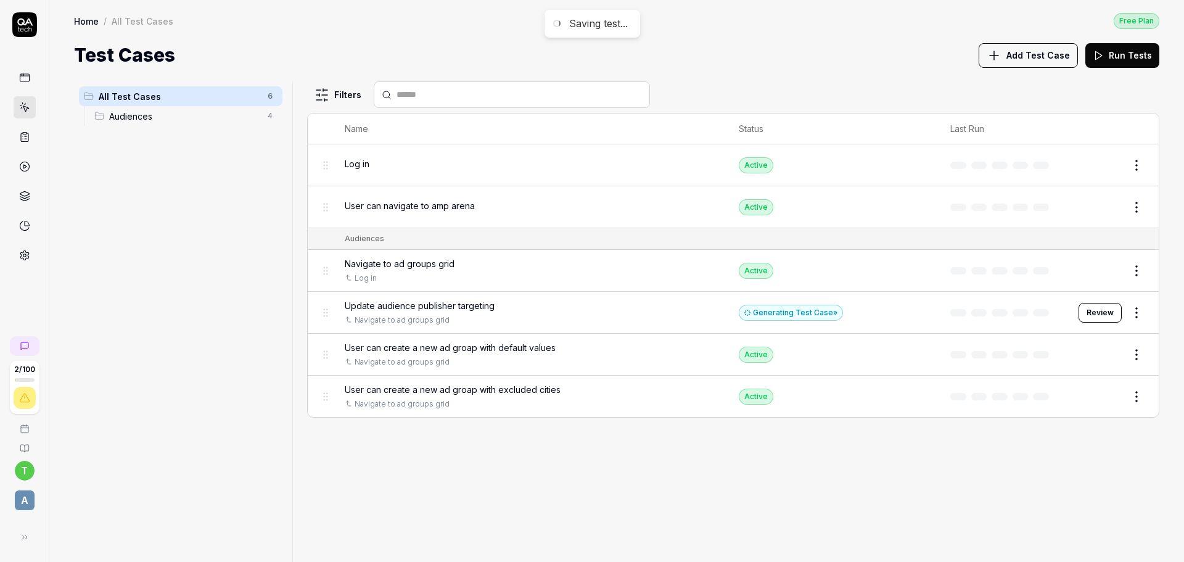
click at [126, 118] on span "Audiences" at bounding box center [184, 116] width 151 height 13
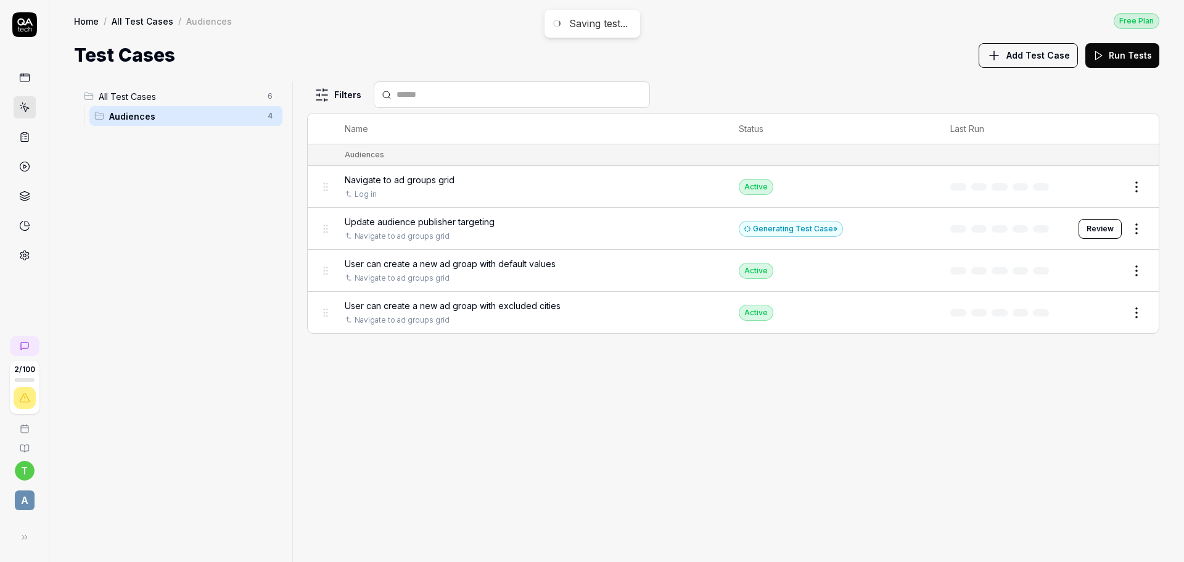
click at [20, 208] on div at bounding box center [25, 167] width 22 height 200
click at [23, 190] on icon at bounding box center [24, 195] width 11 height 11
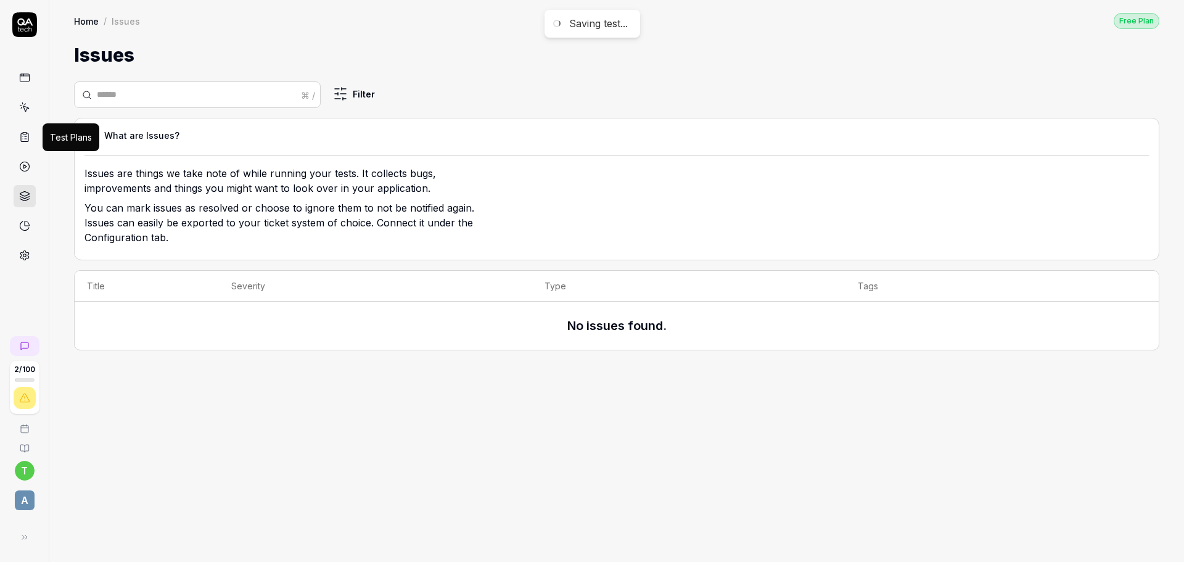
click at [22, 136] on icon at bounding box center [24, 136] width 11 height 11
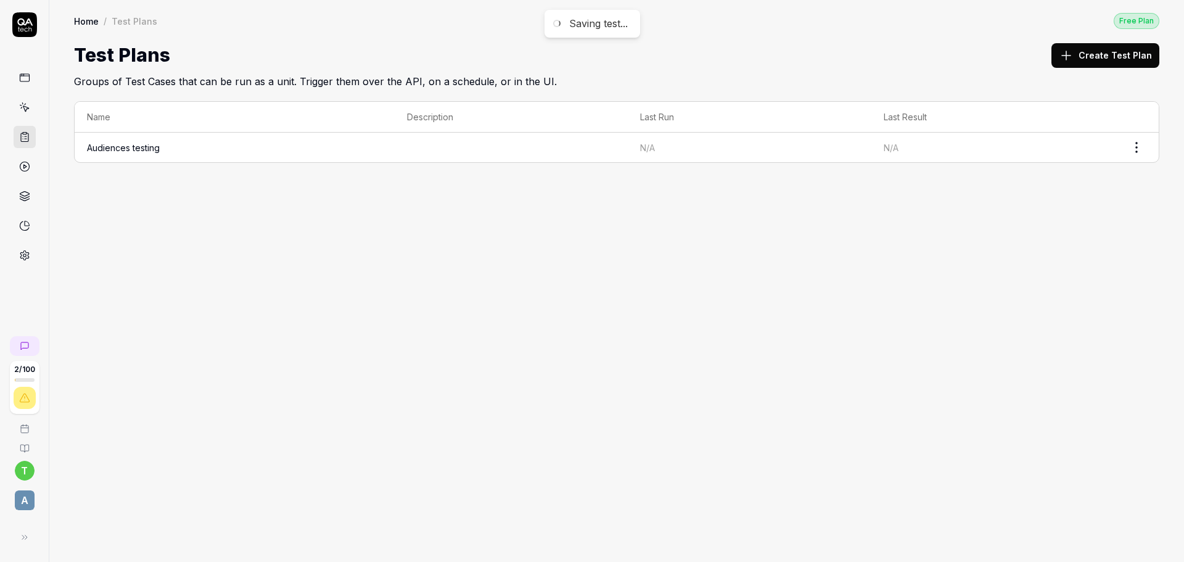
click at [137, 158] on td "Audiences testing" at bounding box center [235, 148] width 320 height 30
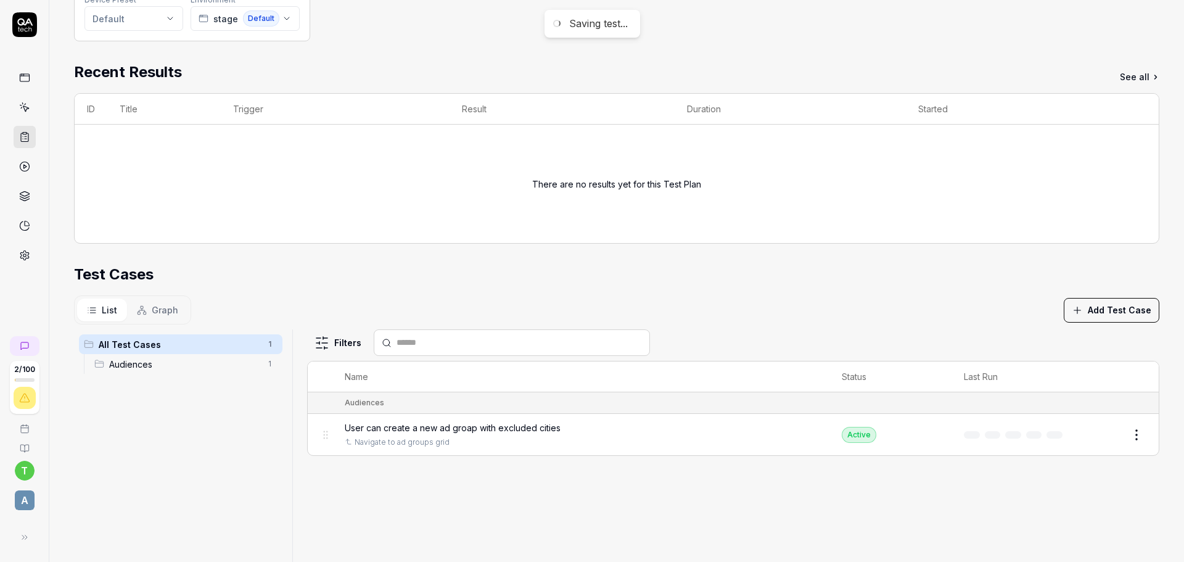
scroll to position [247, 0]
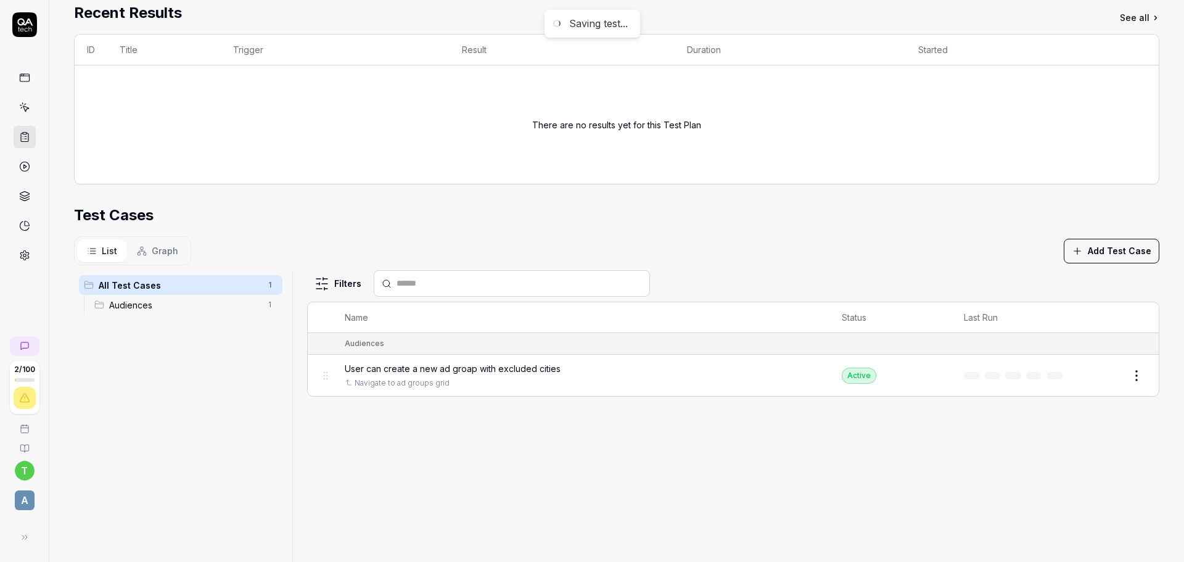
click at [184, 307] on span "Audiences" at bounding box center [184, 304] width 151 height 13
click at [315, 288] on html "**********" at bounding box center [592, 281] width 1184 height 562
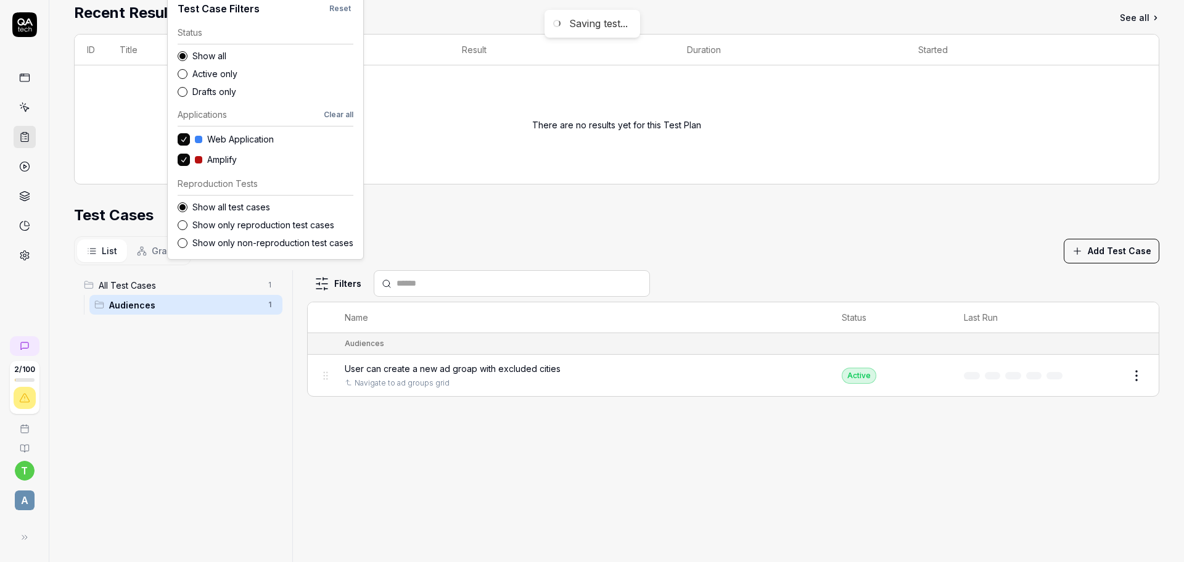
click at [500, 235] on html "**********" at bounding box center [592, 281] width 1184 height 562
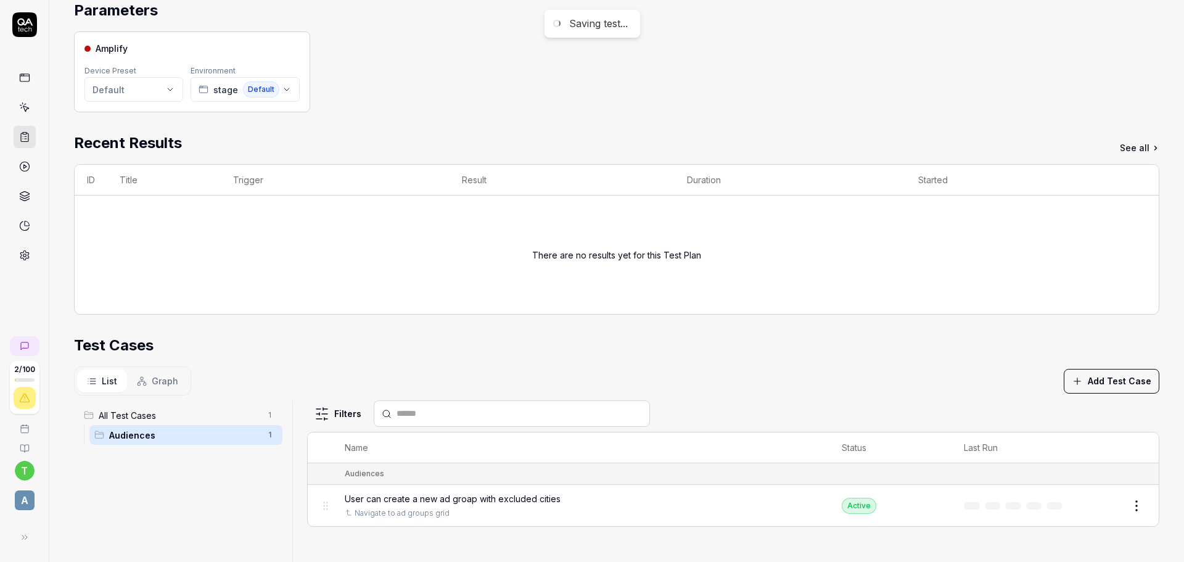
scroll to position [295, 0]
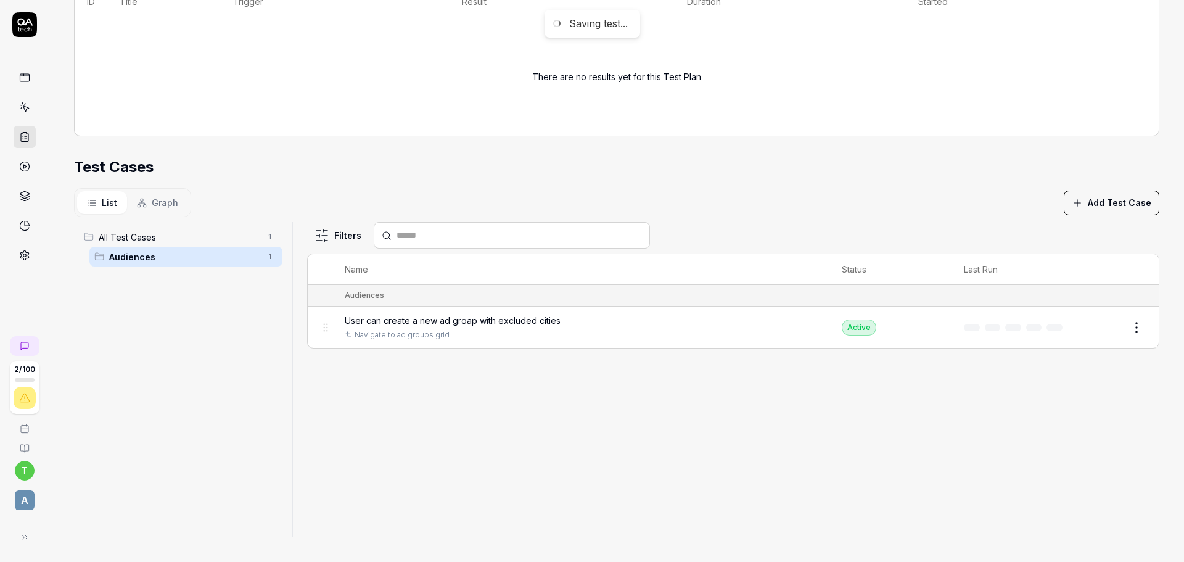
click at [1108, 200] on button "Add Test Case" at bounding box center [1111, 202] width 96 height 25
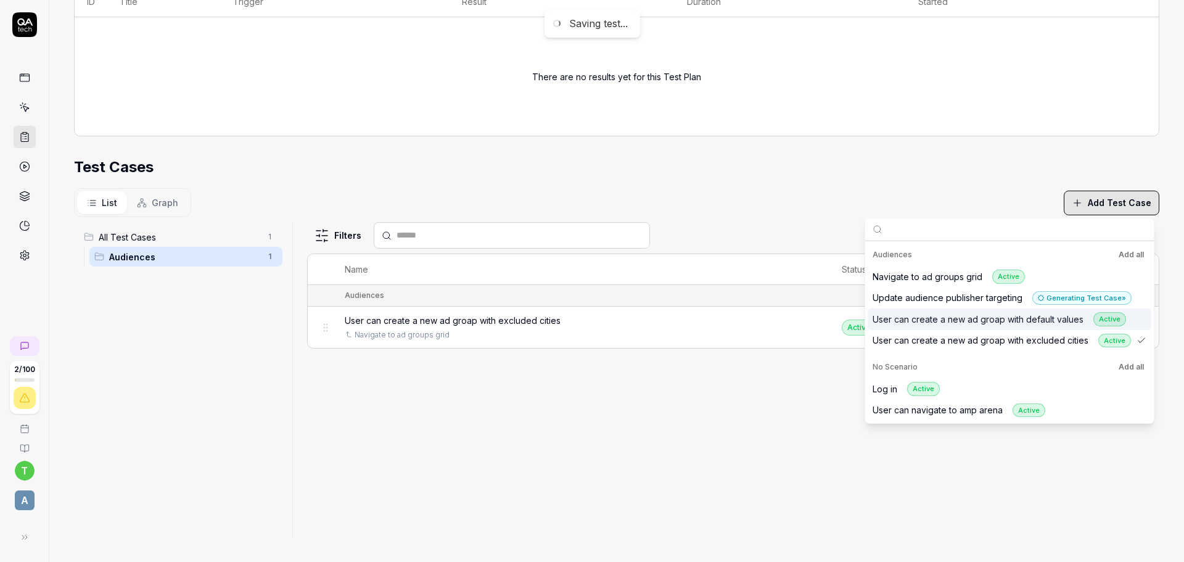
click at [938, 316] on div "User can create a new ad groap with default values Active" at bounding box center [998, 319] width 253 height 14
click at [957, 294] on div "Update audience publisher targeting Generating Test Case »" at bounding box center [1001, 298] width 259 height 14
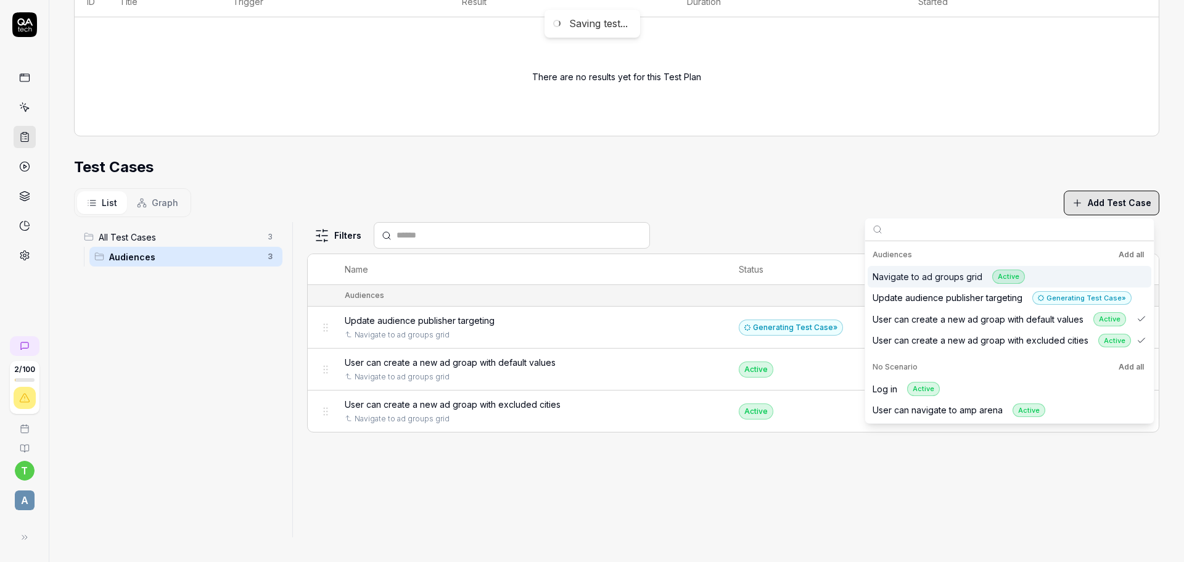
click at [917, 272] on div "Navigate to ad groups grid Active" at bounding box center [948, 276] width 152 height 14
click at [691, 509] on div "Filters Name Status Last Run Audiences Update audience publisher targeting Navi…" at bounding box center [733, 379] width 852 height 315
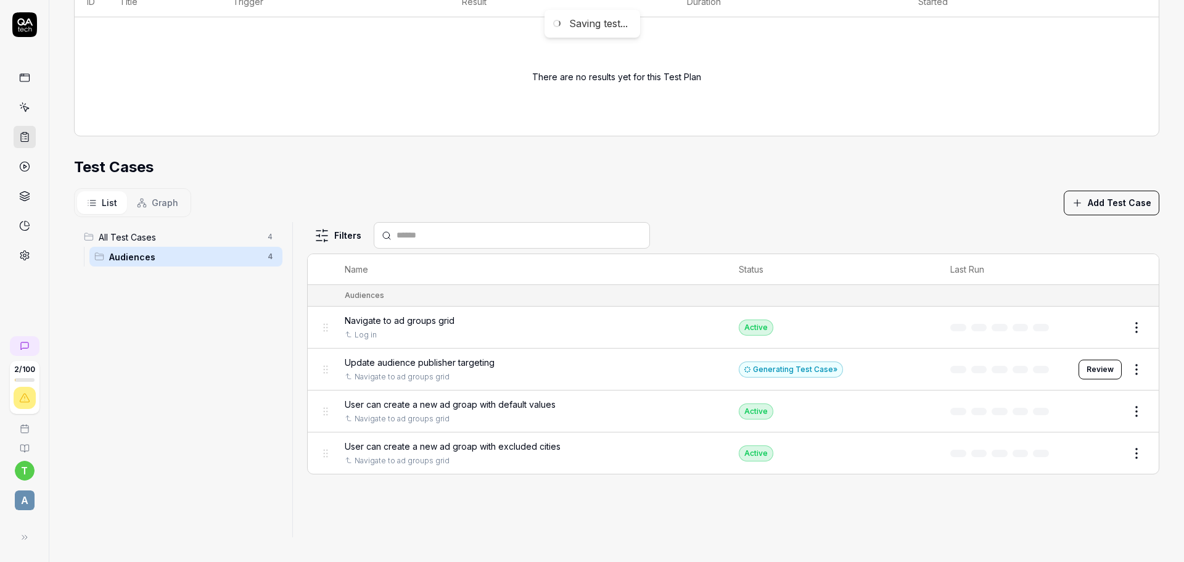
click at [1130, 332] on html "**********" at bounding box center [592, 281] width 1184 height 562
click at [1049, 252] on div "Remove from plan" at bounding box center [1075, 248] width 117 height 27
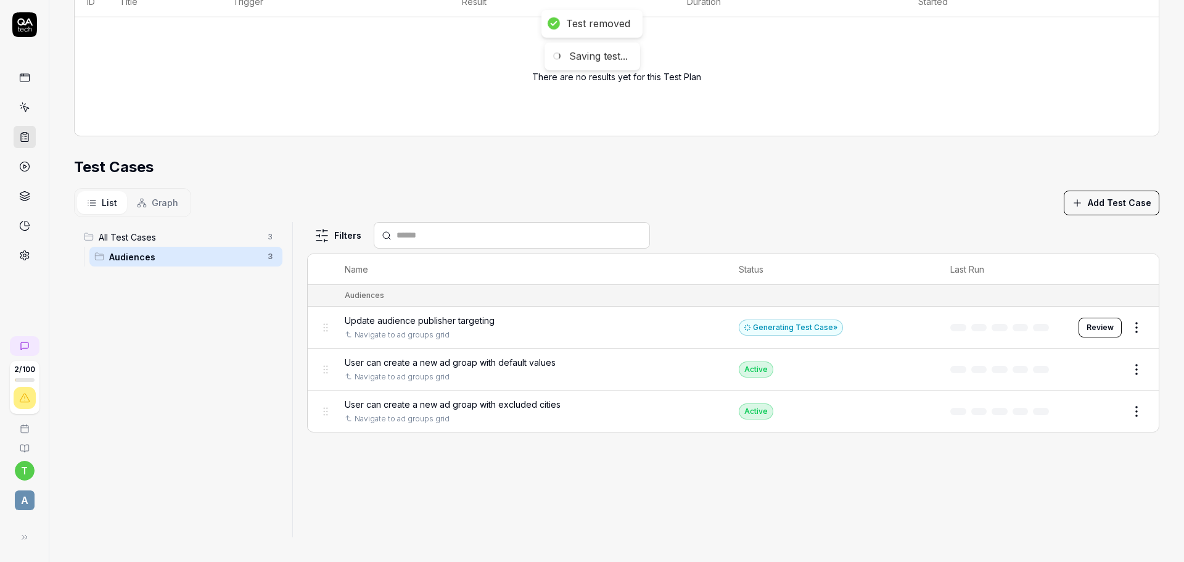
click at [440, 318] on span "Update audience publisher targeting" at bounding box center [420, 320] width 150 height 13
click at [14, 111] on link at bounding box center [25, 107] width 22 height 22
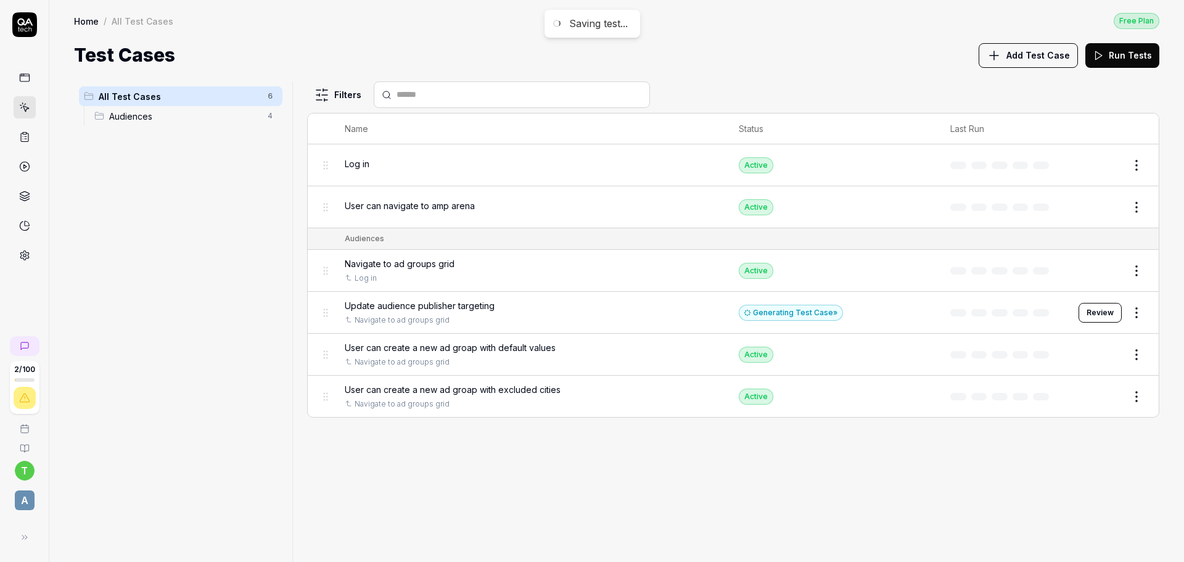
click at [115, 118] on span "Audiences" at bounding box center [184, 116] width 151 height 13
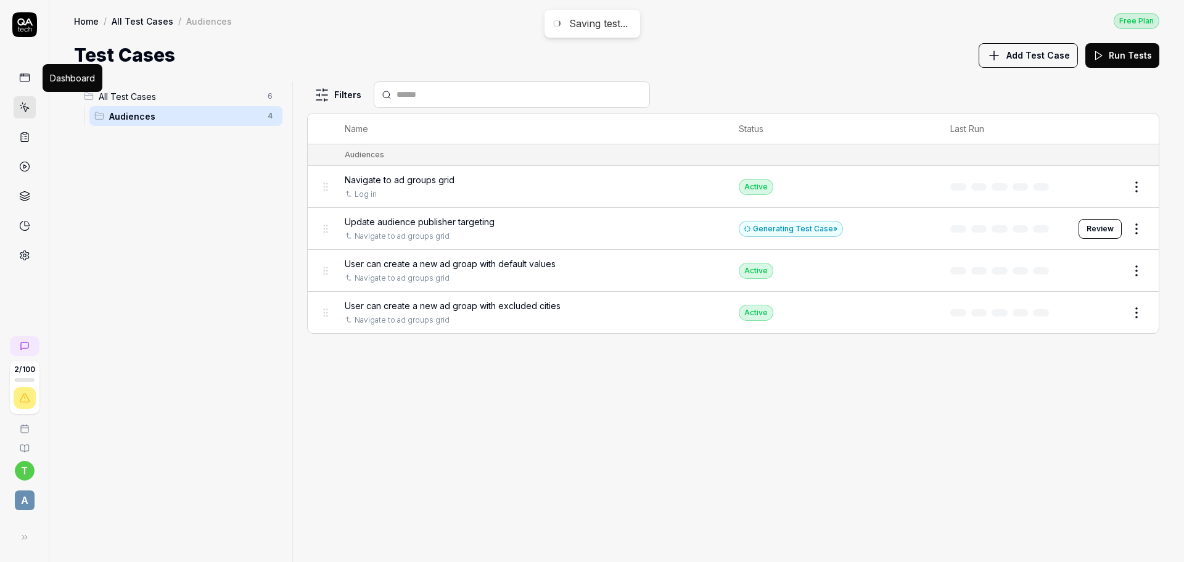
click at [29, 81] on rect at bounding box center [24, 77] width 9 height 7
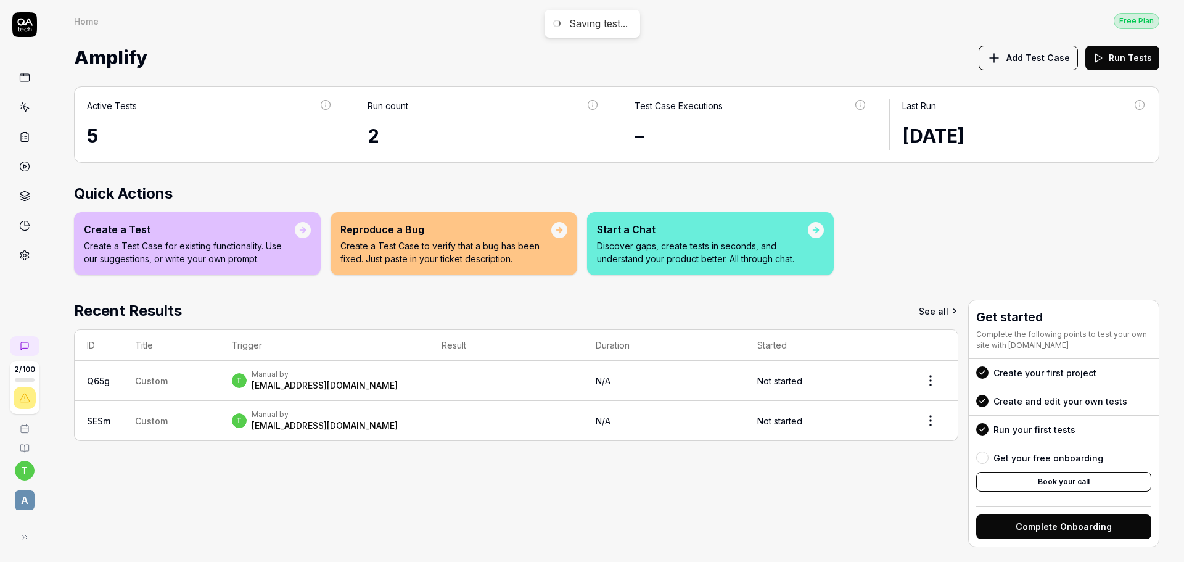
click at [23, 102] on icon at bounding box center [24, 107] width 11 height 11
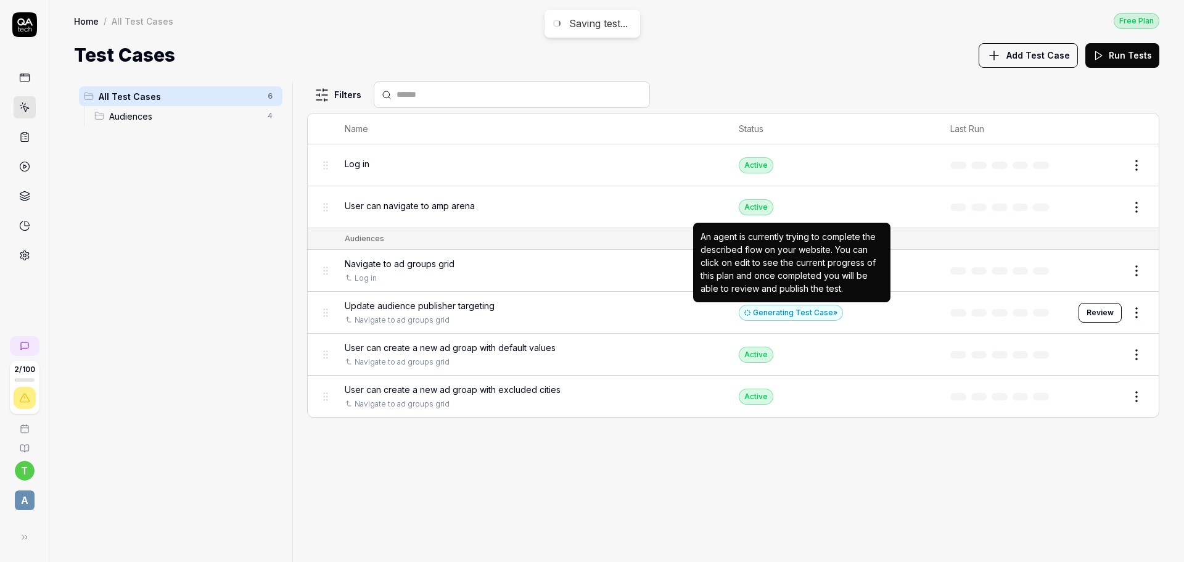
click at [777, 311] on div "Generating Test Case »" at bounding box center [791, 313] width 104 height 16
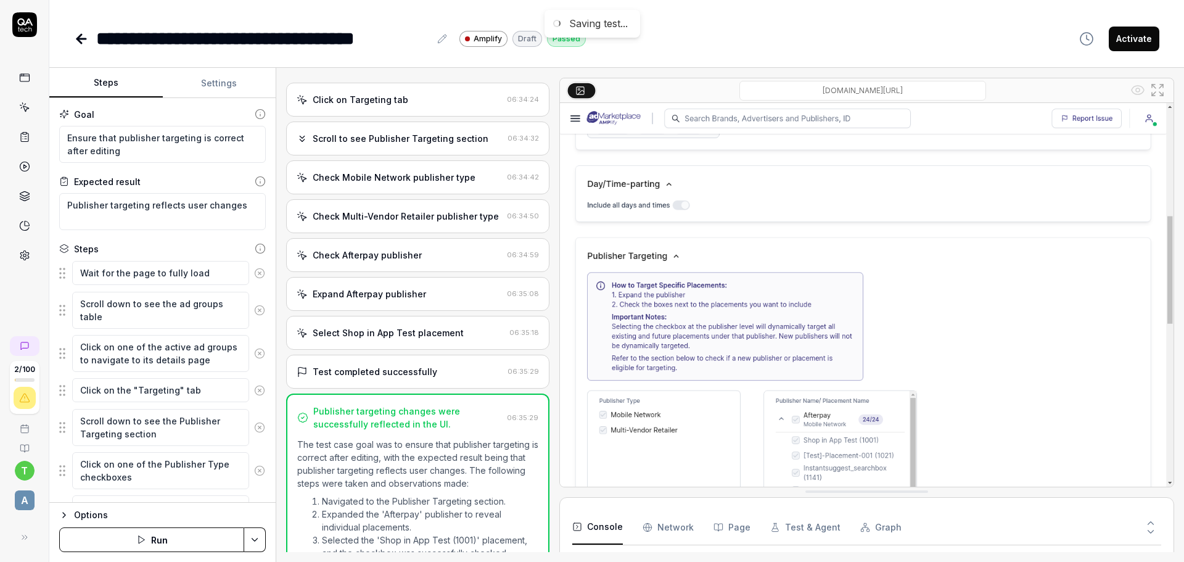
scroll to position [285, 0]
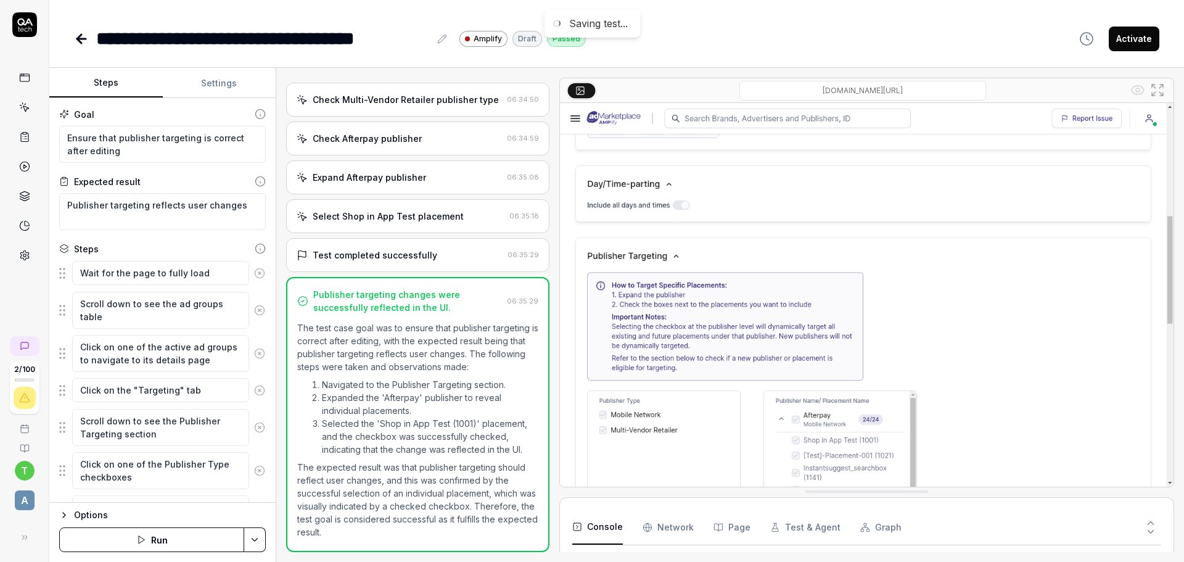
click at [1112, 383] on img at bounding box center [866, 294] width 613 height 383
click at [851, 417] on img at bounding box center [866, 294] width 613 height 383
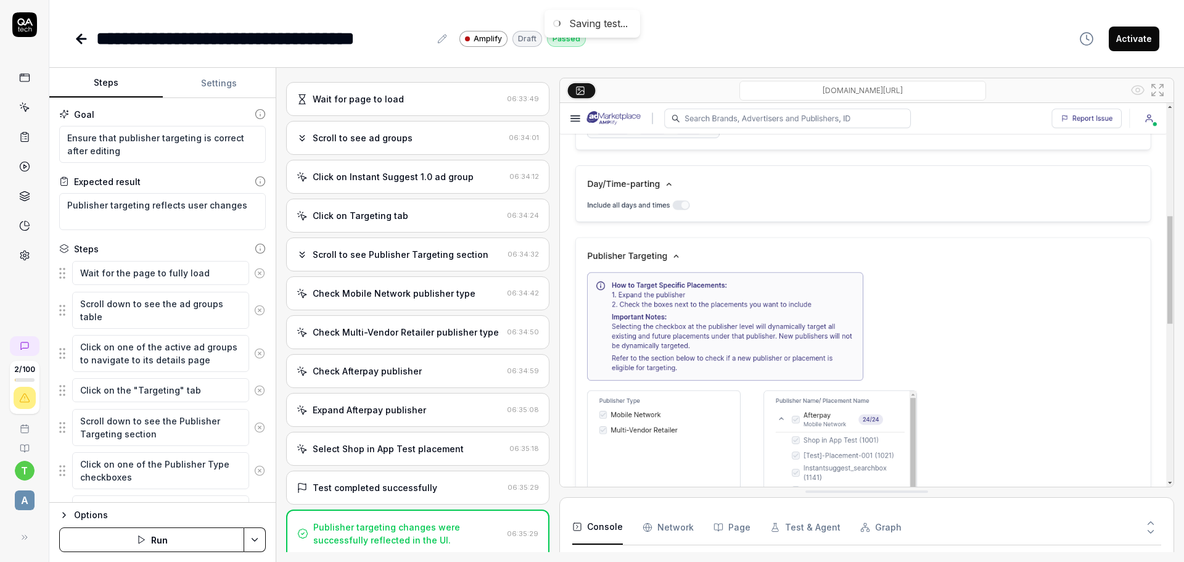
scroll to position [0, 0]
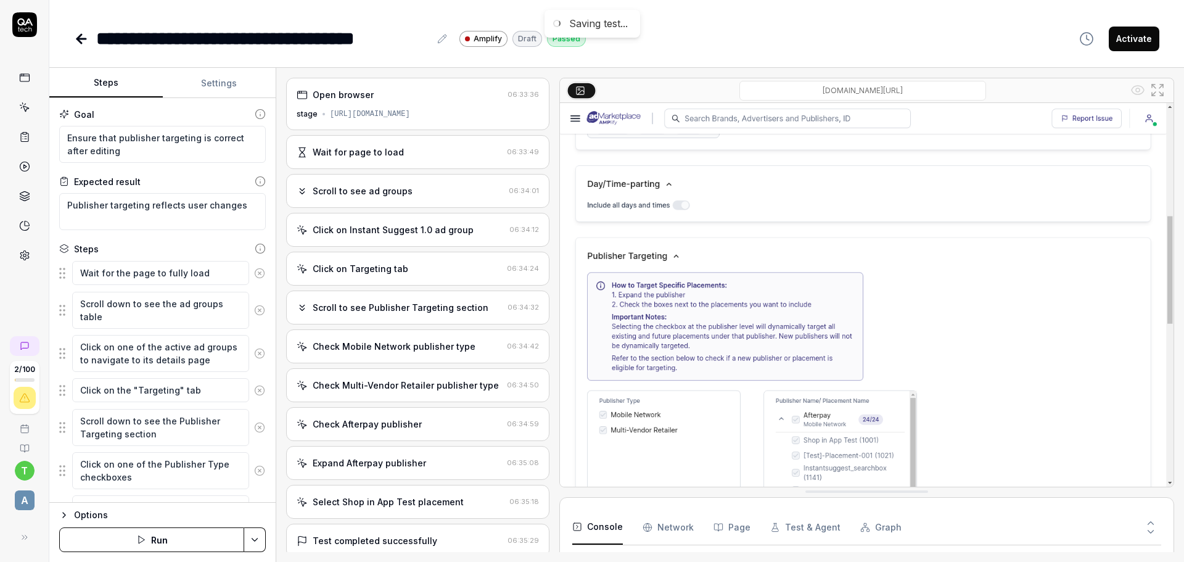
click at [431, 186] on div "Scroll to see ad groups" at bounding box center [400, 190] width 207 height 13
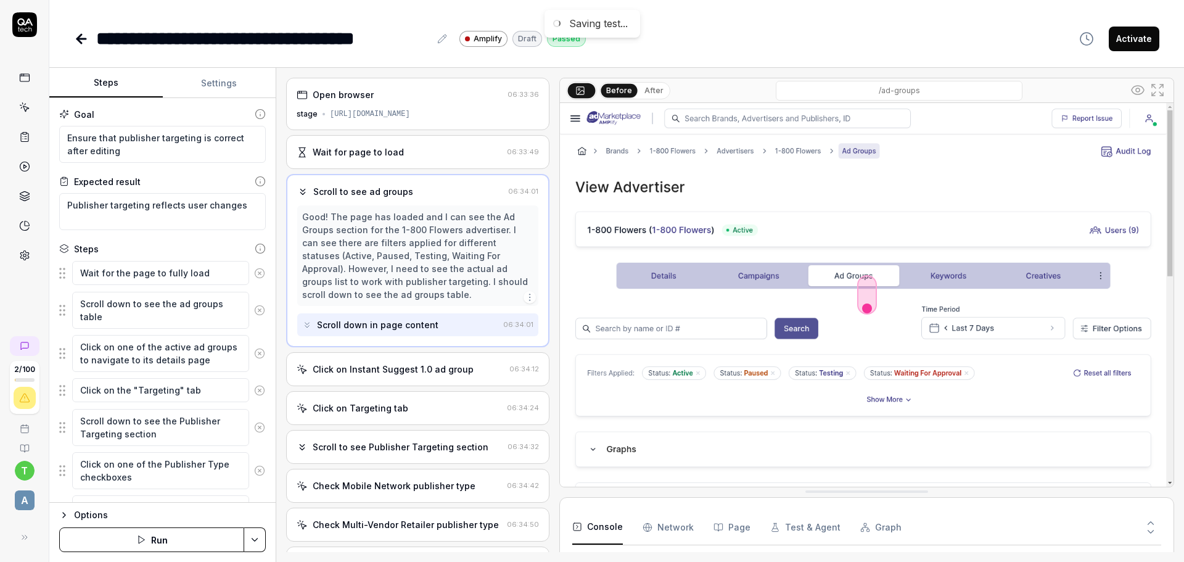
click at [456, 367] on div "Click on Instant Suggest 1.0 ad group" at bounding box center [393, 368] width 161 height 13
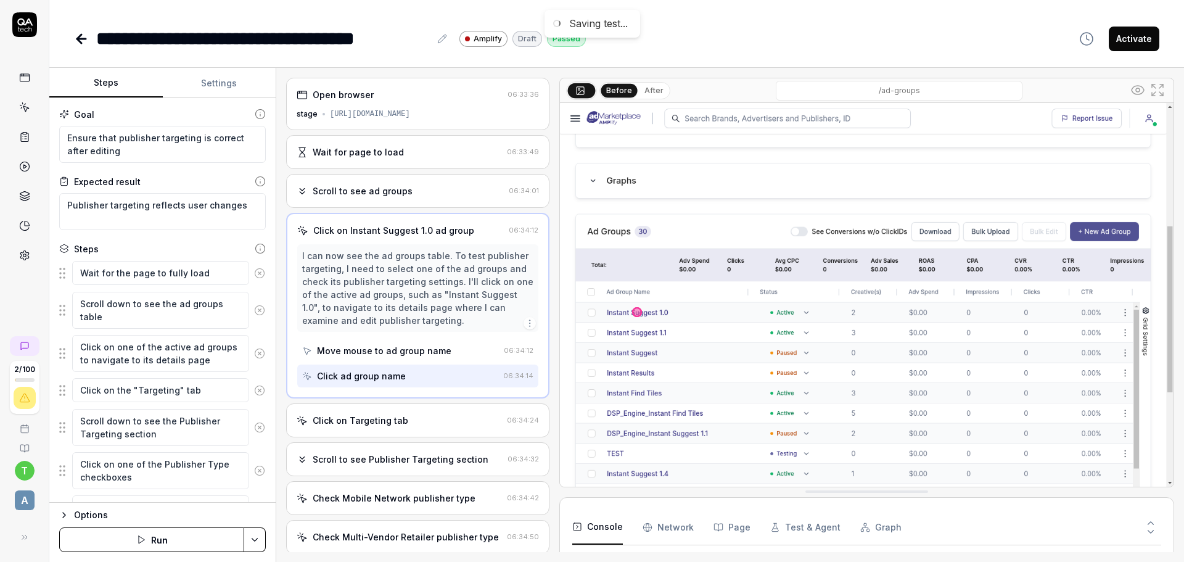
click at [456, 409] on div "Click on Targeting tab 06:34:24" at bounding box center [417, 420] width 263 height 34
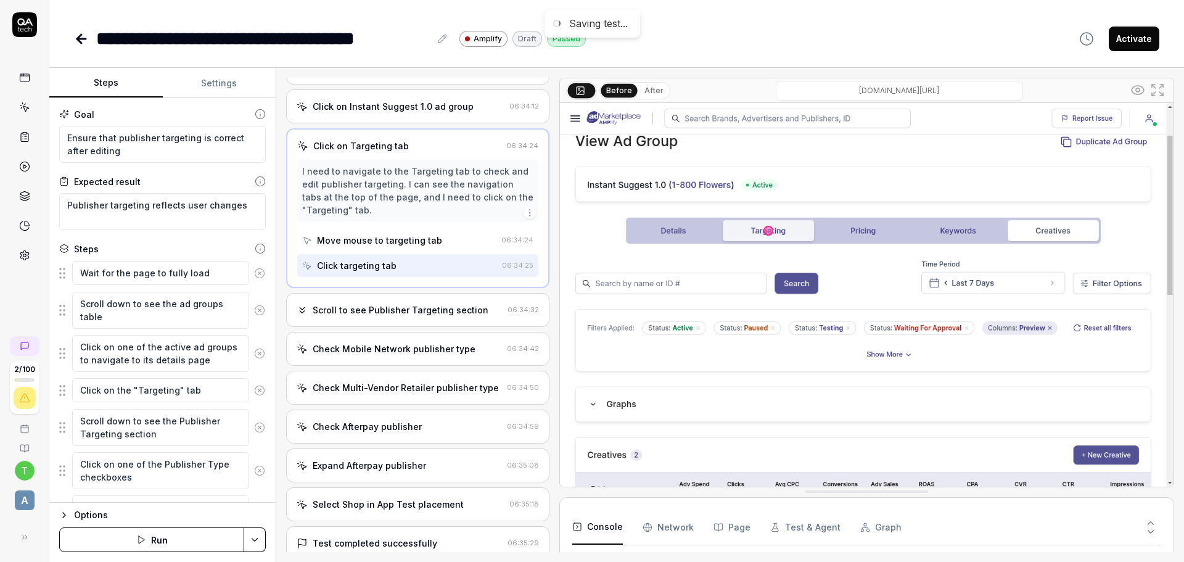
click at [473, 322] on div "Scroll to see Publisher Targeting section 06:34:32" at bounding box center [417, 310] width 263 height 34
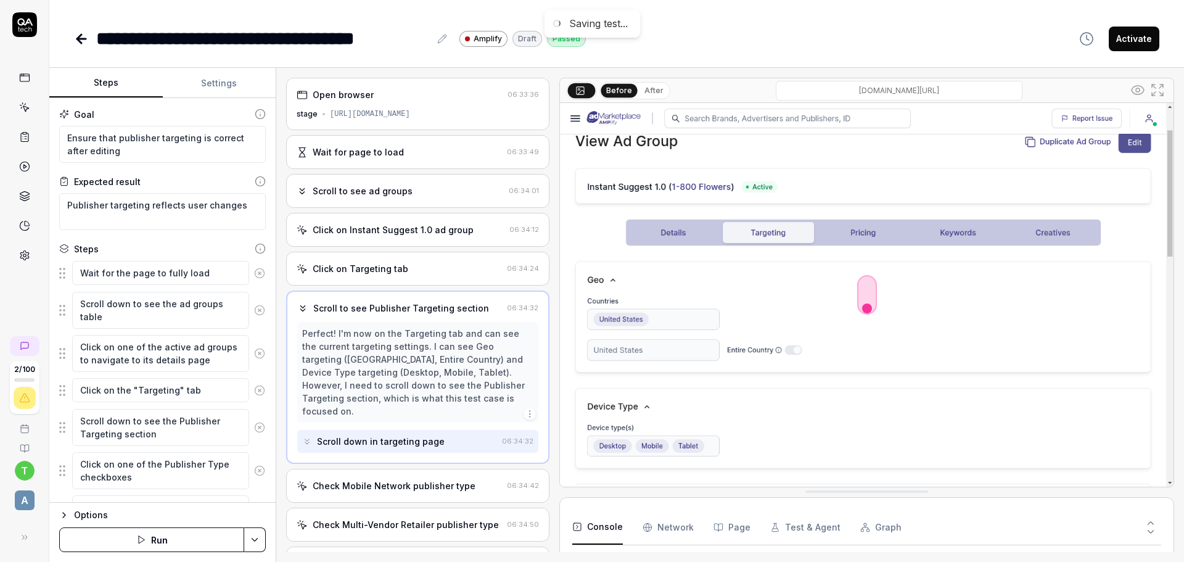
click at [491, 479] on div "Check Mobile Network publisher type" at bounding box center [399, 485] width 205 height 13
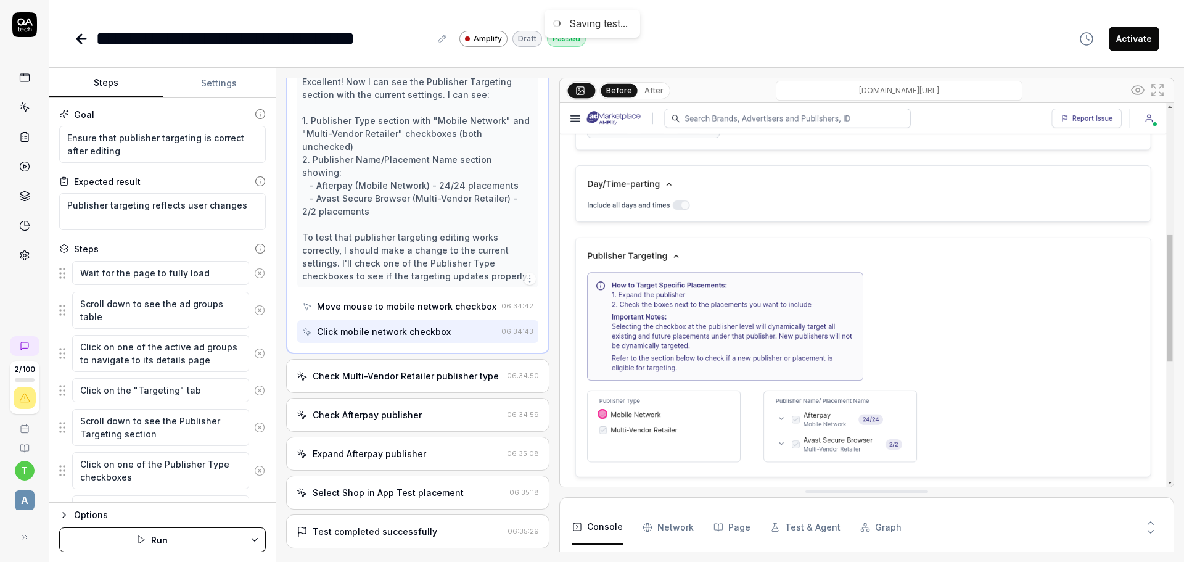
scroll to position [326, 0]
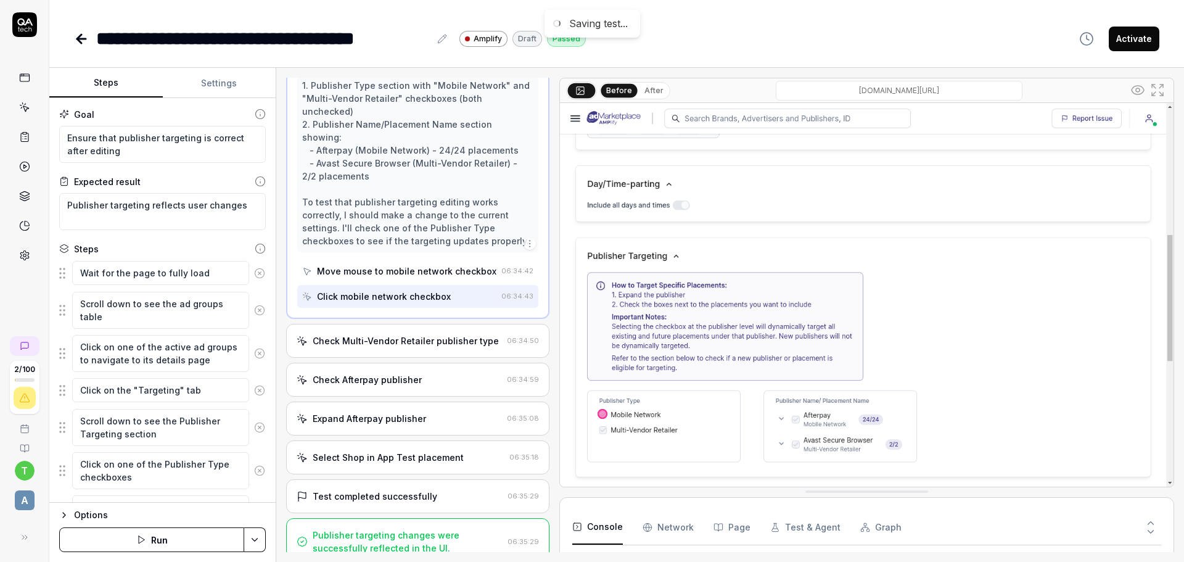
click at [456, 337] on div "Check Multi-Vendor Retailer publisher type 06:34:50" at bounding box center [417, 341] width 263 height 34
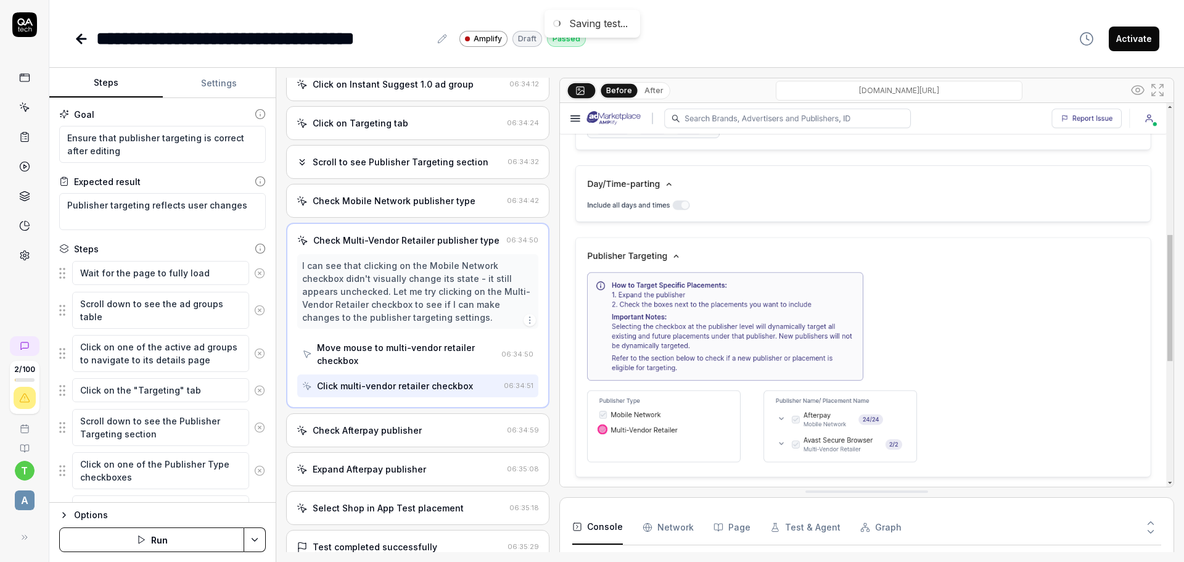
scroll to position [209, 0]
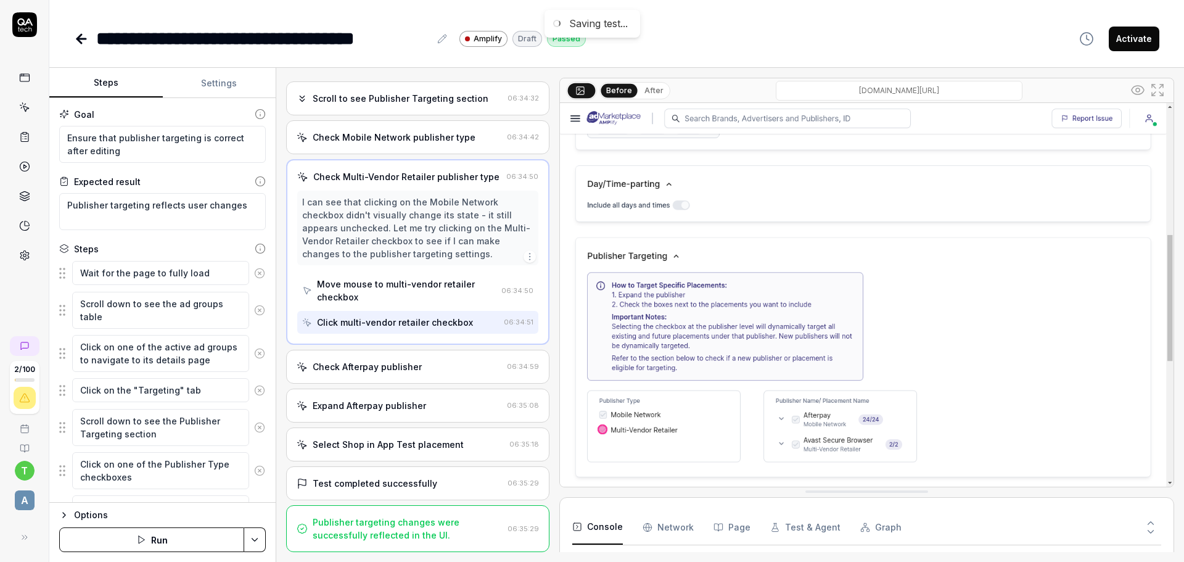
click at [457, 377] on div "Check Afterpay publisher 06:34:59" at bounding box center [417, 367] width 263 height 34
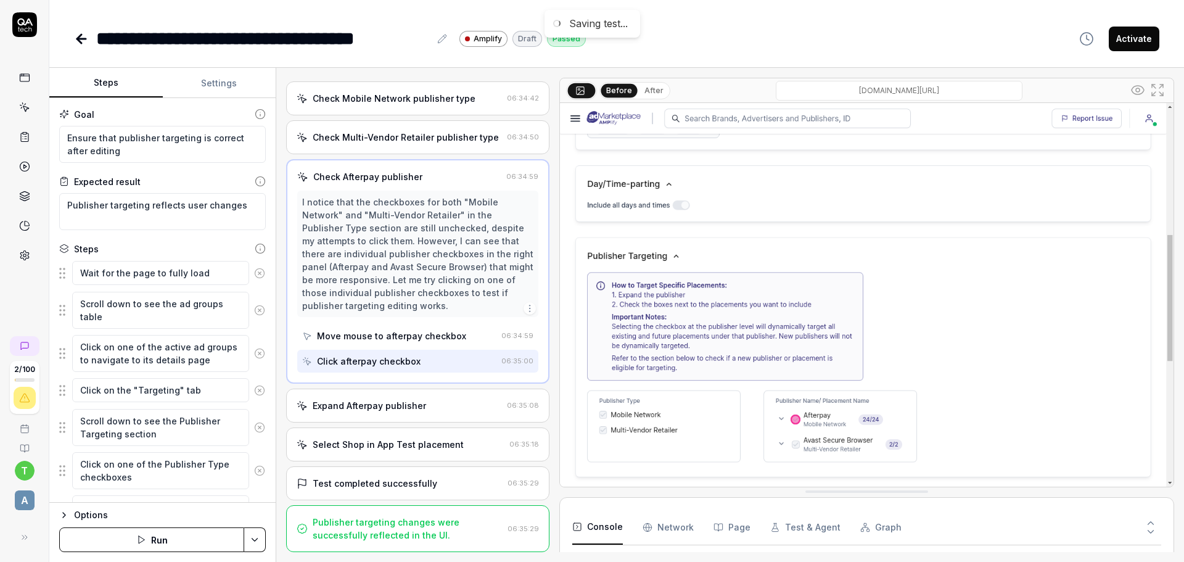
click at [459, 403] on div "Expand Afterpay publisher" at bounding box center [399, 405] width 205 height 13
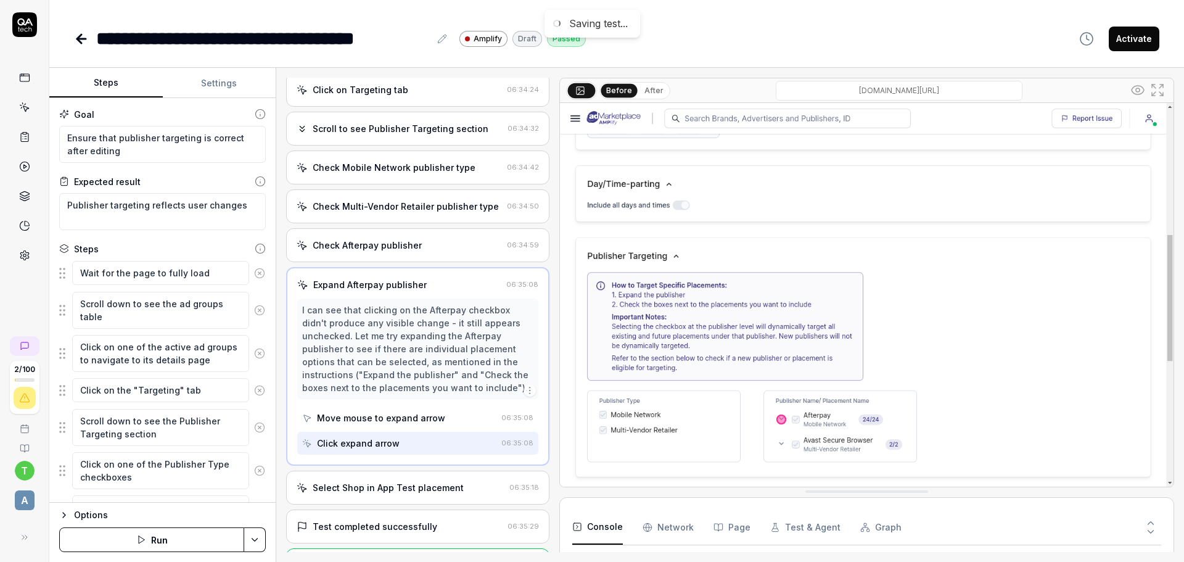
scroll to position [222, 0]
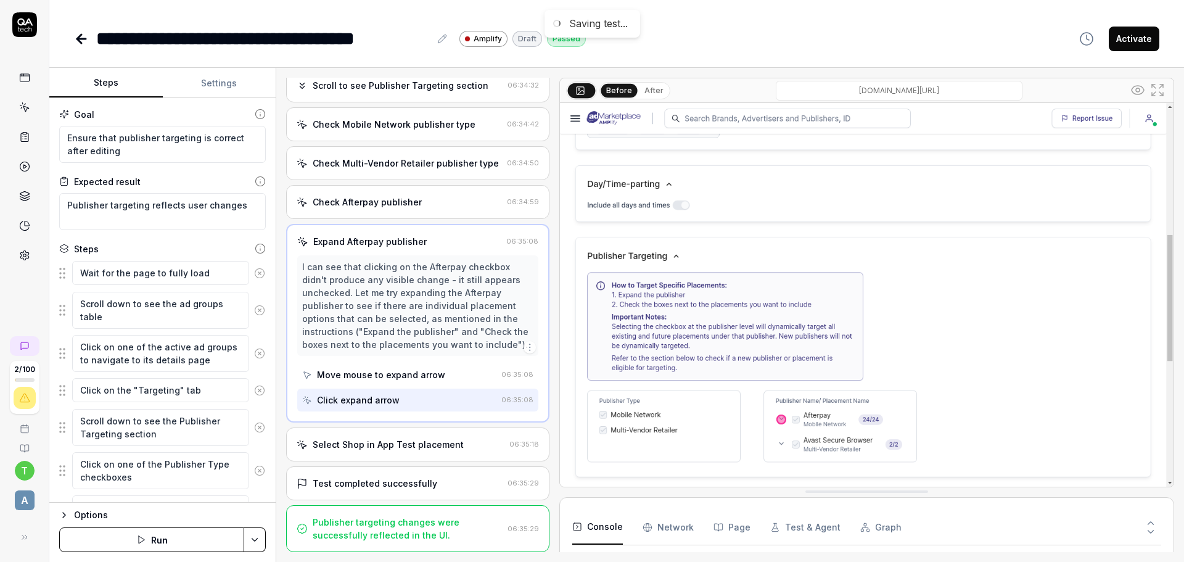
click at [462, 451] on div "Select Shop in App Test placement 06:35:18" at bounding box center [417, 444] width 263 height 34
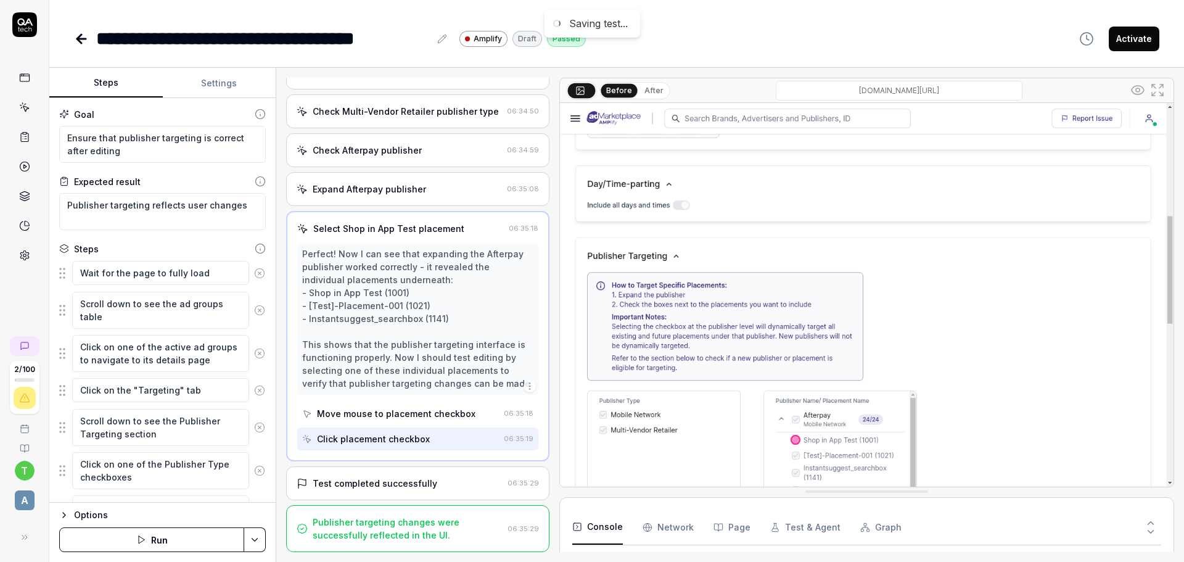
click at [455, 486] on div "Test completed successfully" at bounding box center [400, 483] width 206 height 13
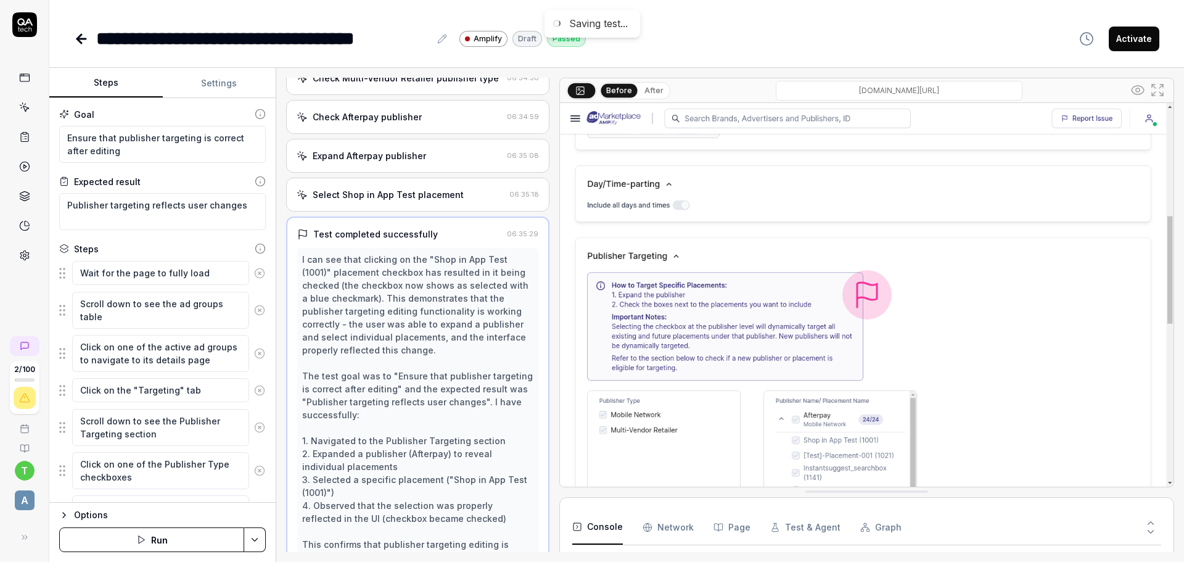
scroll to position [0, 0]
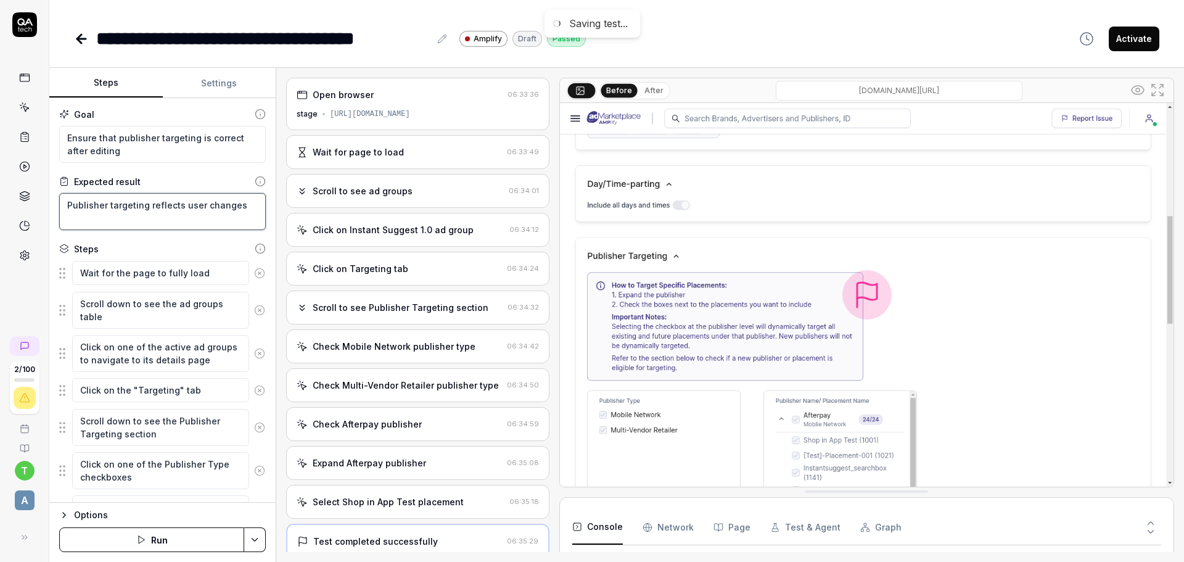
click at [62, 205] on textarea "Publisher targeting reflects user changes" at bounding box center [162, 211] width 207 height 37
click at [100, 200] on textarea "User select a new publisher in targeting. Publisher targeting reflects user cha…" at bounding box center [162, 211] width 207 height 37
click at [0, 0] on lt-span "****** *" at bounding box center [0, 0] width 0 height 0
click at [181, 240] on div "Goal Ensure that publisher targeting is correct after editing Expected result U…" at bounding box center [162, 300] width 226 height 404
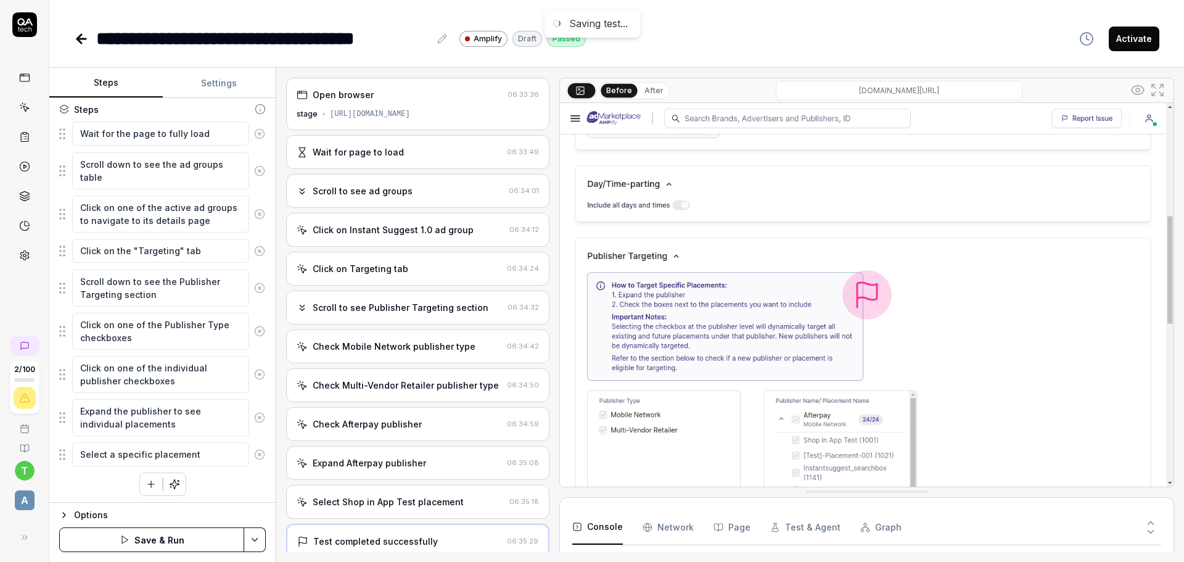
scroll to position [142, 0]
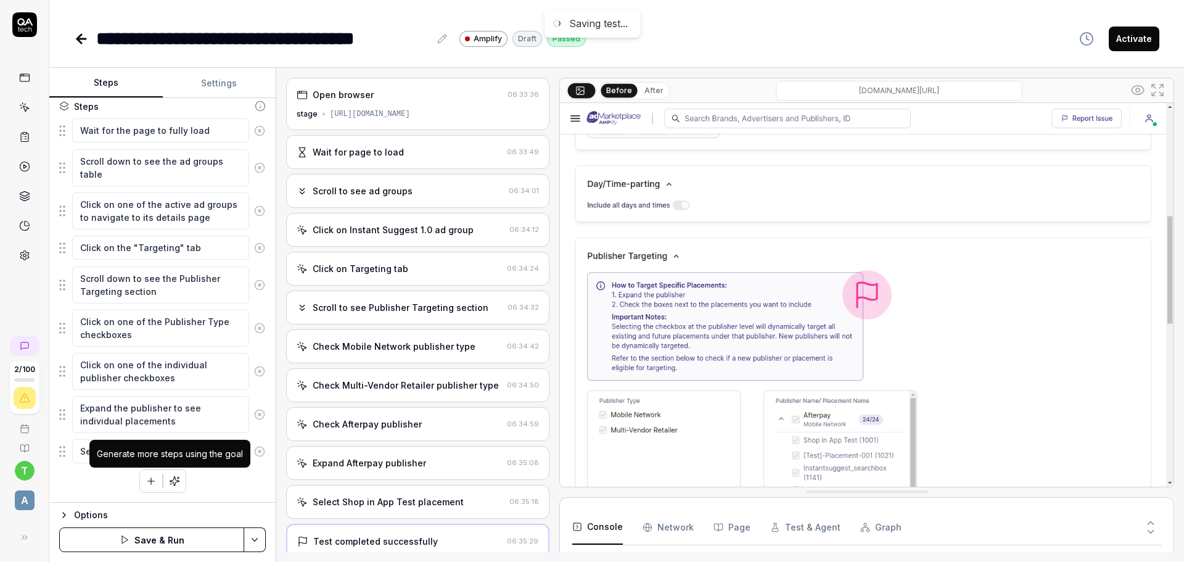
click at [171, 479] on icon "button" at bounding box center [174, 480] width 11 height 11
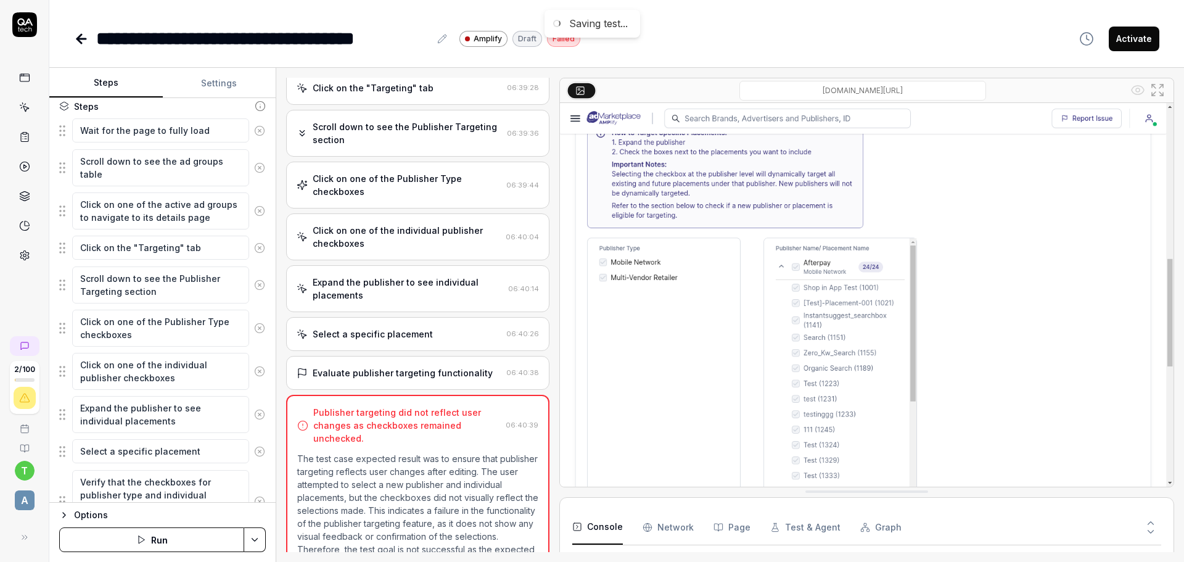
scroll to position [224, 0]
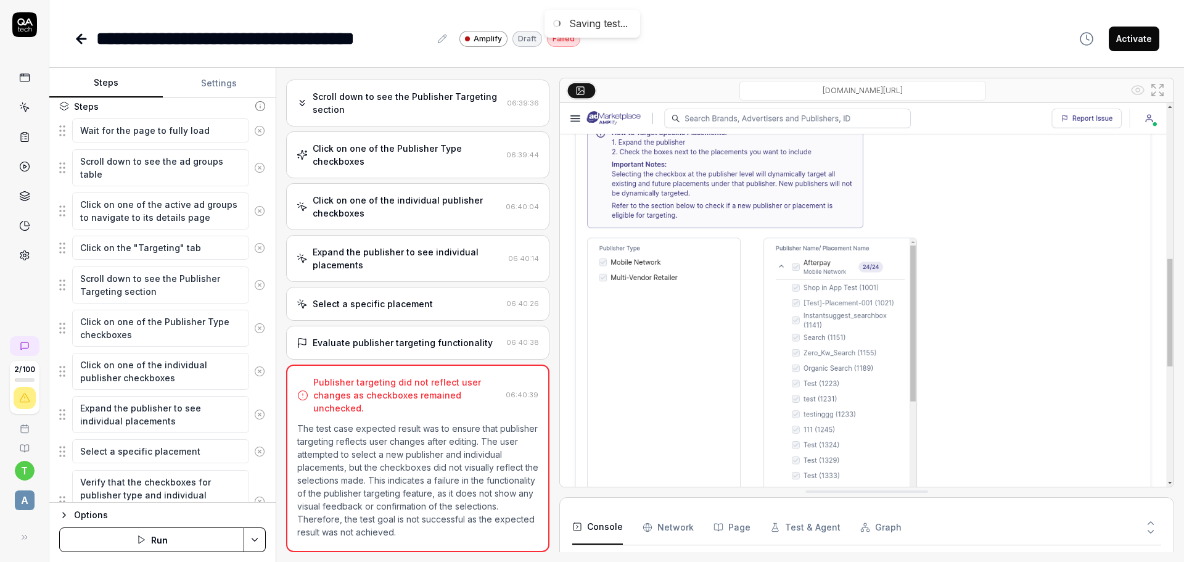
click at [786, 264] on img at bounding box center [866, 294] width 613 height 383
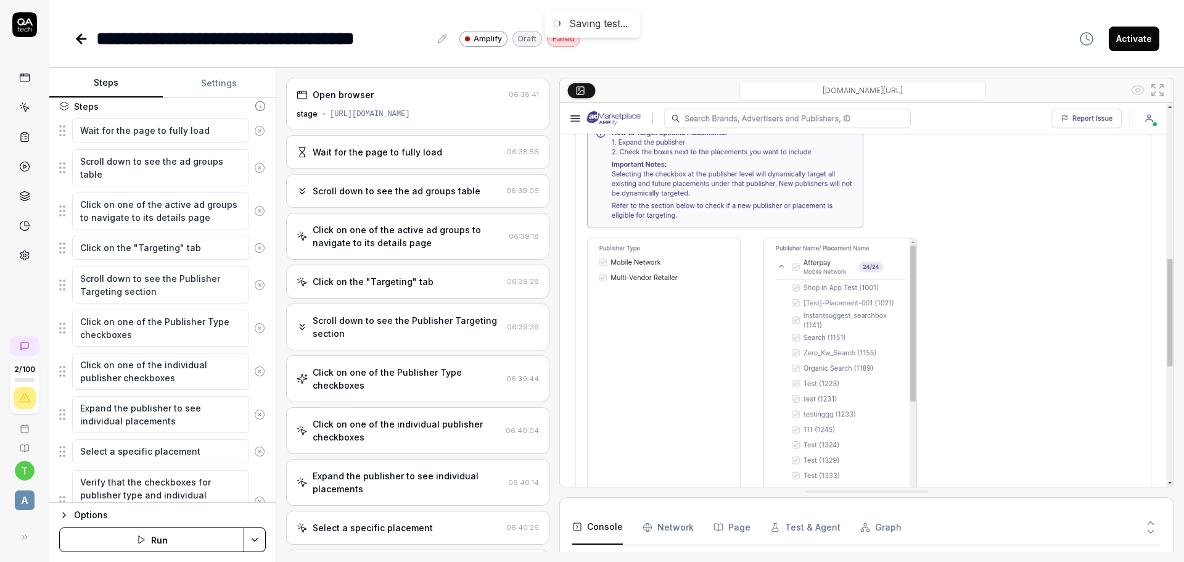
scroll to position [0, 0]
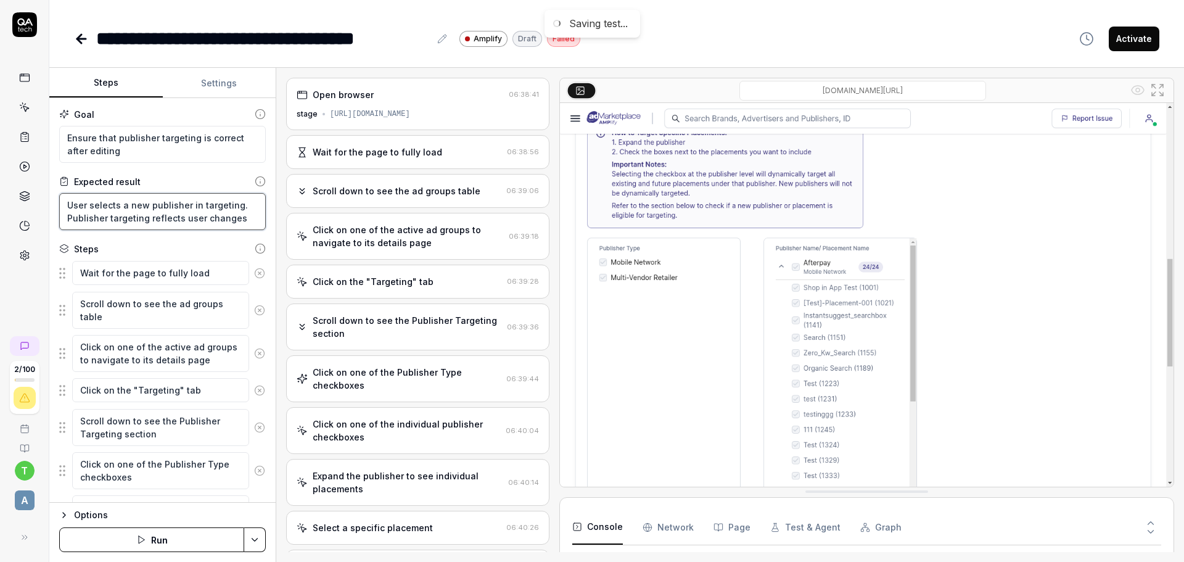
click at [131, 204] on textarea "User selects a new publisher in targeting. Publisher targeting reflects user ch…" at bounding box center [162, 211] width 207 height 37
click at [85, 200] on textarea "User selects a new publisher in targeting. Publisher targeting reflects user ch…" at bounding box center [162, 211] width 207 height 37
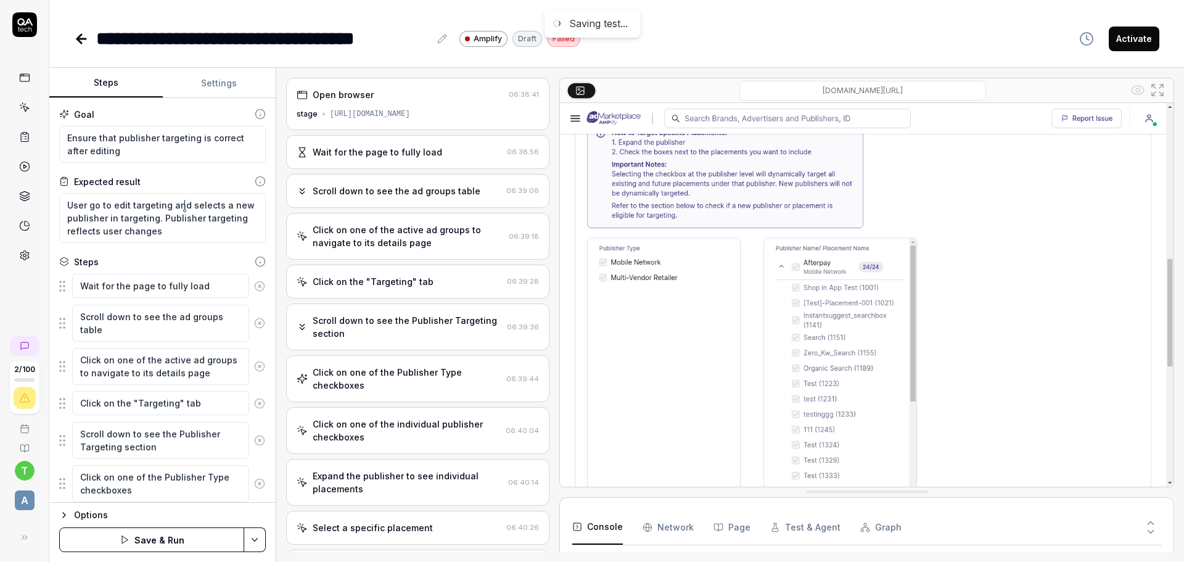
click at [264, 348] on div "Goal Ensure that publisher targeting is correct after editing Expected result U…" at bounding box center [162, 300] width 226 height 404
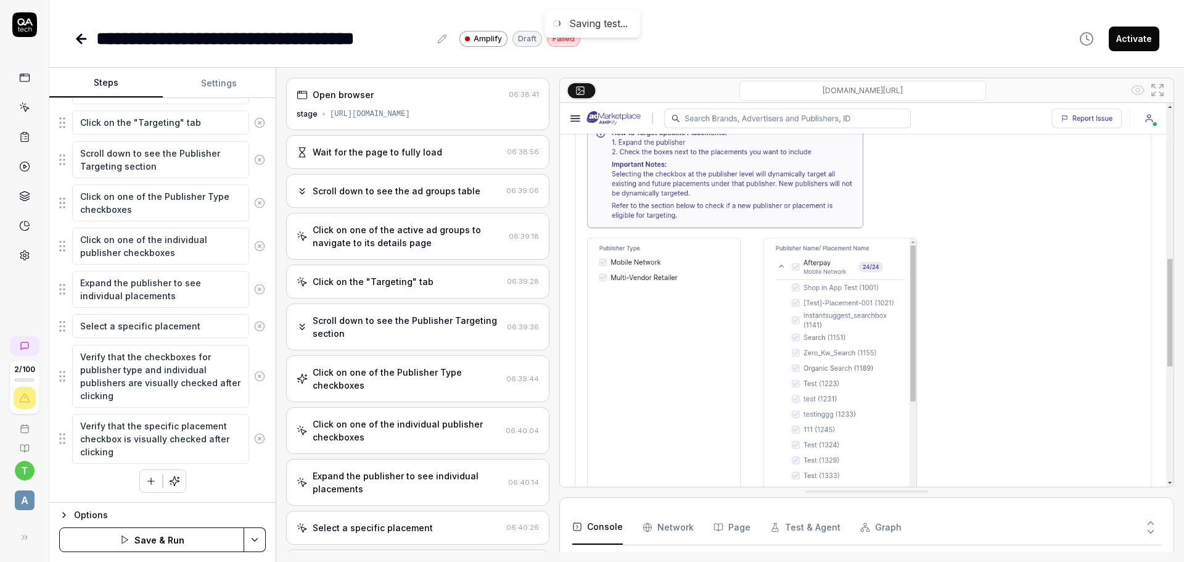
click at [169, 478] on icon "button" at bounding box center [174, 480] width 11 height 11
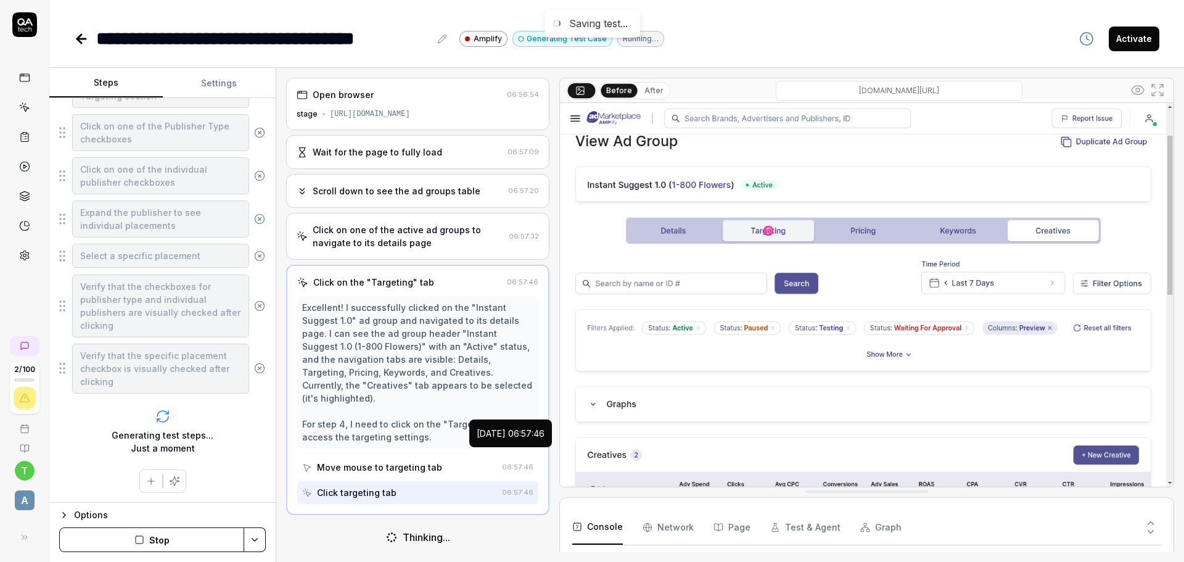
scroll to position [1082, 0]
